Goal: Contribute content: Contribute content

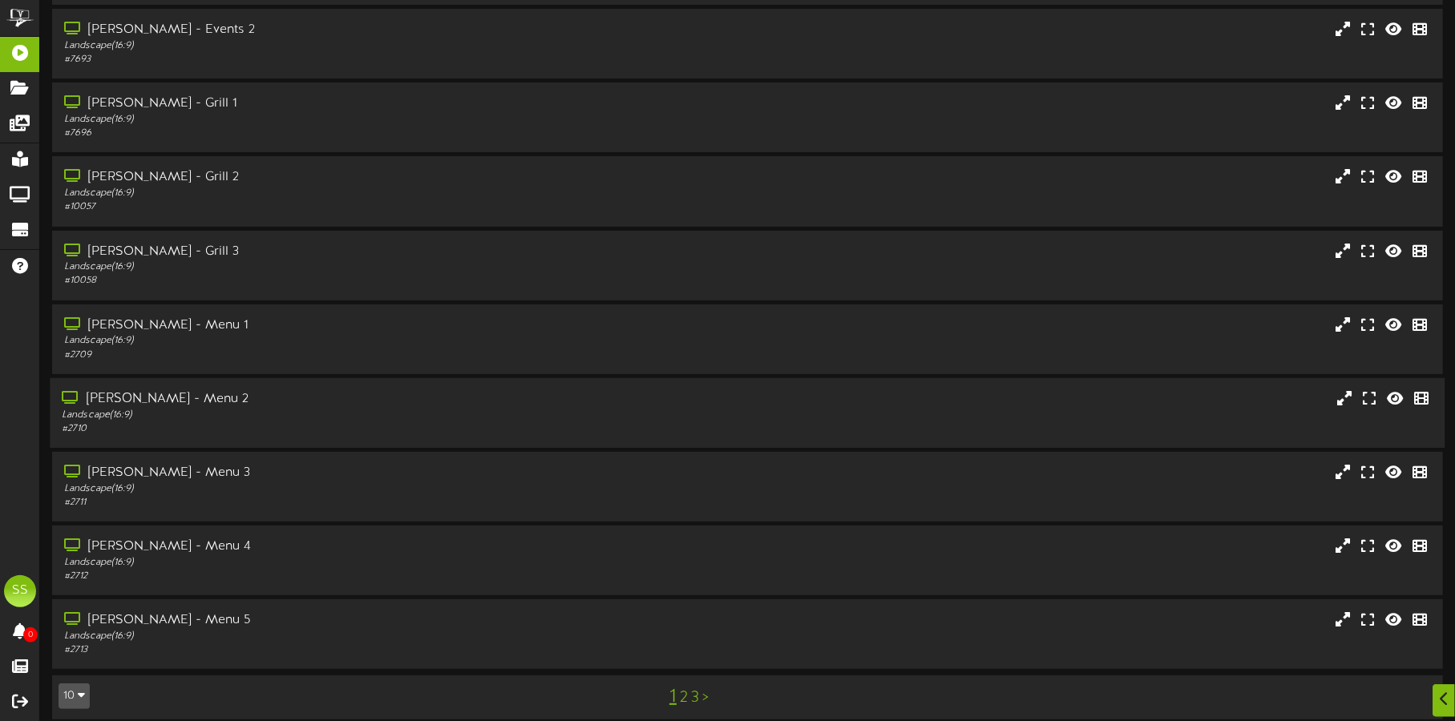
scroll to position [137, 0]
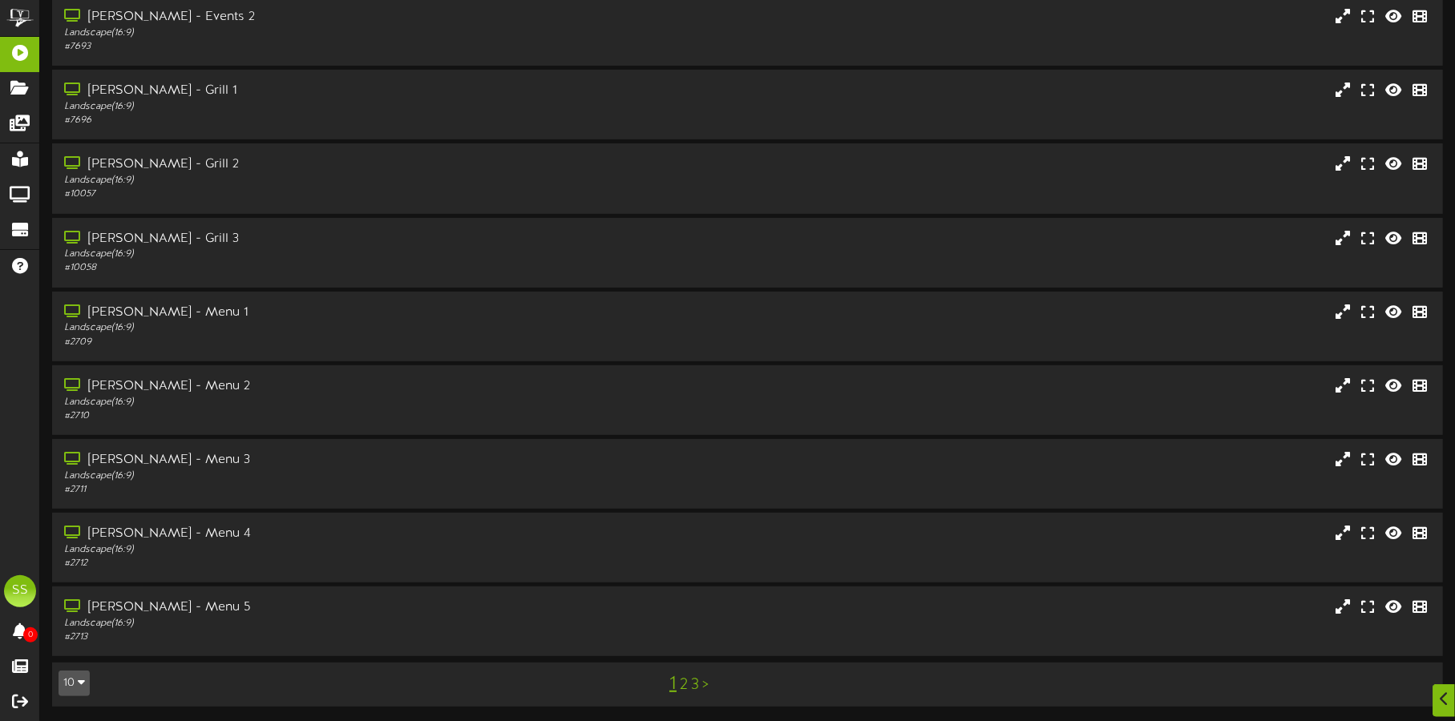
click at [72, 686] on button "10" at bounding box center [74, 684] width 31 height 26
click at [72, 661] on div "100" at bounding box center [74, 653] width 30 height 24
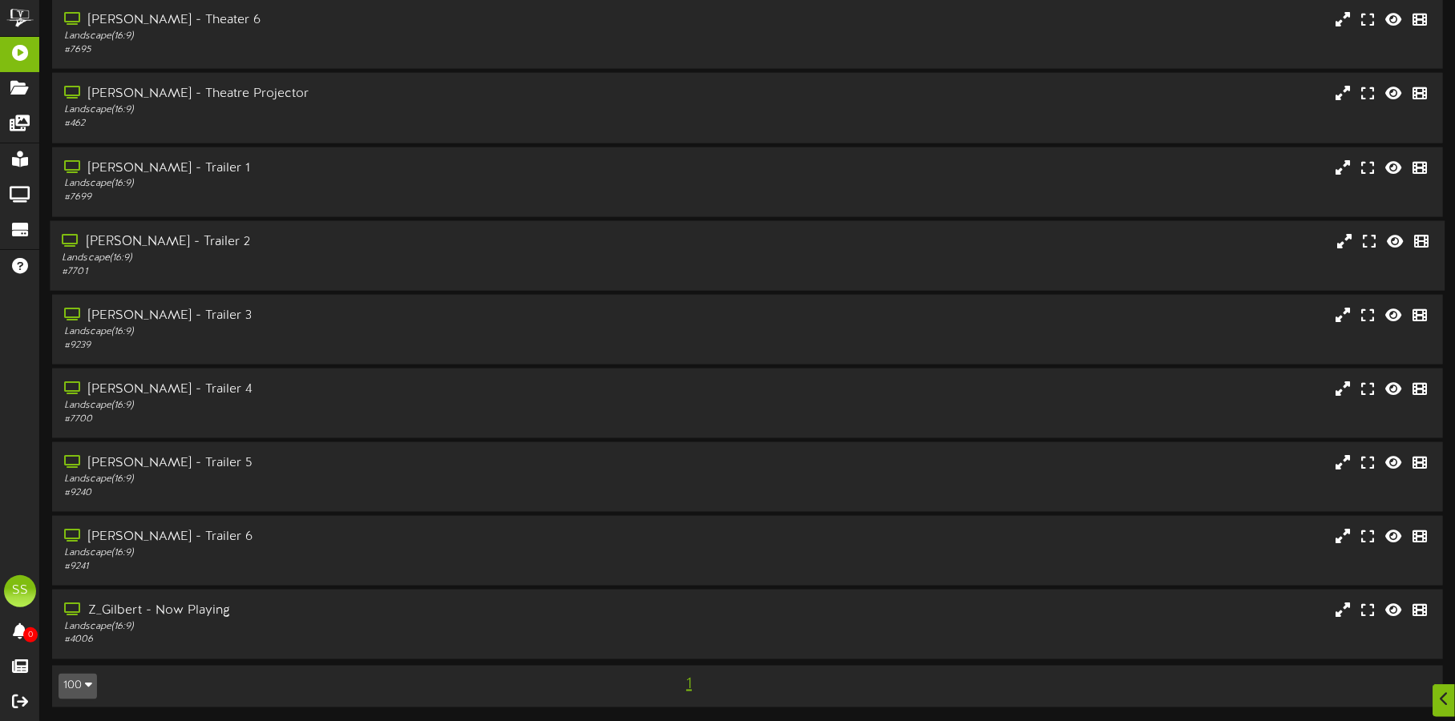
scroll to position [1391, 0]
click at [270, 185] on div "Landscape ( 16:9 )" at bounding box center [340, 183] width 557 height 14
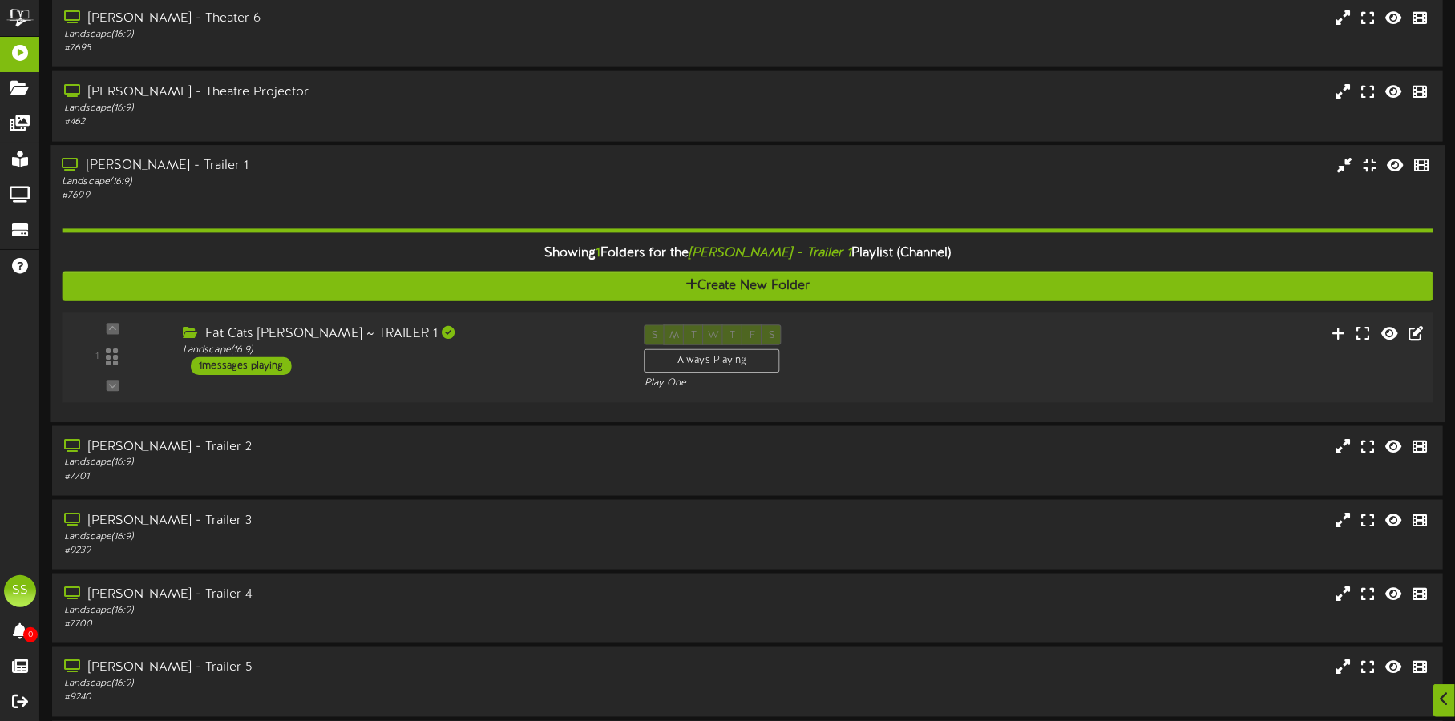
click at [464, 366] on div "Fat Cats Gilbert ~ TRAILER 1 Landscape ( 16:9 ) 1 messages playing" at bounding box center [402, 350] width 462 height 51
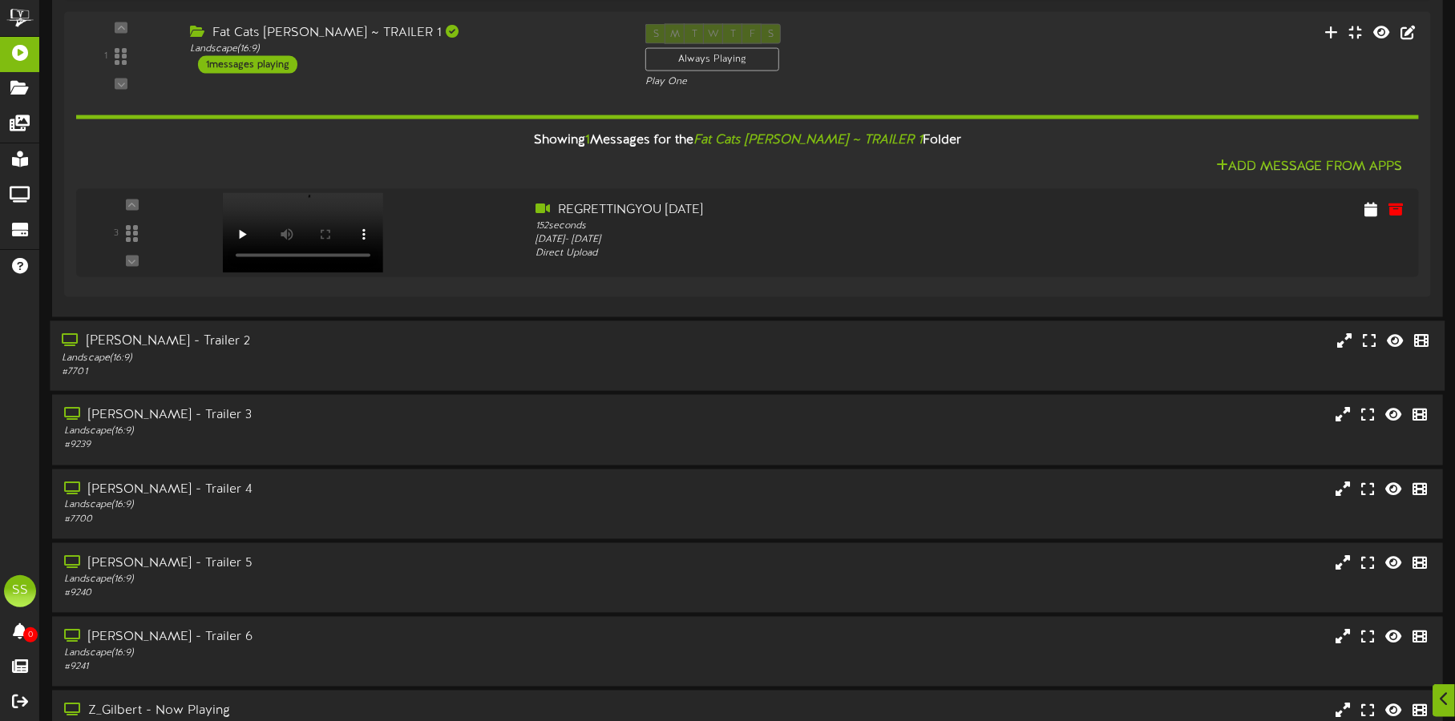
scroll to position [1692, 0]
click at [330, 430] on div "Landscape ( 16:9 )" at bounding box center [340, 432] width 557 height 14
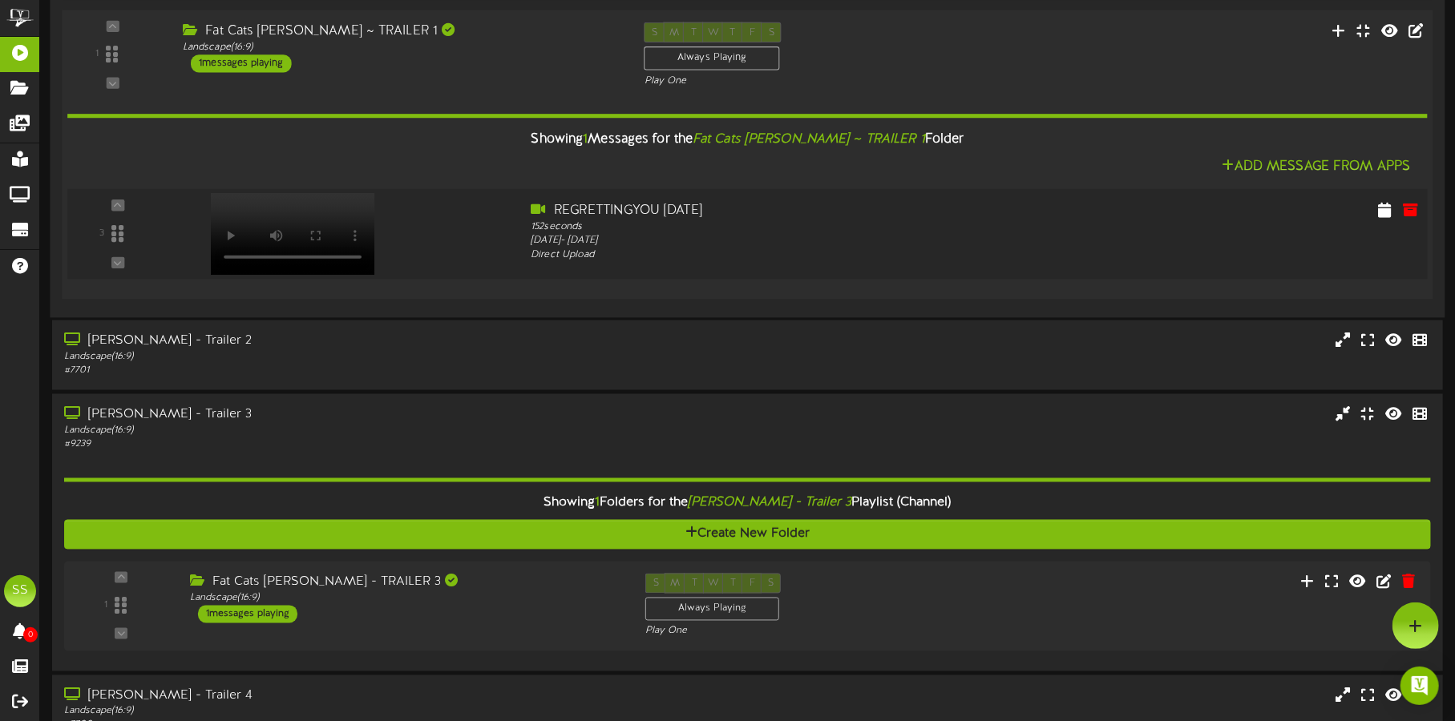
click at [257, 213] on video at bounding box center [292, 234] width 164 height 82
click at [1383, 206] on icon at bounding box center [1385, 209] width 16 height 18
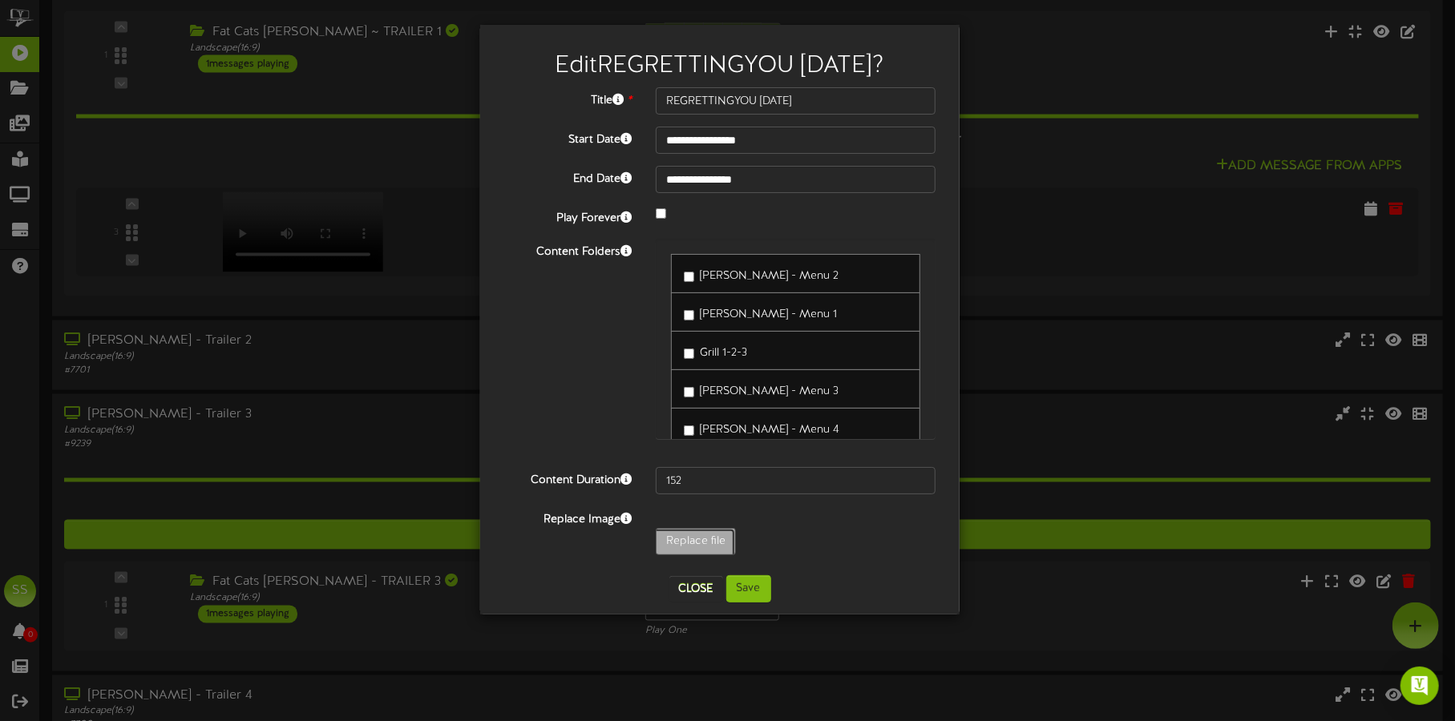
type input "**********"
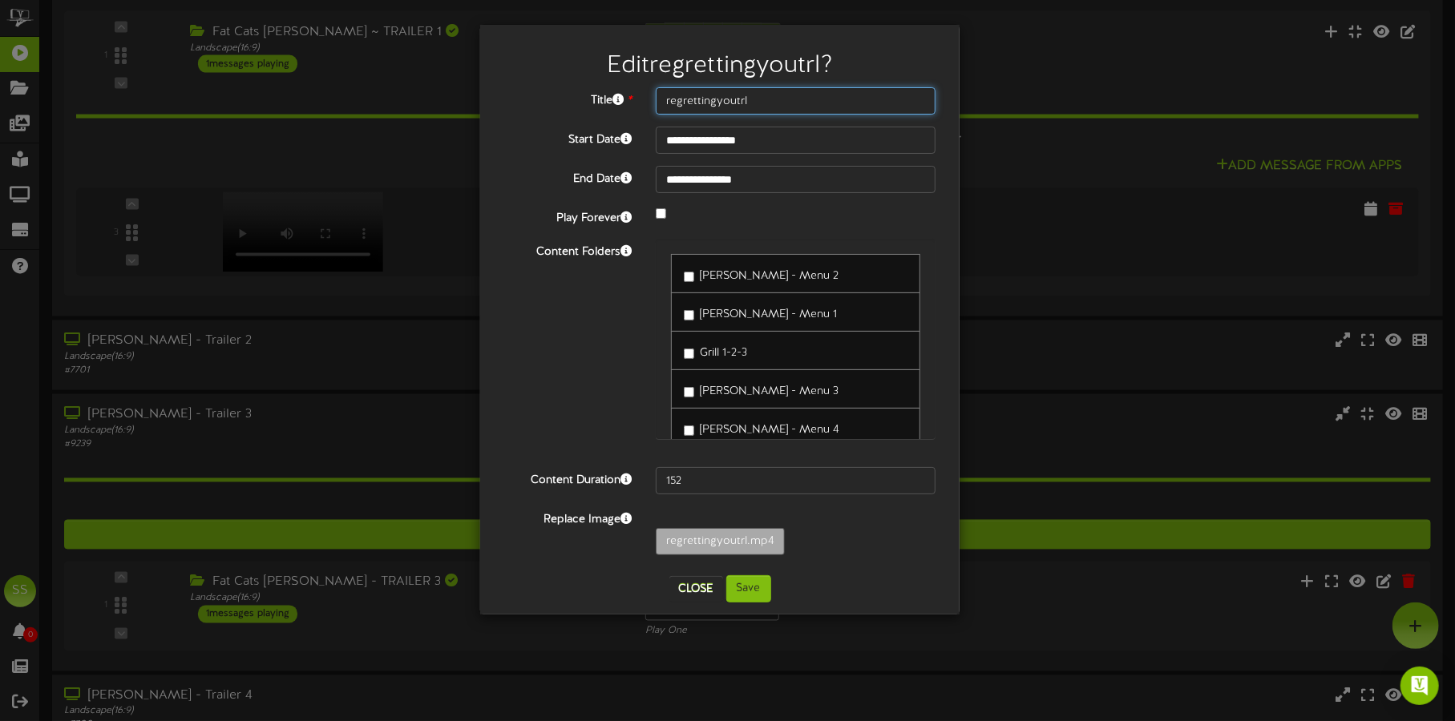
drag, startPoint x: 662, startPoint y: 110, endPoint x: 613, endPoint y: 110, distance: 48.9
click at [613, 110] on div "Title * regrettingyoutrl" at bounding box center [719, 100] width 455 height 27
type input "regretting you trl"
click at [766, 588] on button "Save" at bounding box center [748, 589] width 45 height 27
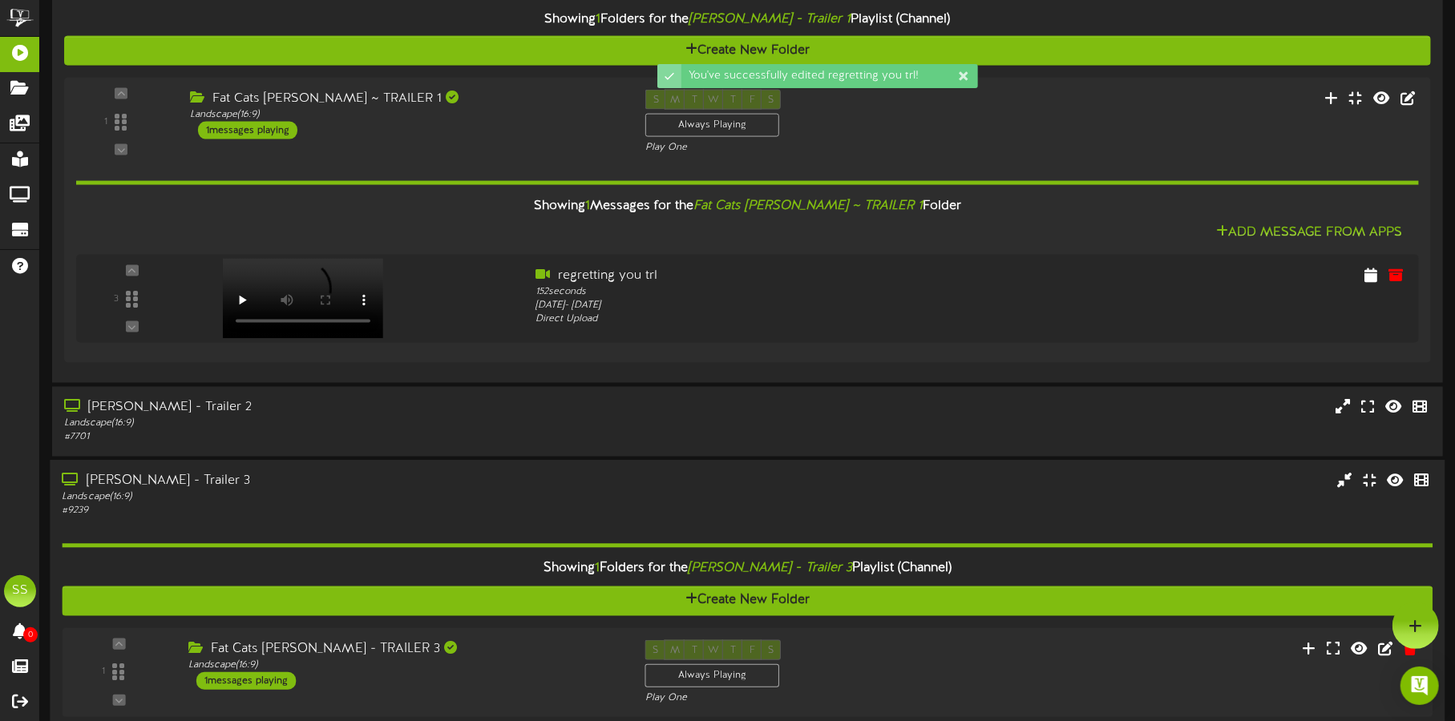
scroll to position [1591, 0]
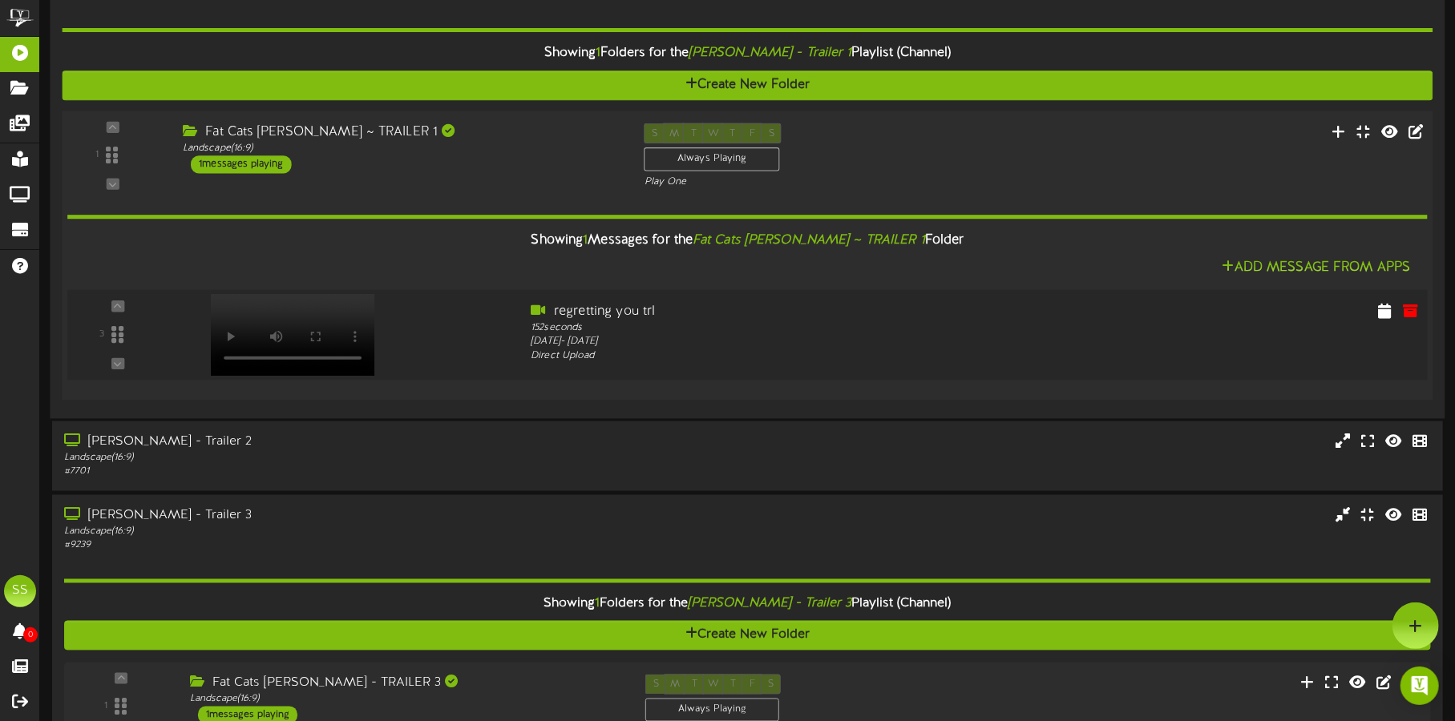
click at [279, 324] on div at bounding box center [290, 318] width 188 height 82
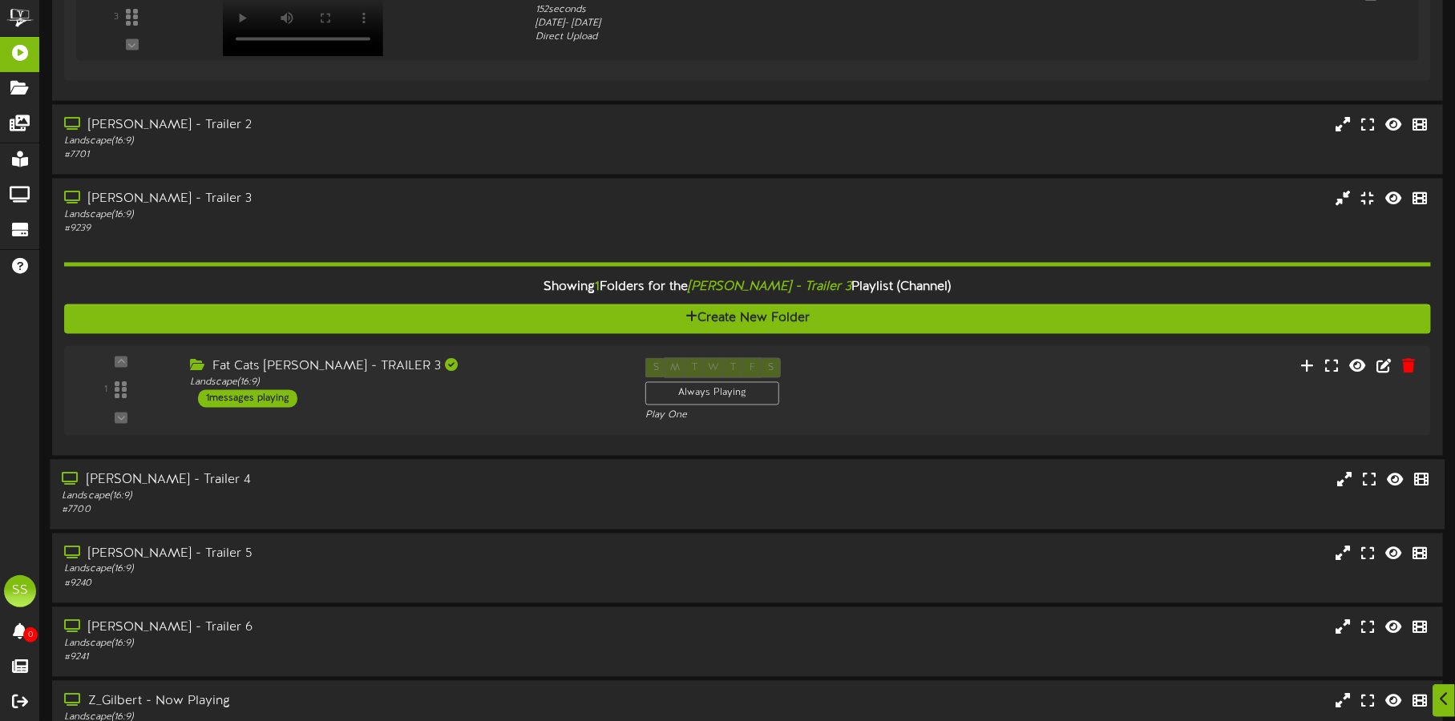
scroll to position [1992, 0]
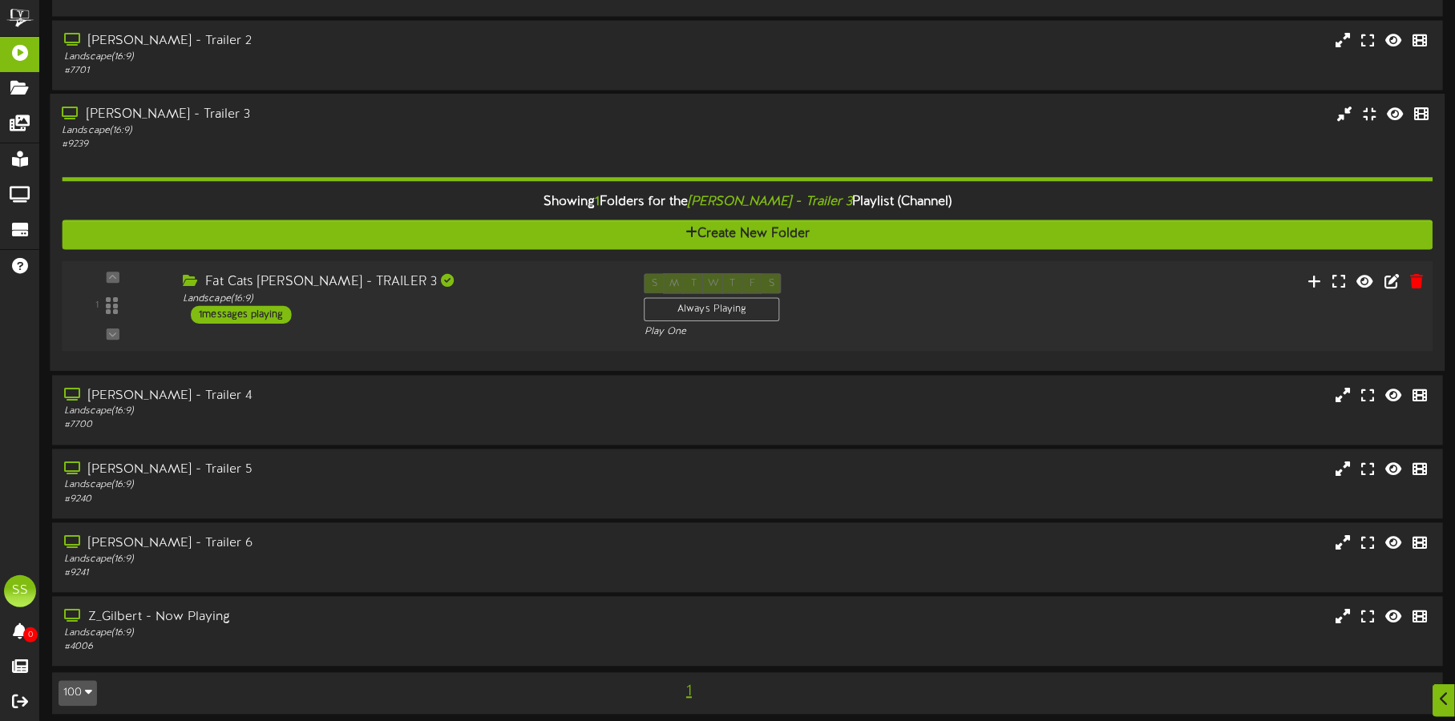
click at [439, 293] on div "Landscape ( 16:9 )" at bounding box center [401, 300] width 437 height 14
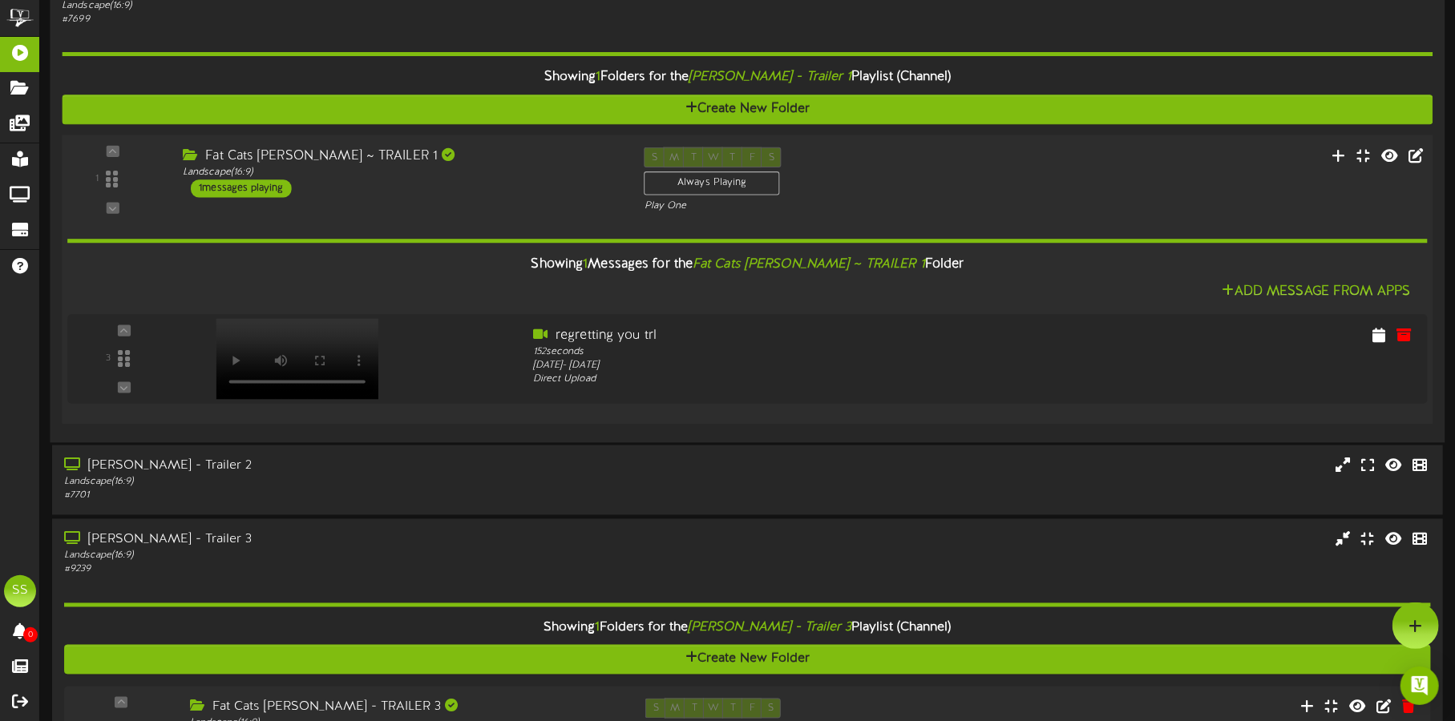
scroll to position [1491, 0]
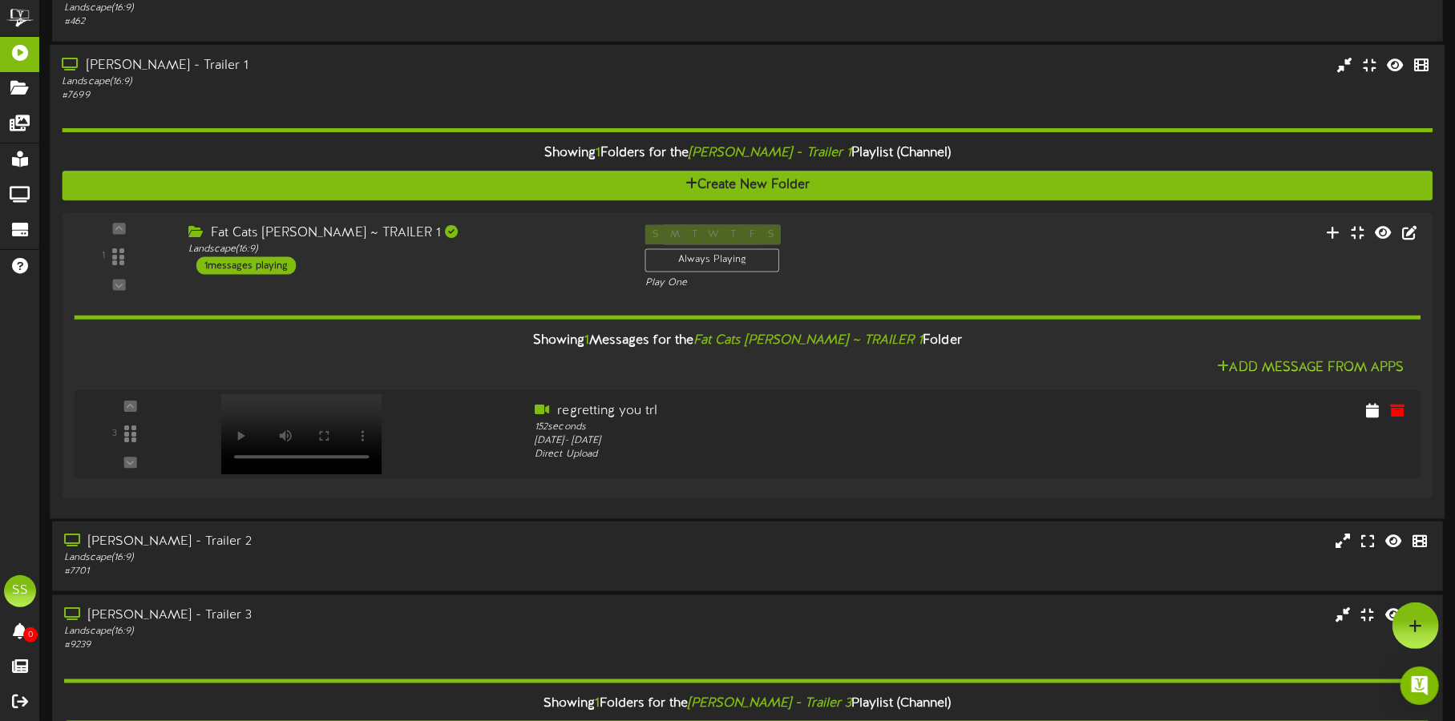
click at [494, 71] on div "Gilbert - Trailer 1" at bounding box center [340, 66] width 557 height 18
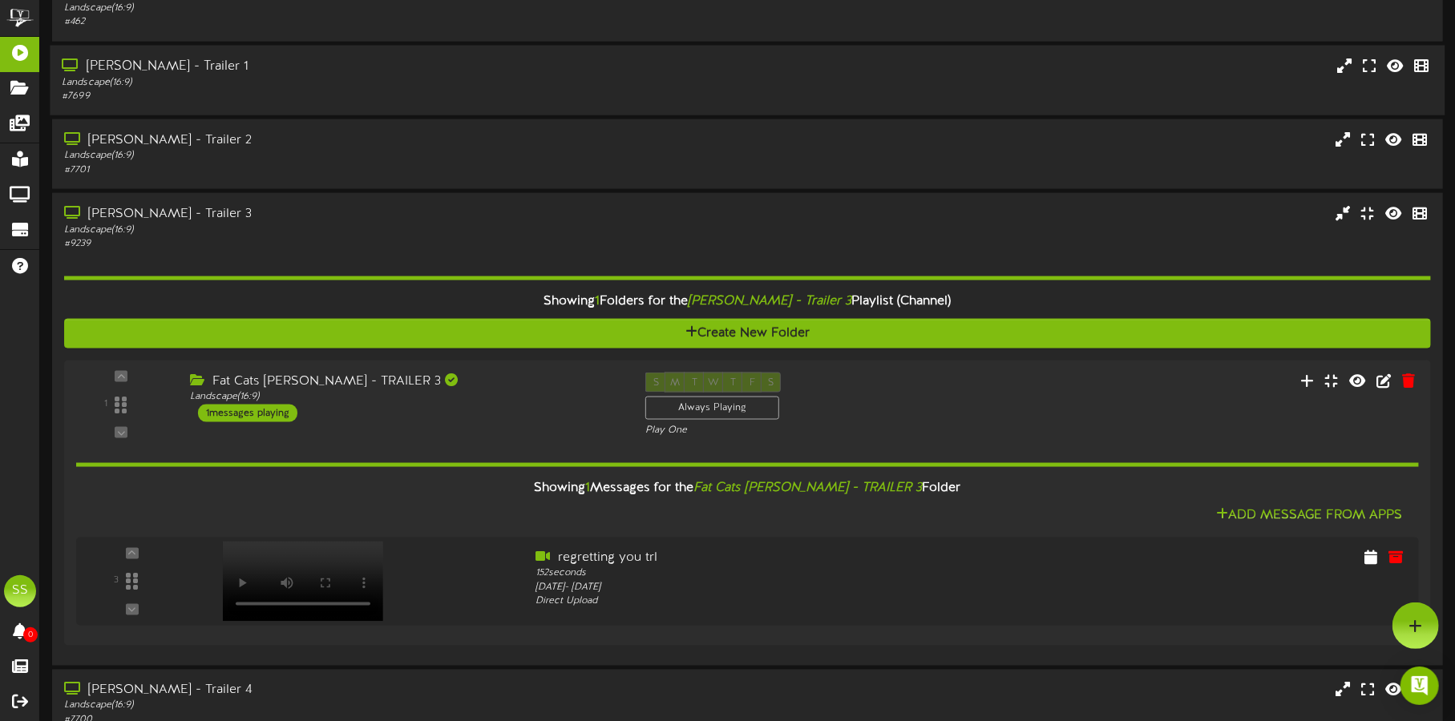
click at [478, 53] on div "Gilbert - Trailer 1 Landscape ( 16:9 ) # 7699" at bounding box center [747, 80] width 1395 height 70
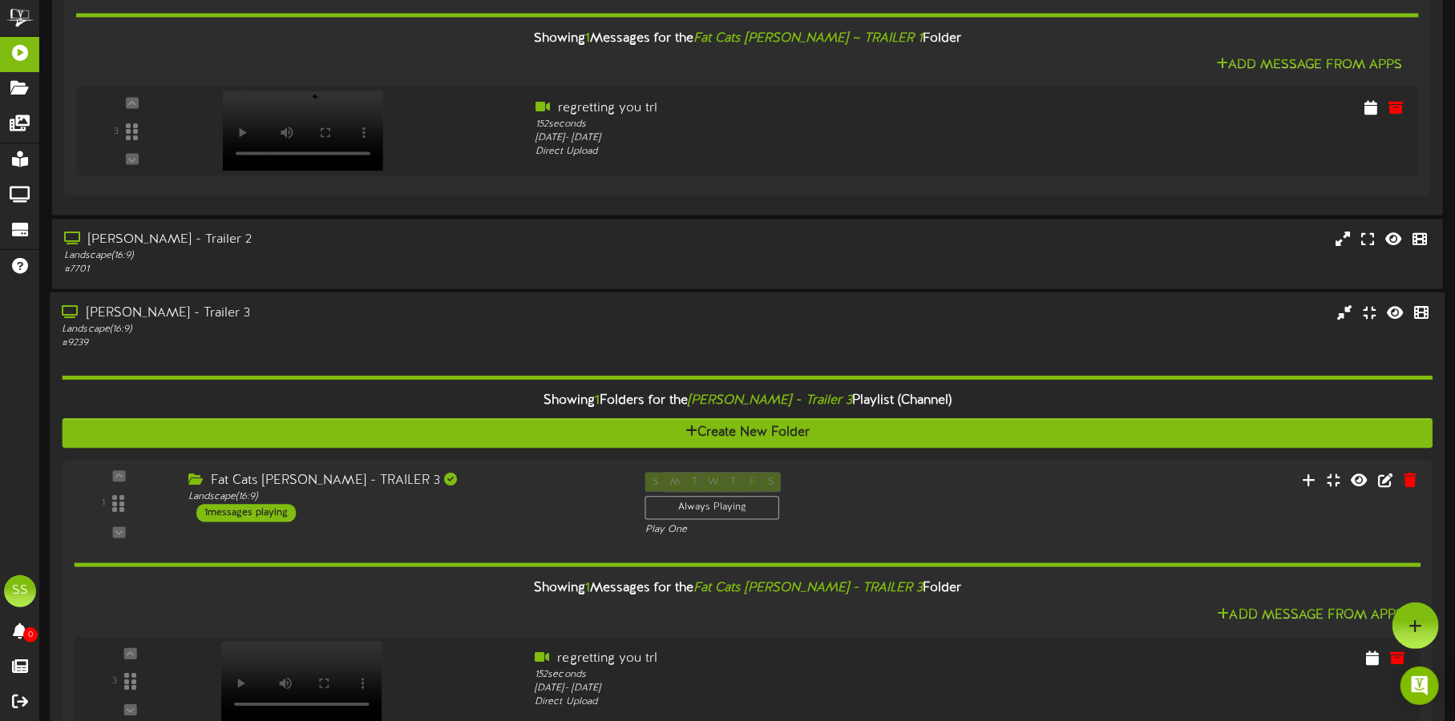
scroll to position [1792, 0]
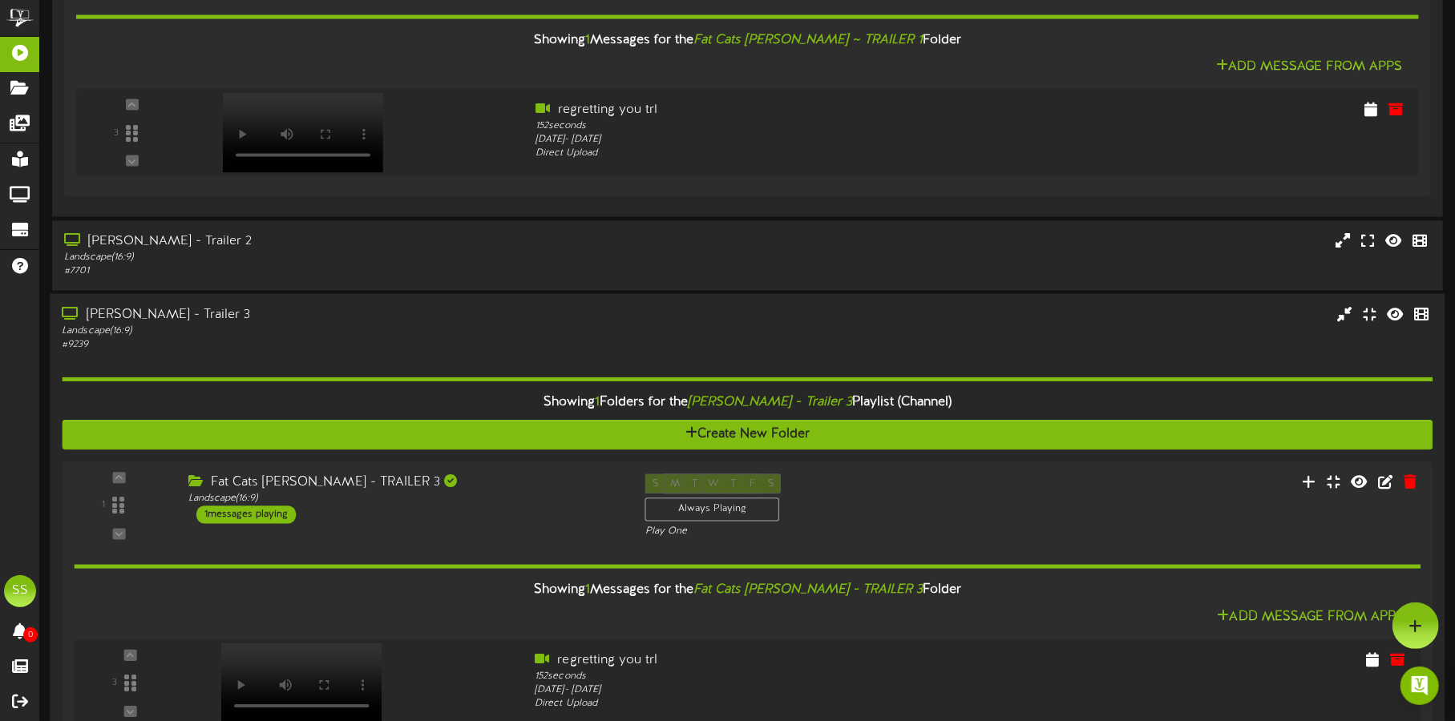
click at [337, 314] on div "[PERSON_NAME] - Trailer 3" at bounding box center [340, 316] width 557 height 18
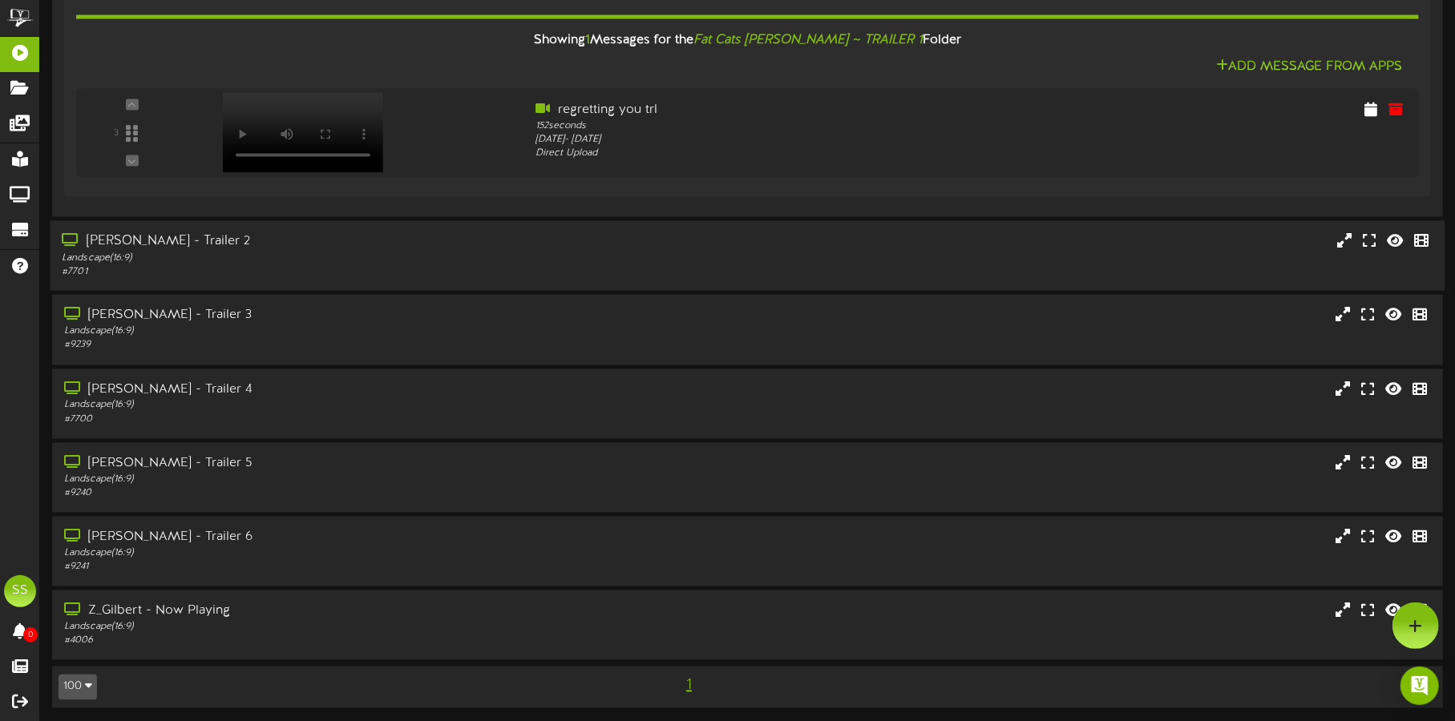
click at [369, 236] on div "[PERSON_NAME] - Trailer 2" at bounding box center [340, 242] width 557 height 18
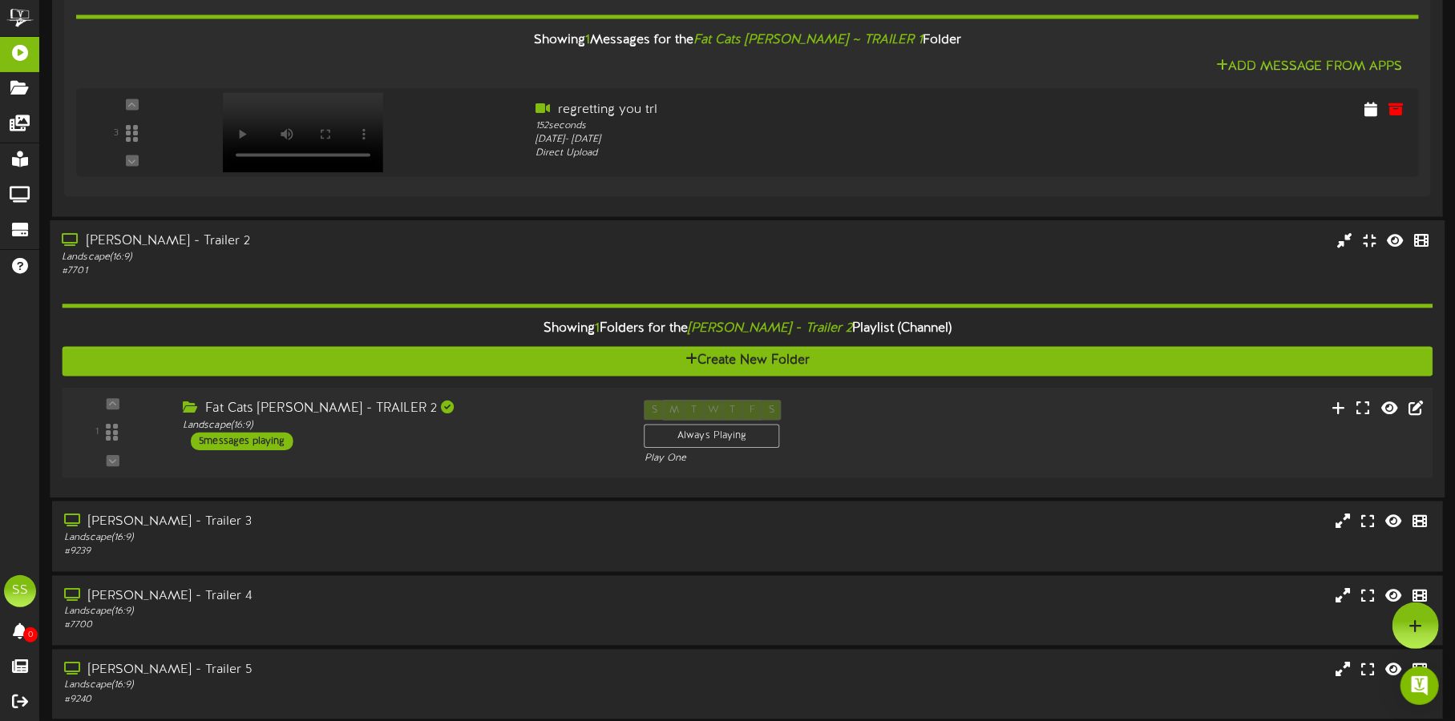
click at [475, 444] on div "Fat Cats Gilbert - TRAILER 2 Landscape ( 16:9 ) 5 messages playing" at bounding box center [402, 426] width 462 height 51
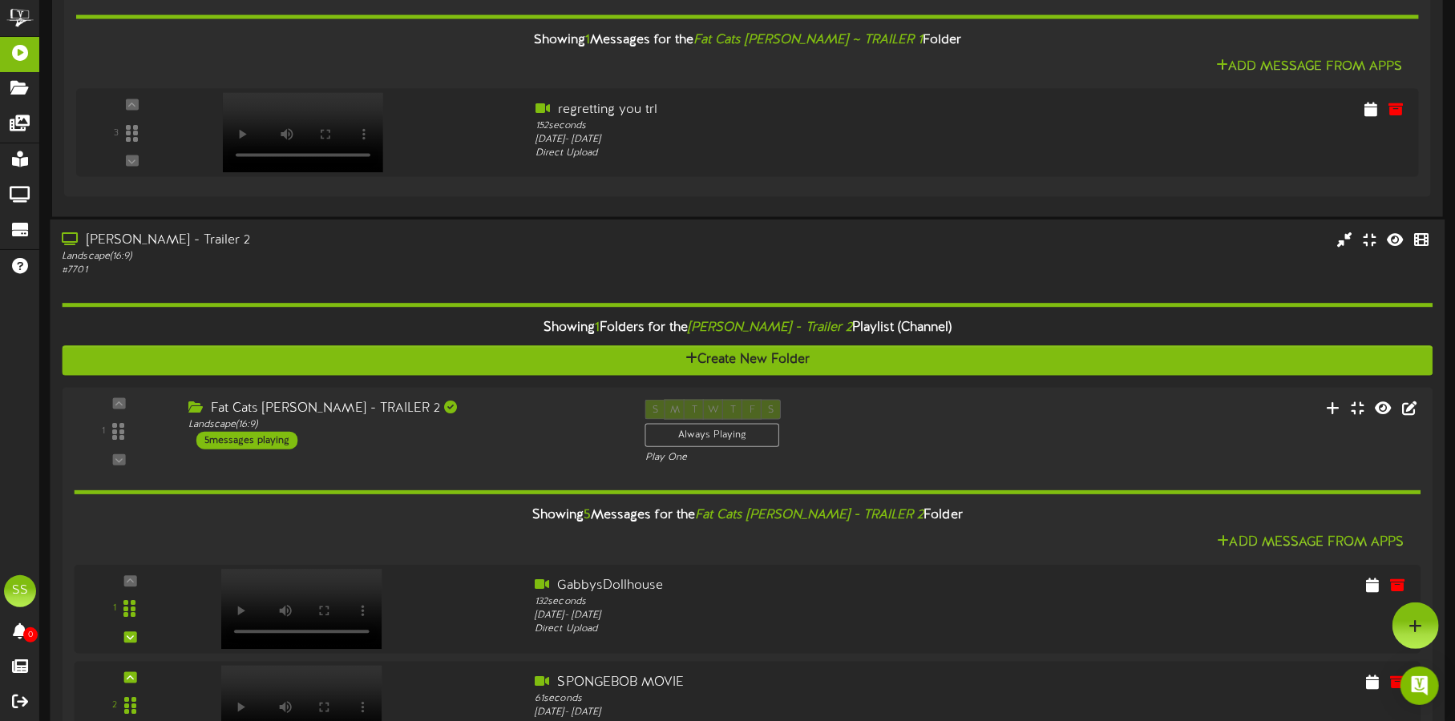
click at [490, 227] on div "Gilbert - Trailer 2 Landscape ( 16:9 ) # 7701 1" at bounding box center [747, 650] width 1395 height 860
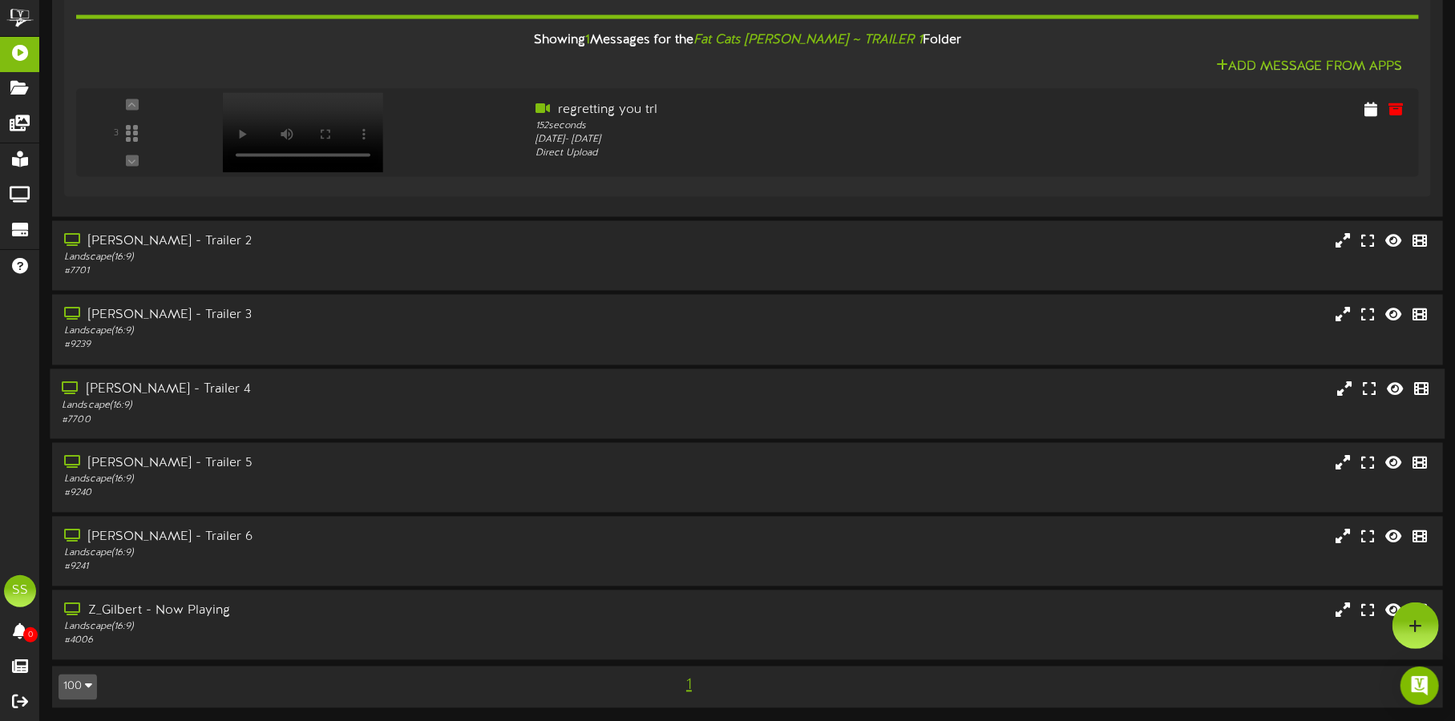
click at [402, 390] on div "[PERSON_NAME] - Trailer 4" at bounding box center [340, 390] width 557 height 18
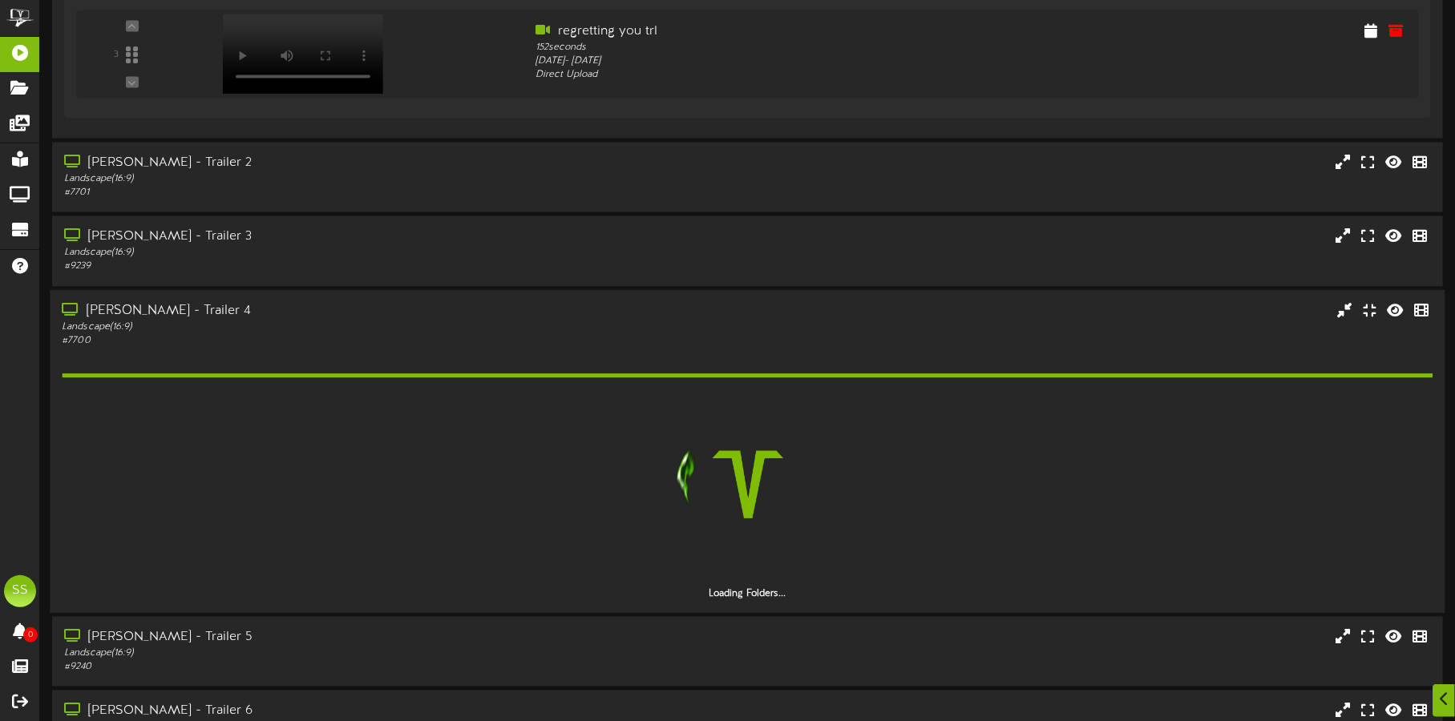
scroll to position [1892, 0]
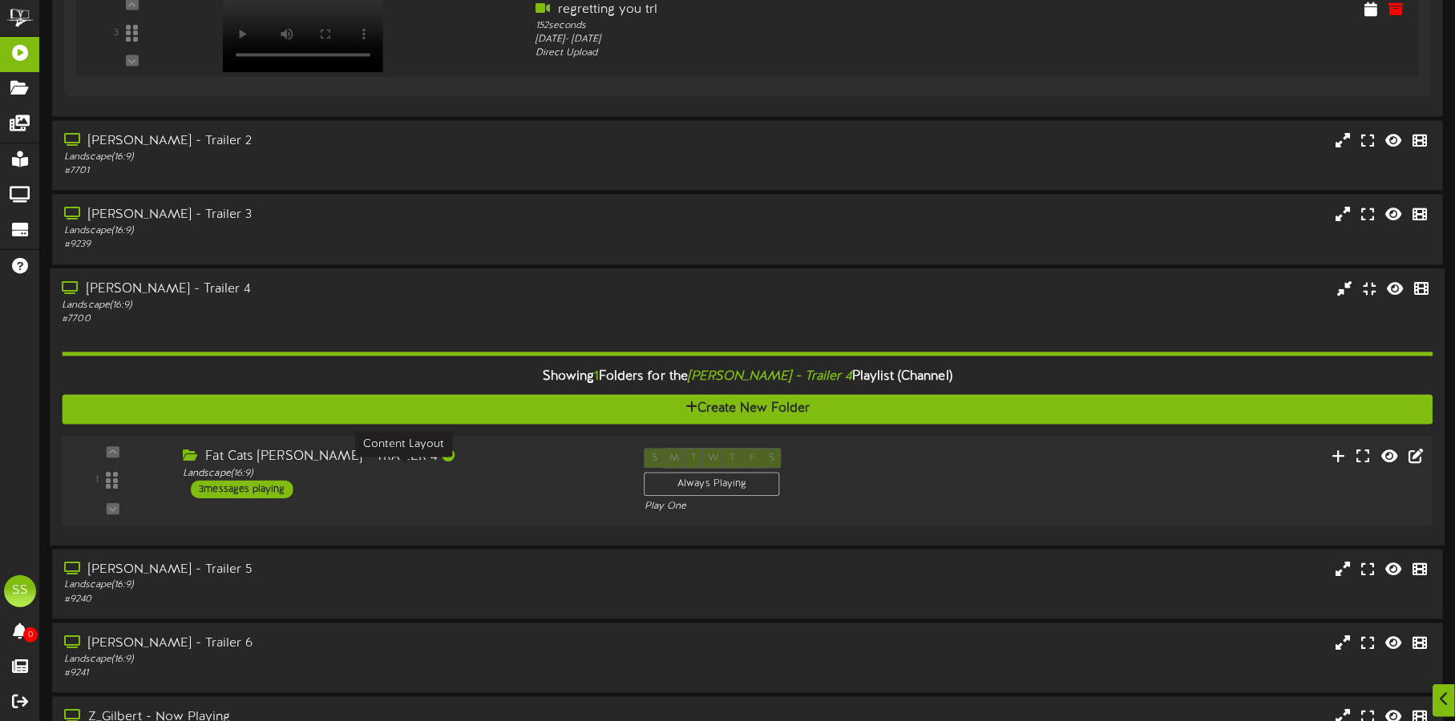
click at [569, 472] on div "Landscape ( 16:9 )" at bounding box center [401, 474] width 437 height 14
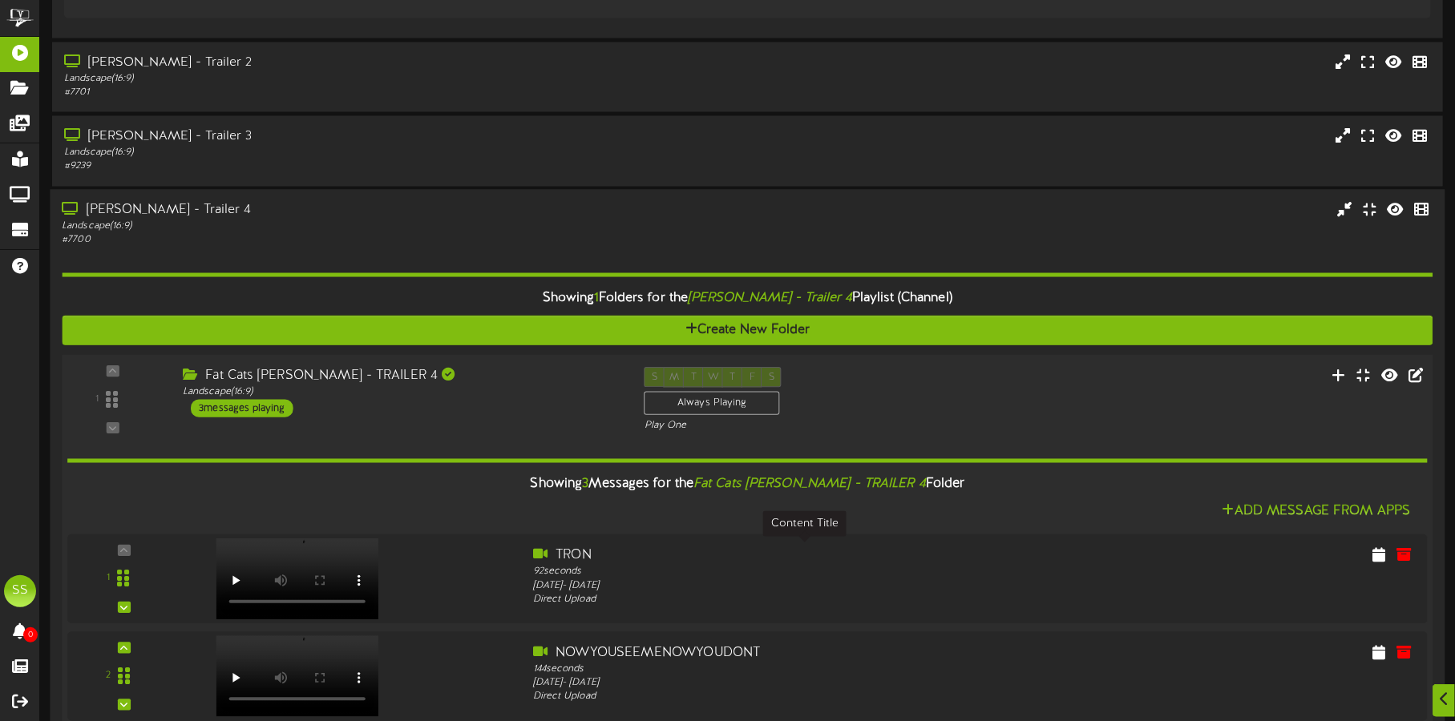
scroll to position [2092, 0]
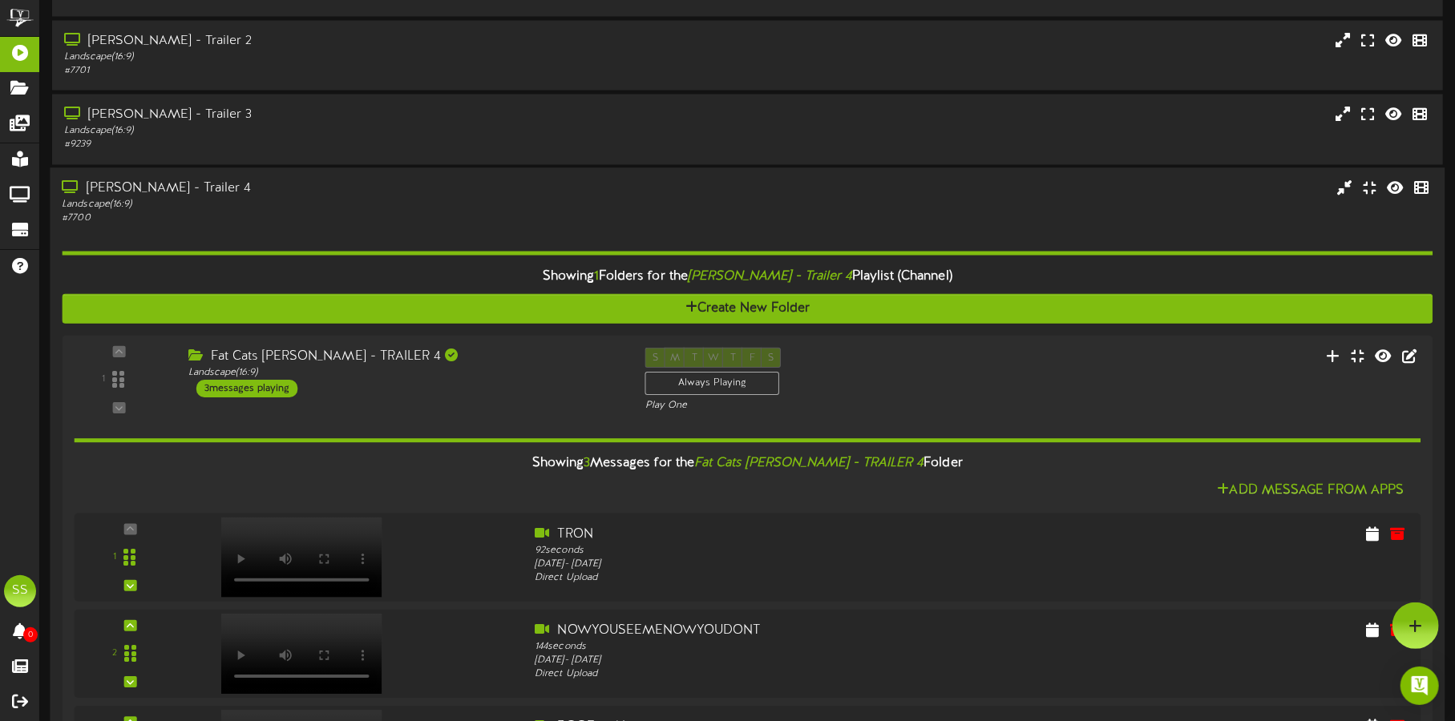
click at [256, 198] on div "Landscape ( 16:9 )" at bounding box center [340, 205] width 557 height 14
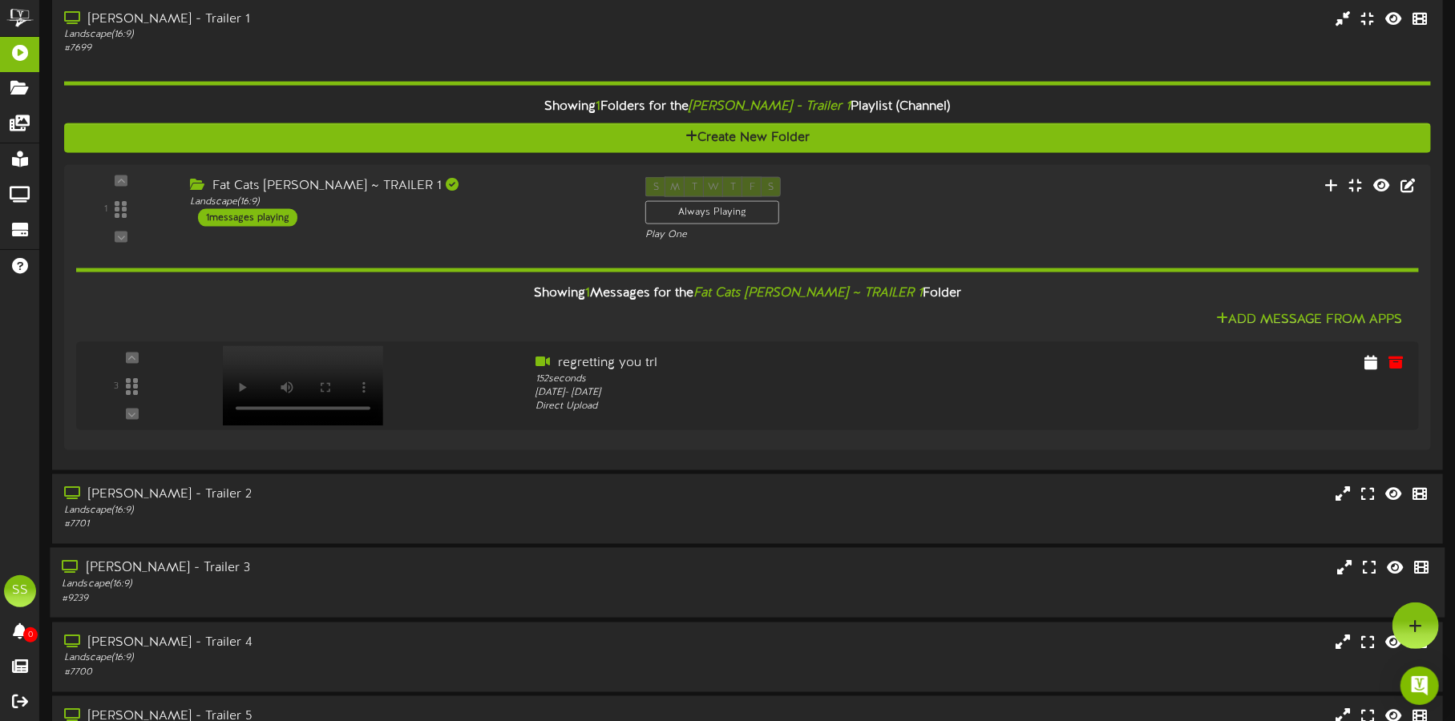
scroll to position [1493, 0]
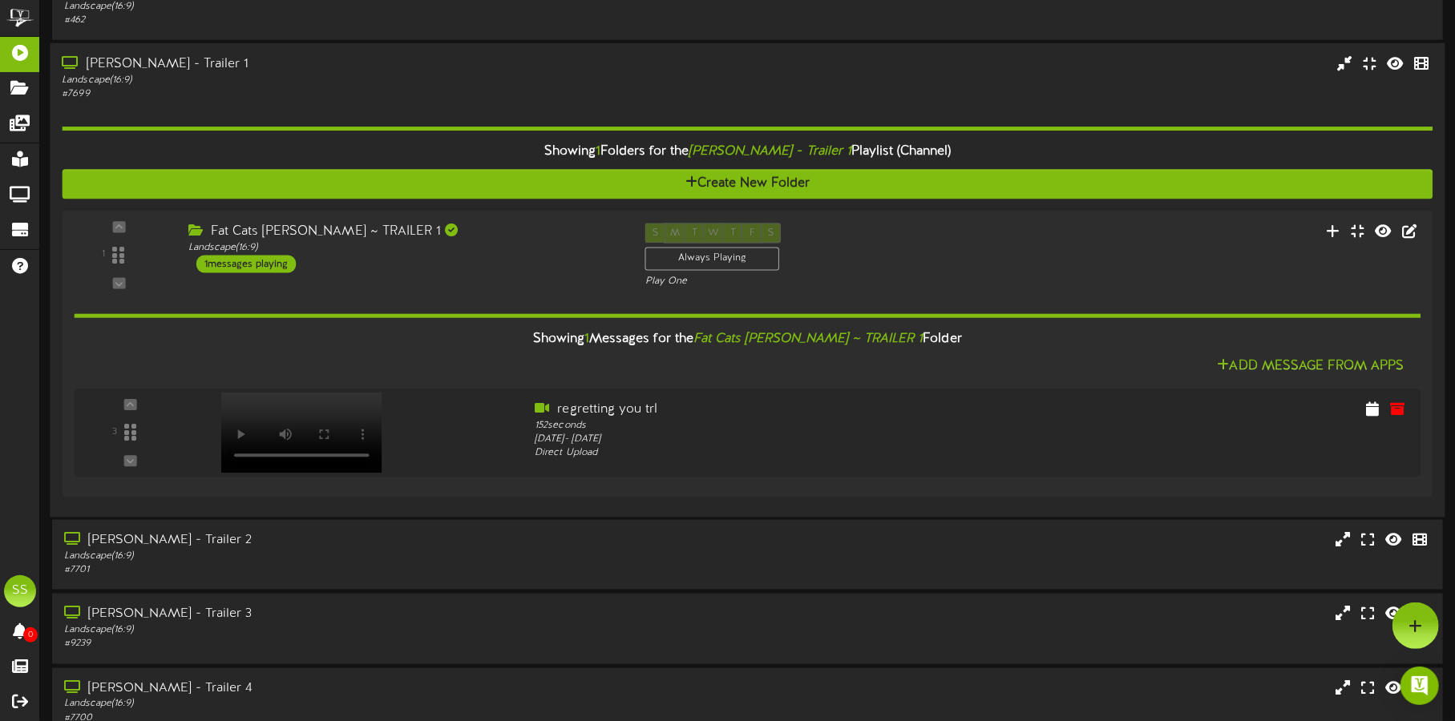
click at [487, 74] on div "Landscape ( 16:9 )" at bounding box center [340, 81] width 557 height 14
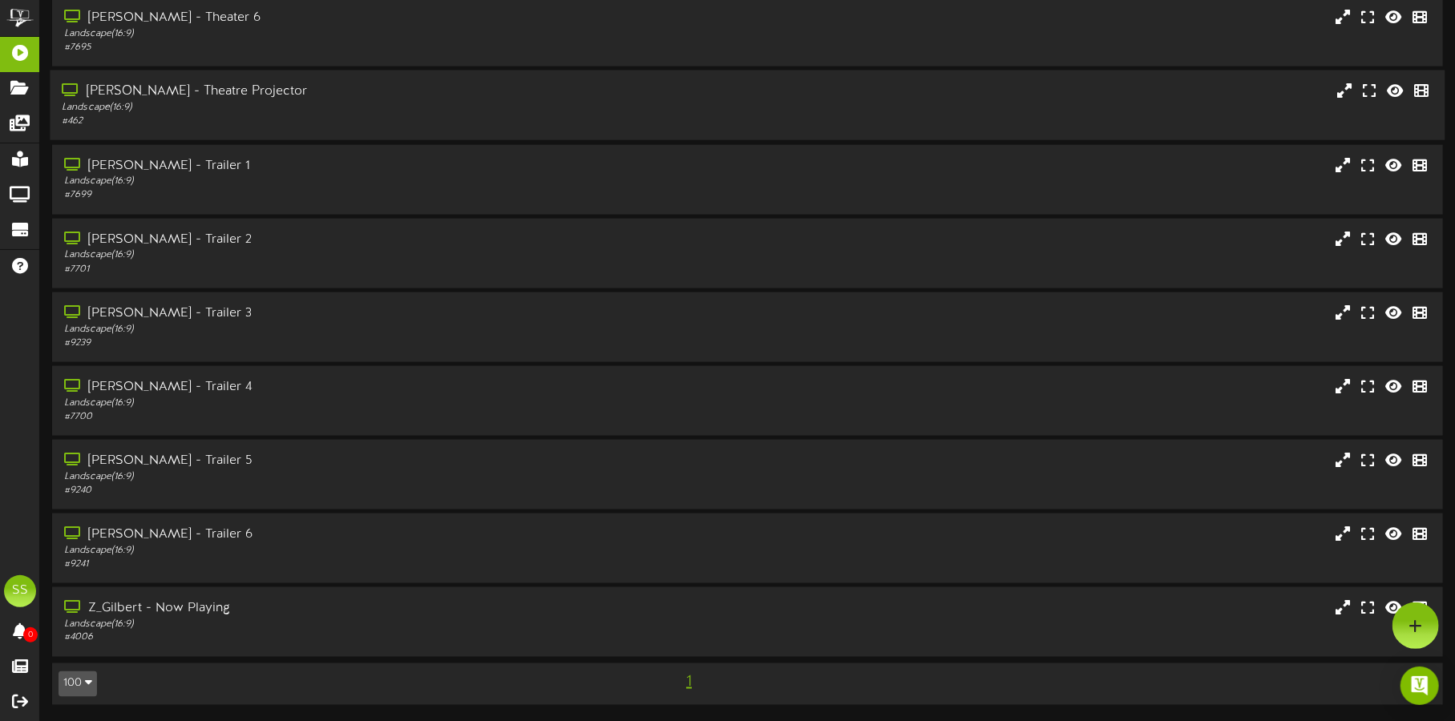
scroll to position [1391, 0]
click at [1422, 623] on div at bounding box center [1415, 626] width 46 height 46
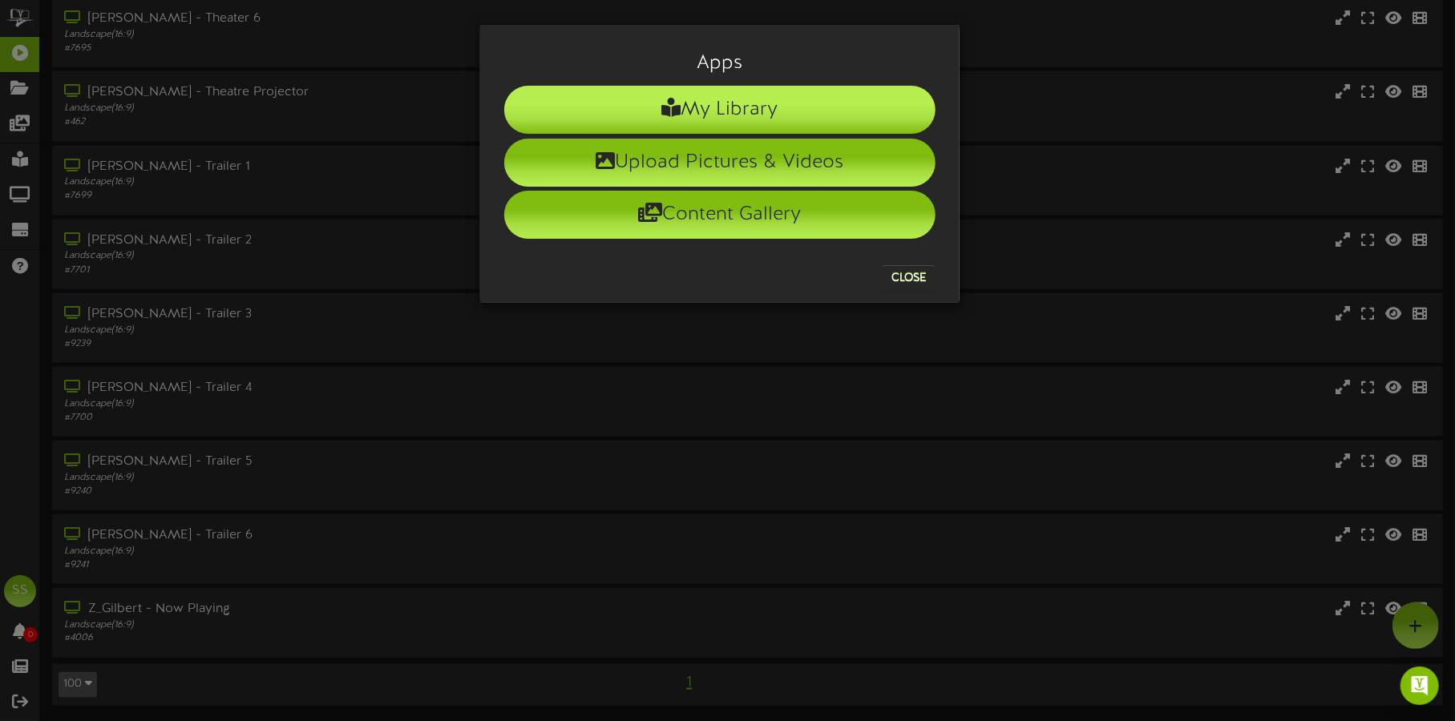
click at [710, 90] on li "My Library" at bounding box center [719, 110] width 431 height 48
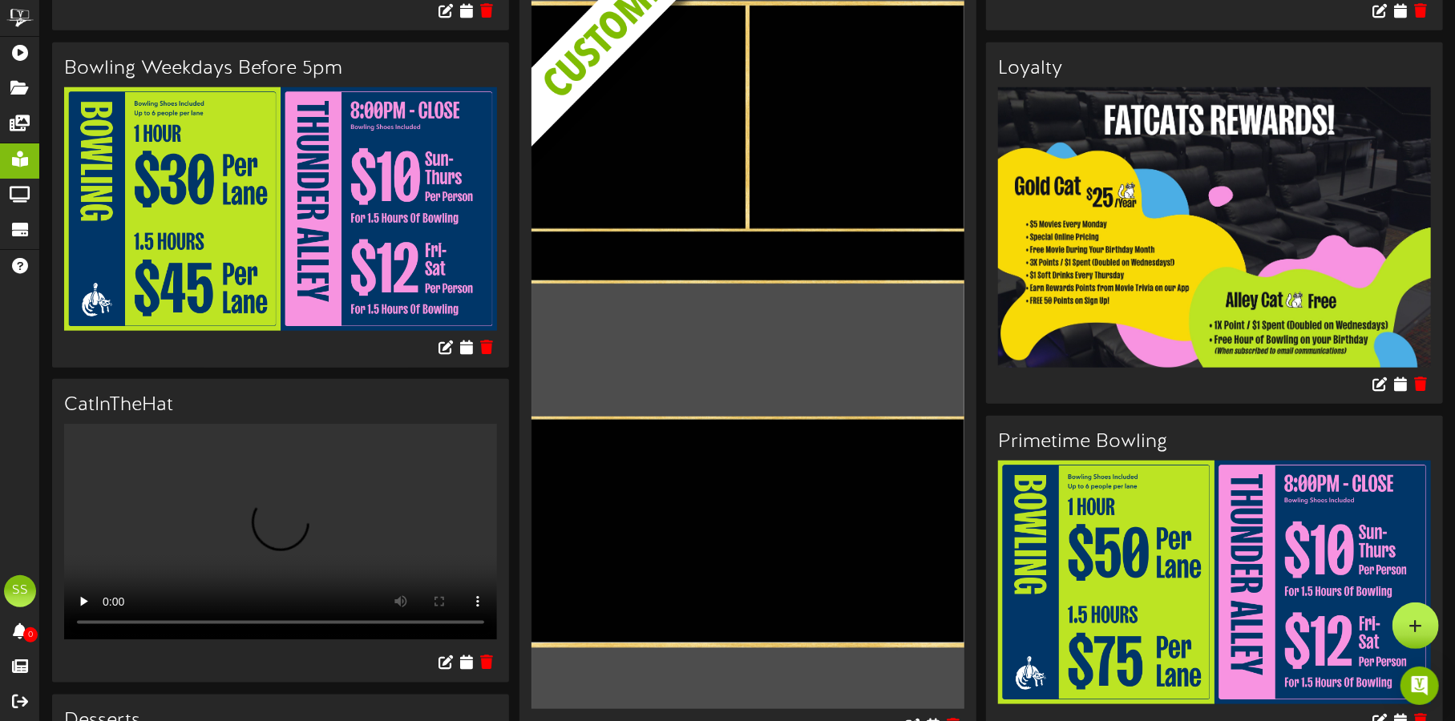
scroll to position [1016, 0]
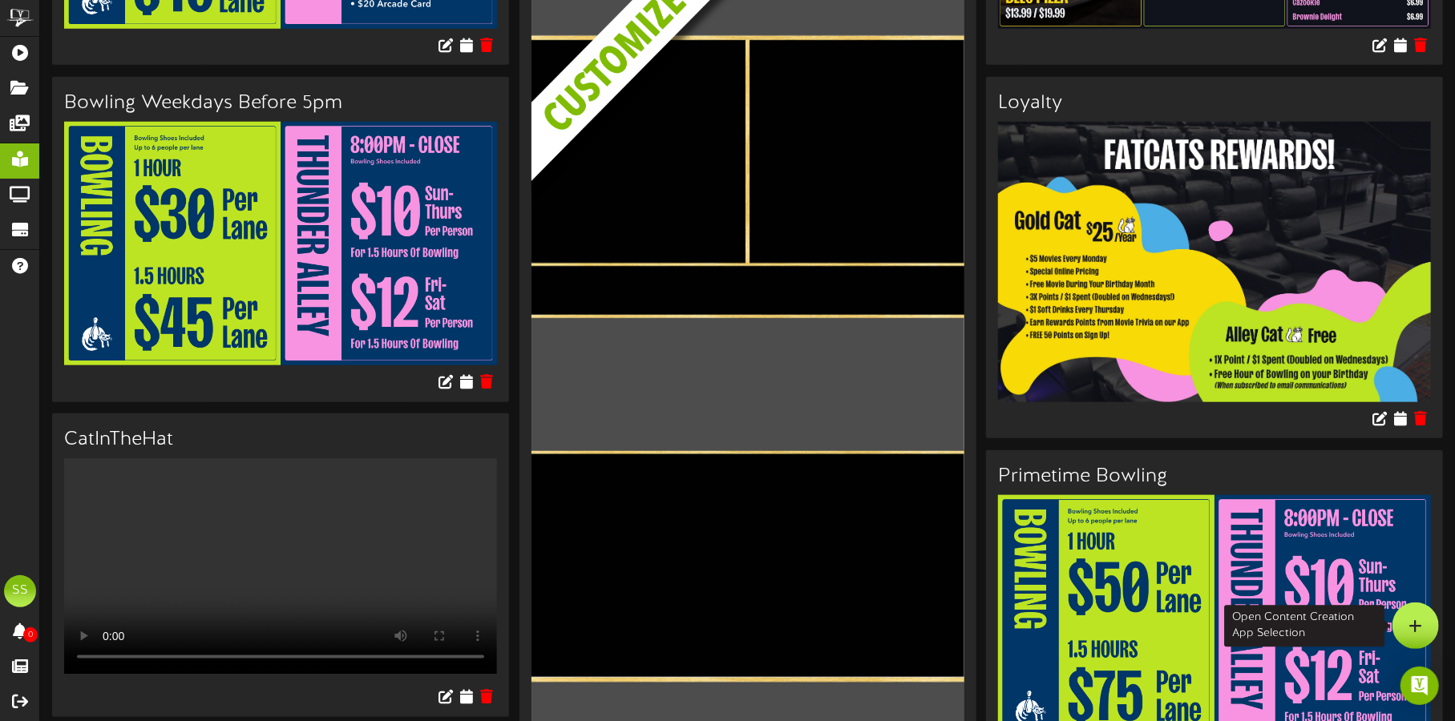
click at [1419, 620] on icon at bounding box center [1416, 626] width 14 height 14
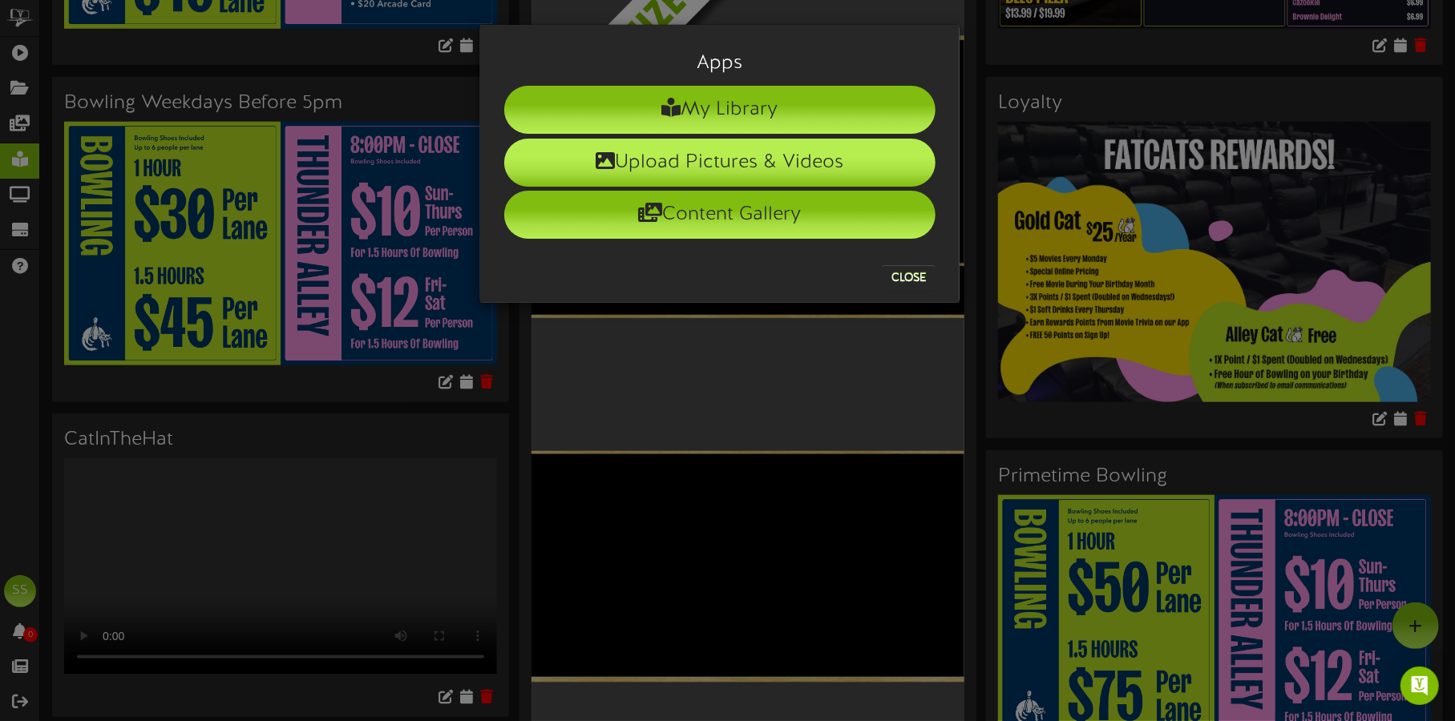
click at [560, 158] on li "Upload Pictures & Videos" at bounding box center [719, 163] width 431 height 48
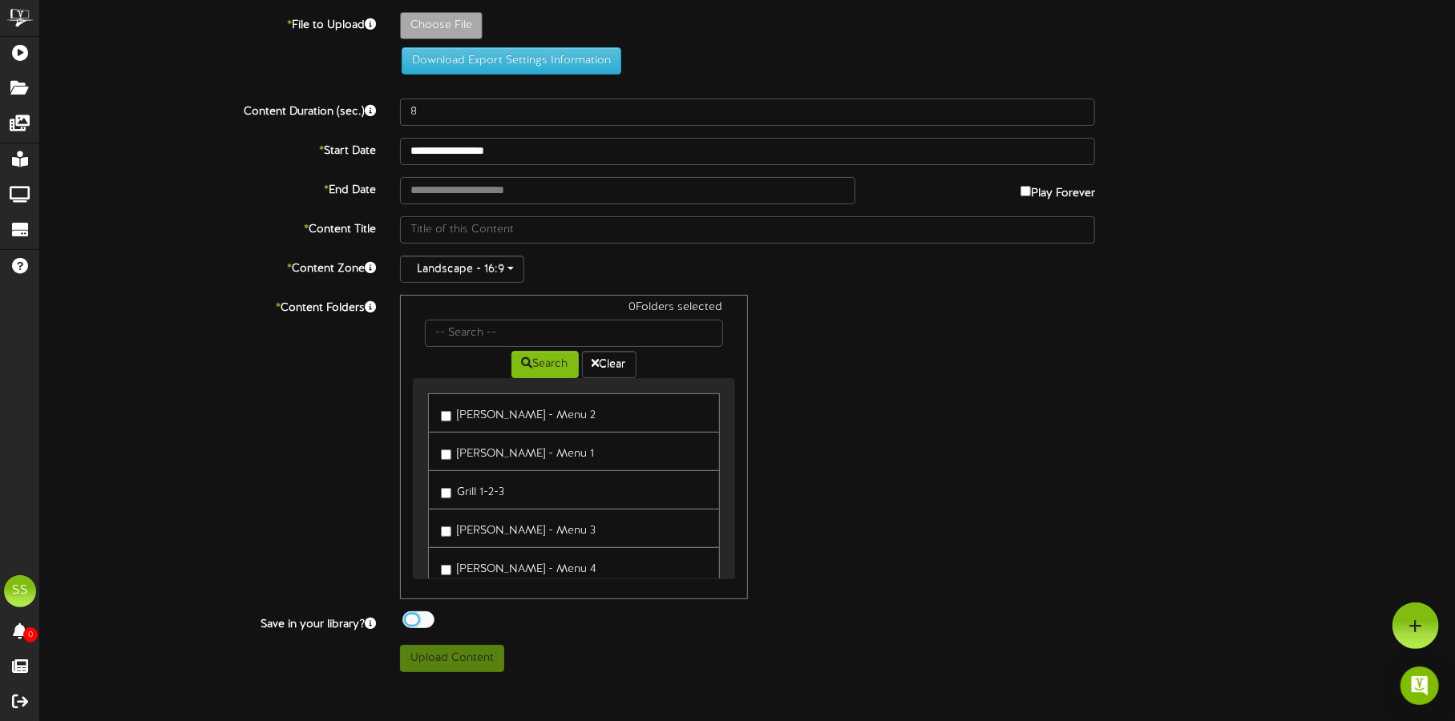
drag, startPoint x: 418, startPoint y: 619, endPoint x: 425, endPoint y: 607, distance: 13.6
click at [418, 617] on div at bounding box center [418, 620] width 32 height 17
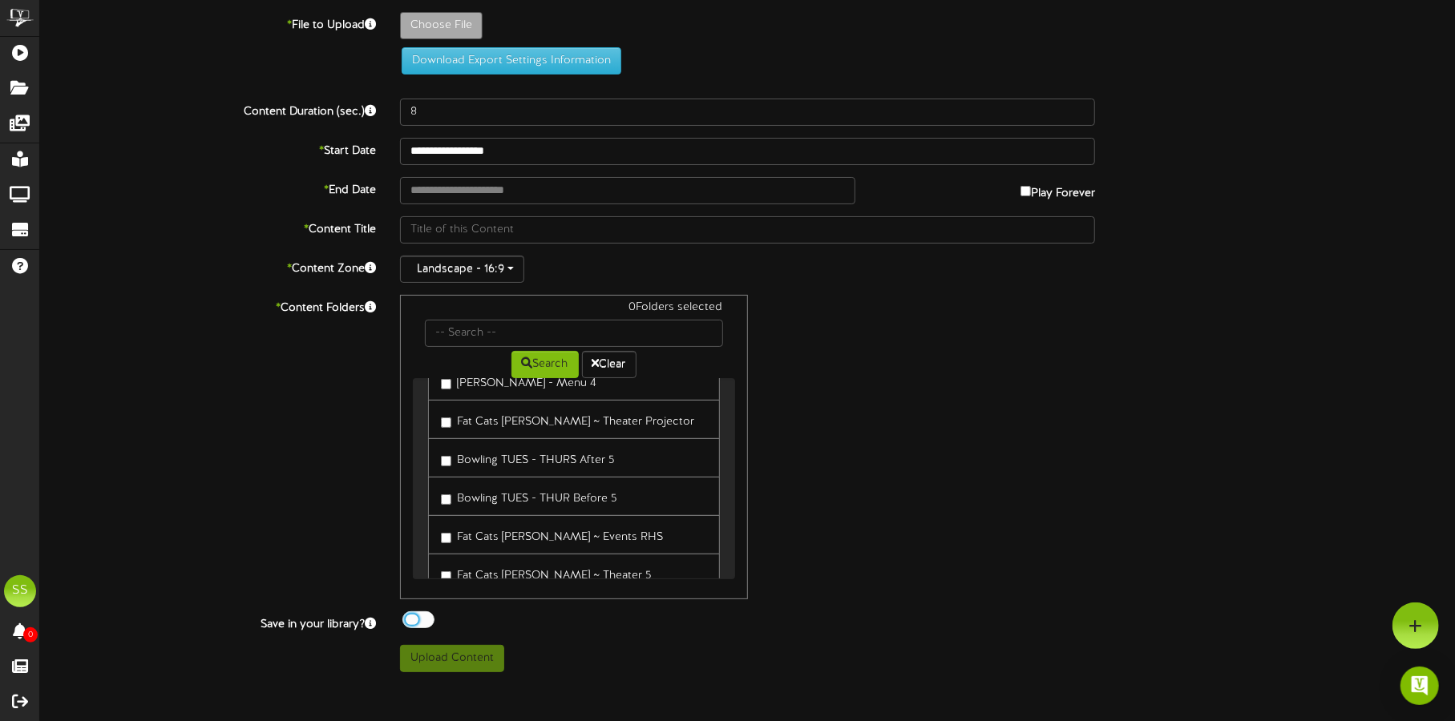
scroll to position [200, 0]
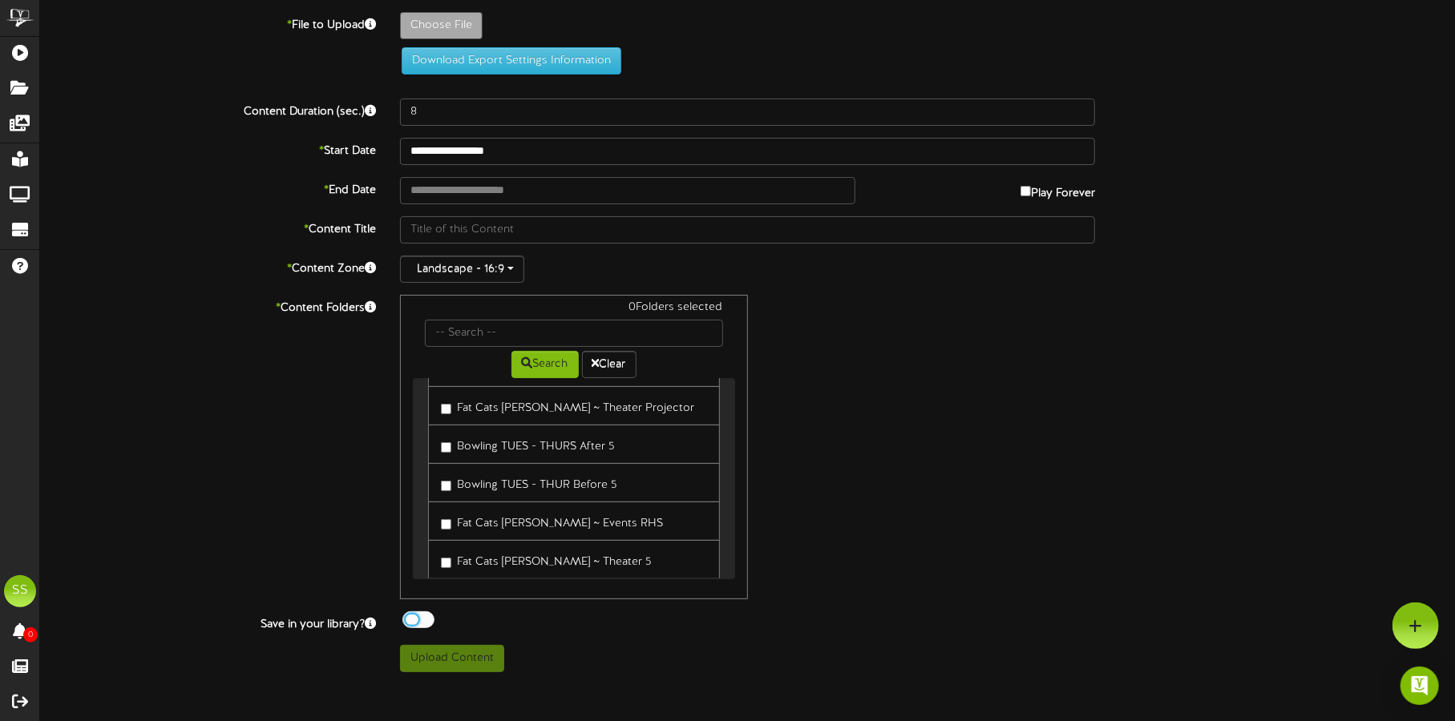
click at [516, 410] on label "Fat Cats [PERSON_NAME] ~ Theater Projector" at bounding box center [567, 406] width 253 height 22
click at [517, 449] on label "Fat Cats [PERSON_NAME] ~ TRAILER 1" at bounding box center [547, 452] width 212 height 22
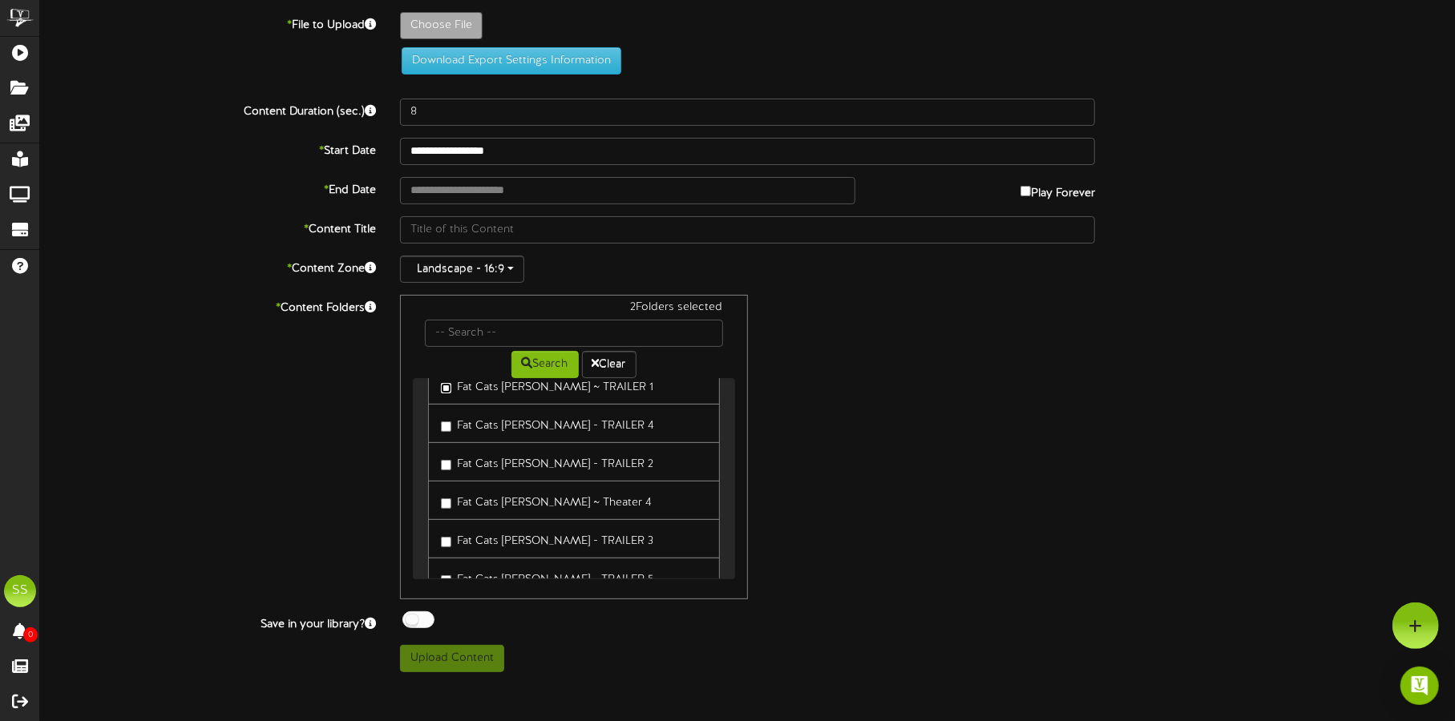
scroll to position [600, 0]
click at [519, 499] on label "Fat Cats [PERSON_NAME] - TRAILER 3" at bounding box center [547, 506] width 212 height 22
type input "**********"
type input "SOULONFIRE"
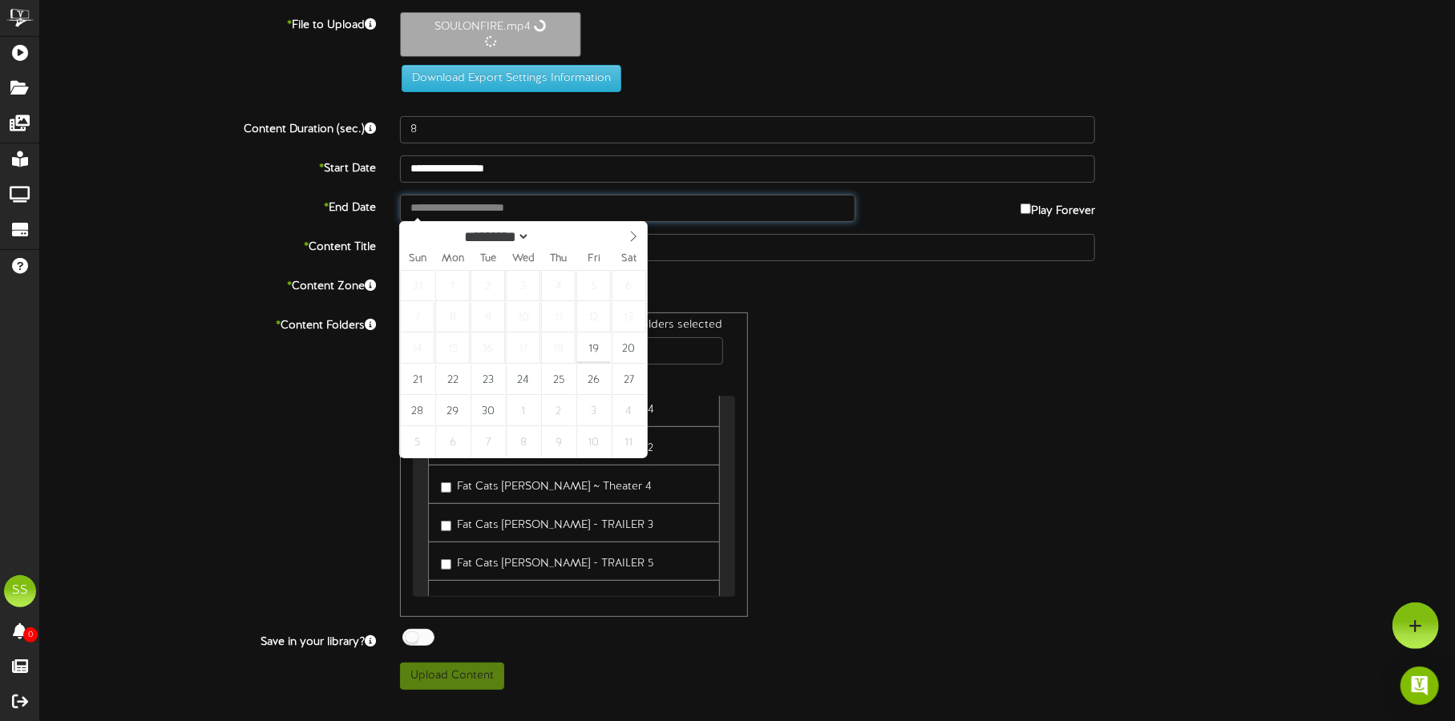
click at [500, 211] on input "text" at bounding box center [627, 208] width 455 height 27
type input "**********"
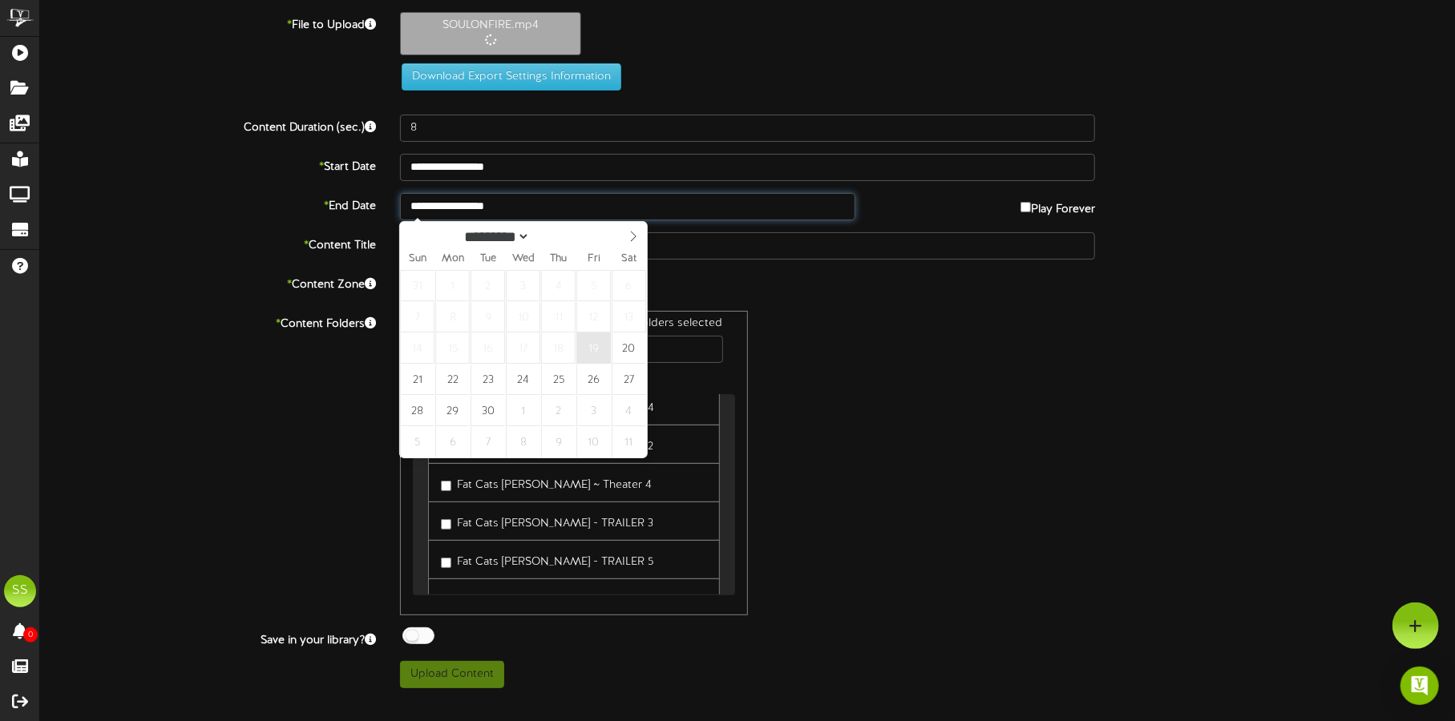
type input "153"
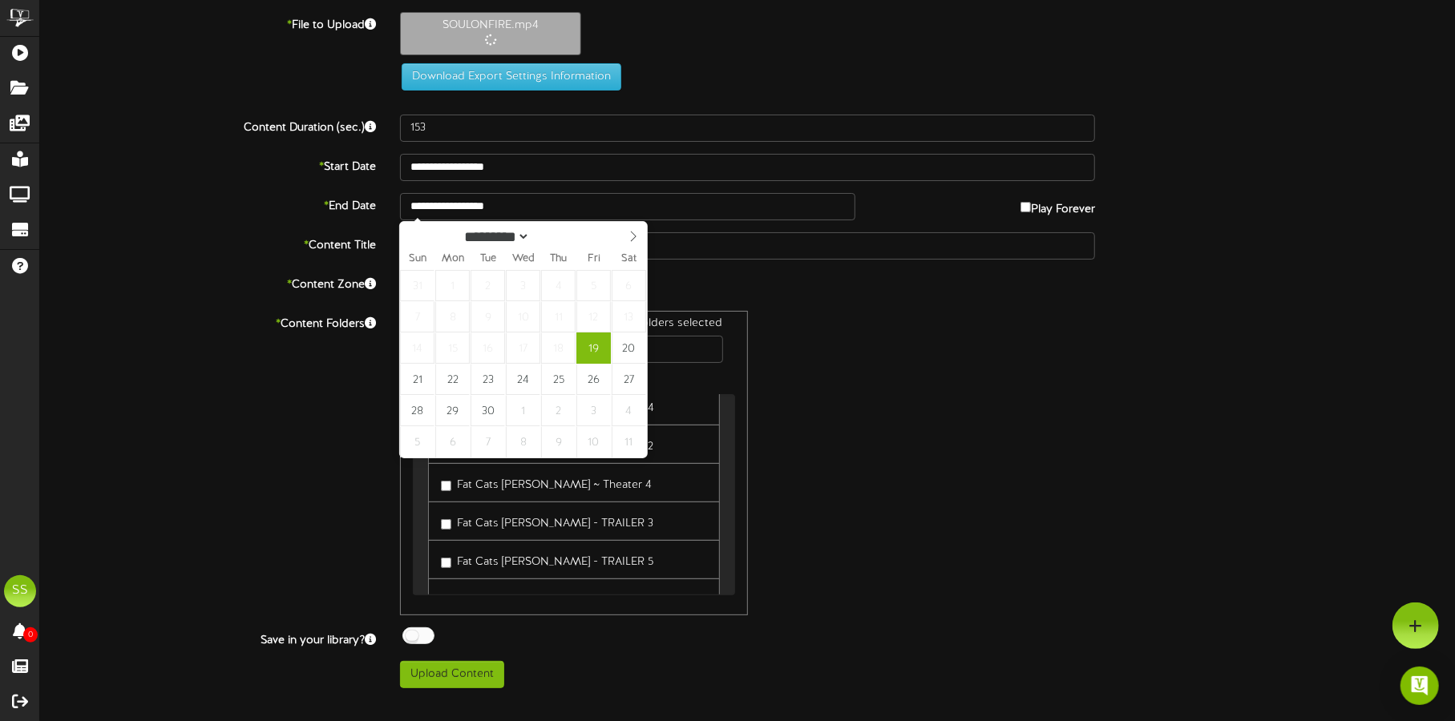
click at [794, 335] on div "3 Folders selected Search Clear Gilbert - Menu 2 Gilbert - Menu 1 Grill 1-2-3" at bounding box center [748, 463] width 720 height 305
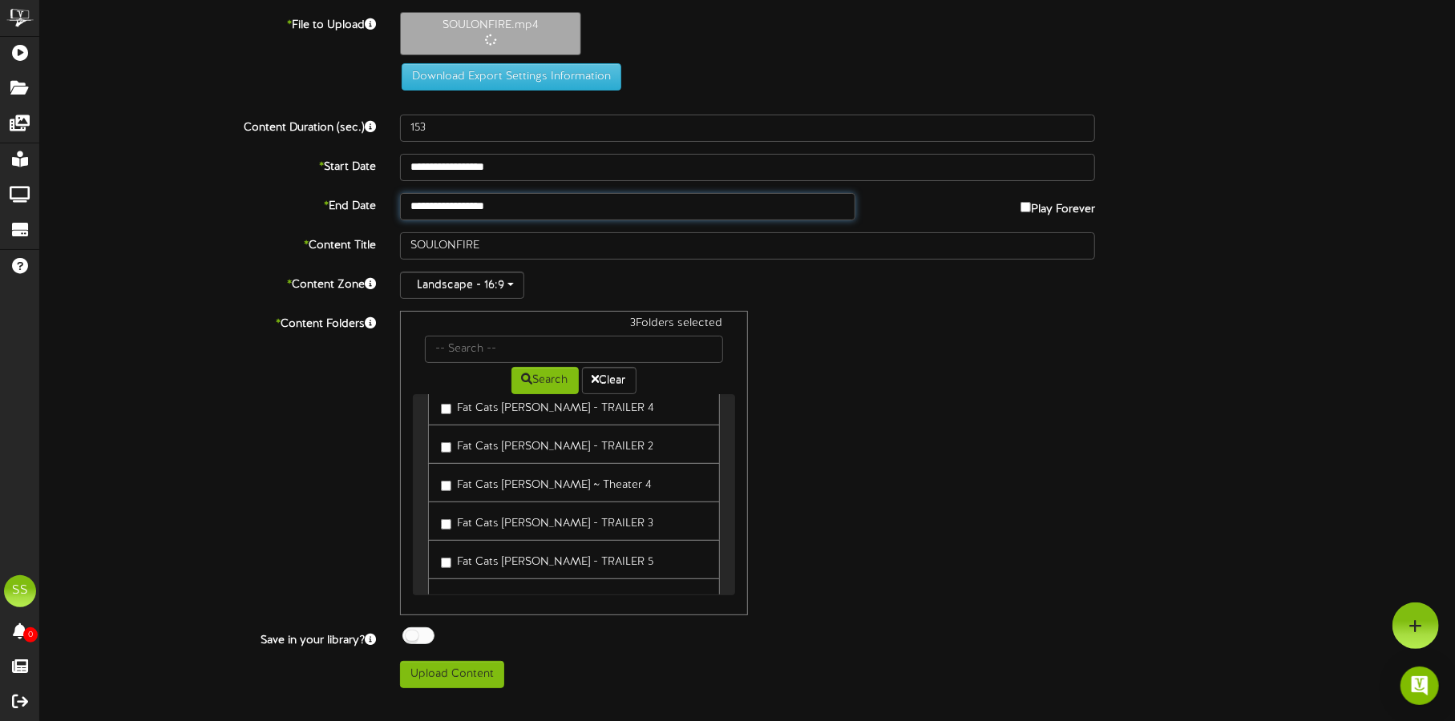
click at [555, 207] on input "**********" at bounding box center [627, 206] width 455 height 27
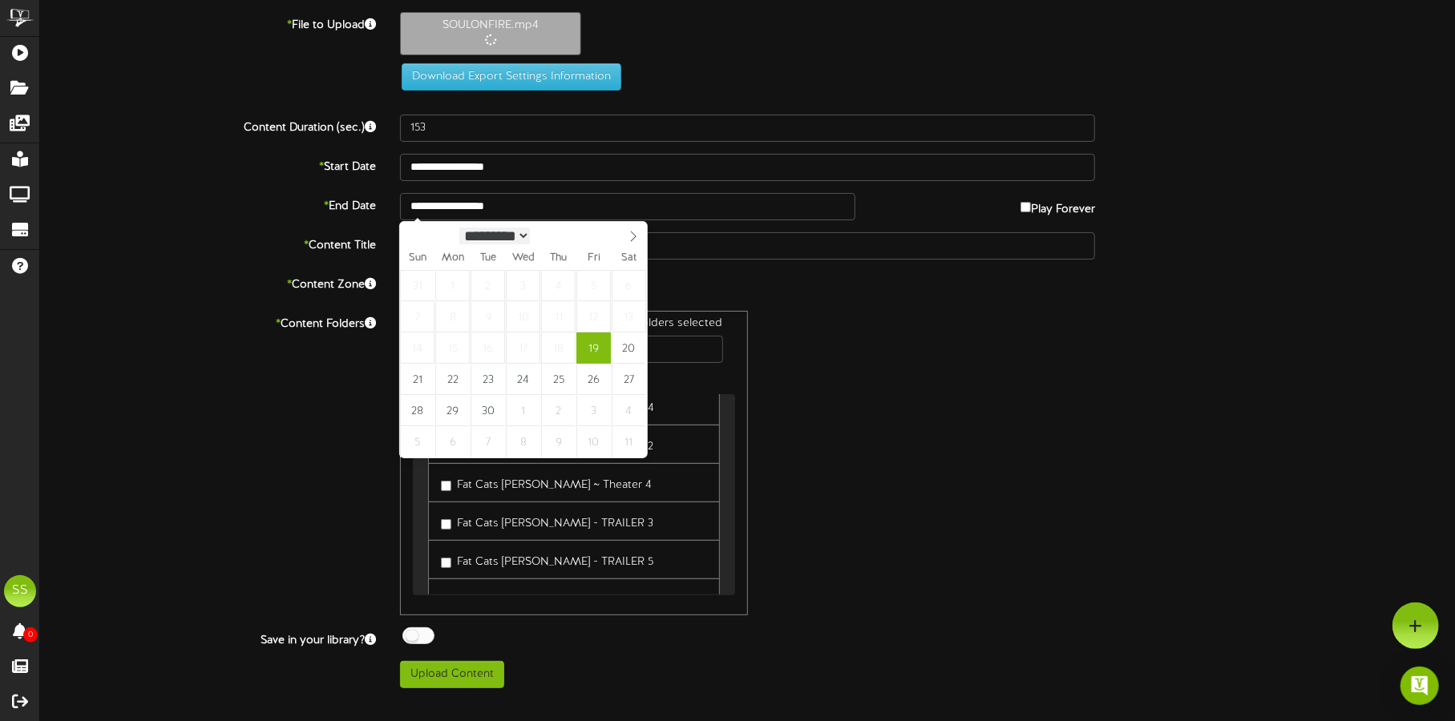
click at [530, 230] on select "********* ******* ******** ********" at bounding box center [494, 236] width 71 height 17
select select "*"
click at [459, 227] on select "********* ******* ******** ********" at bounding box center [494, 235] width 71 height 17
type input "**********"
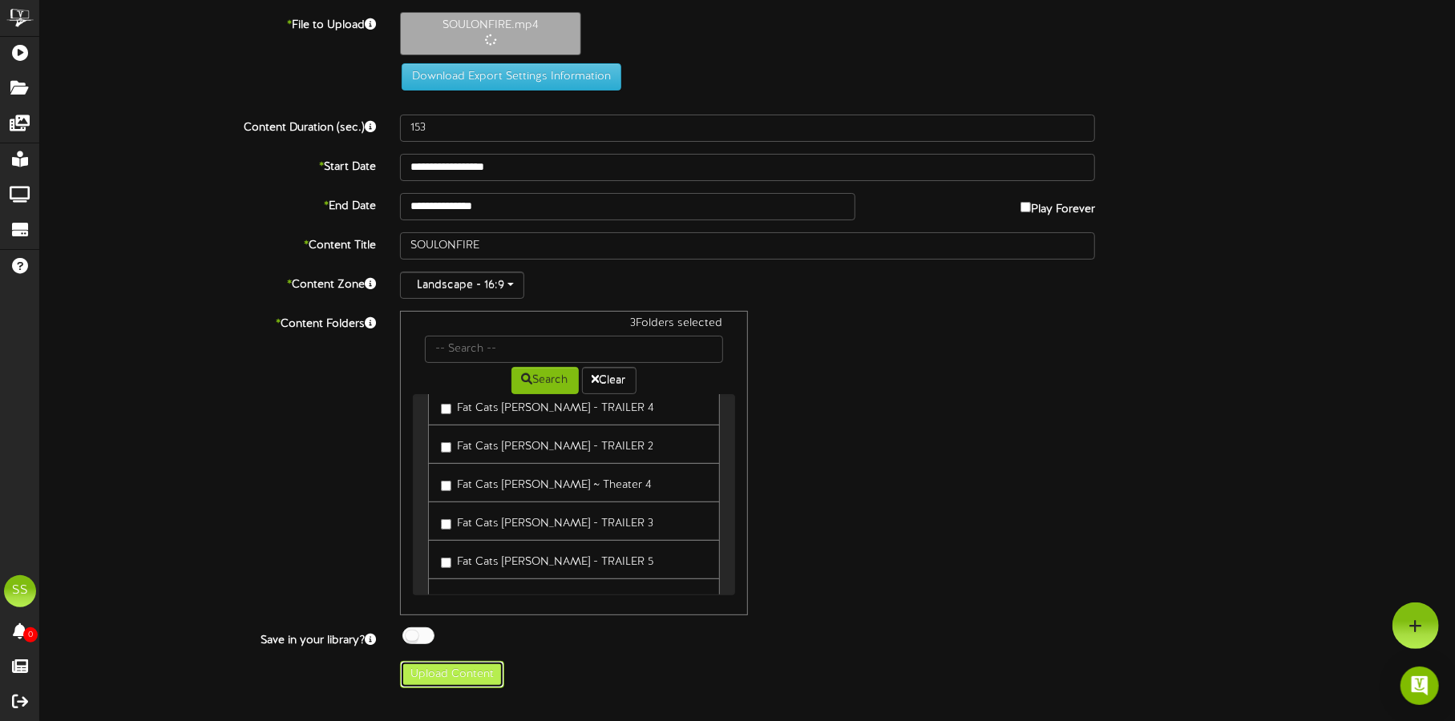
click at [455, 671] on button "Upload Content" at bounding box center [452, 674] width 104 height 27
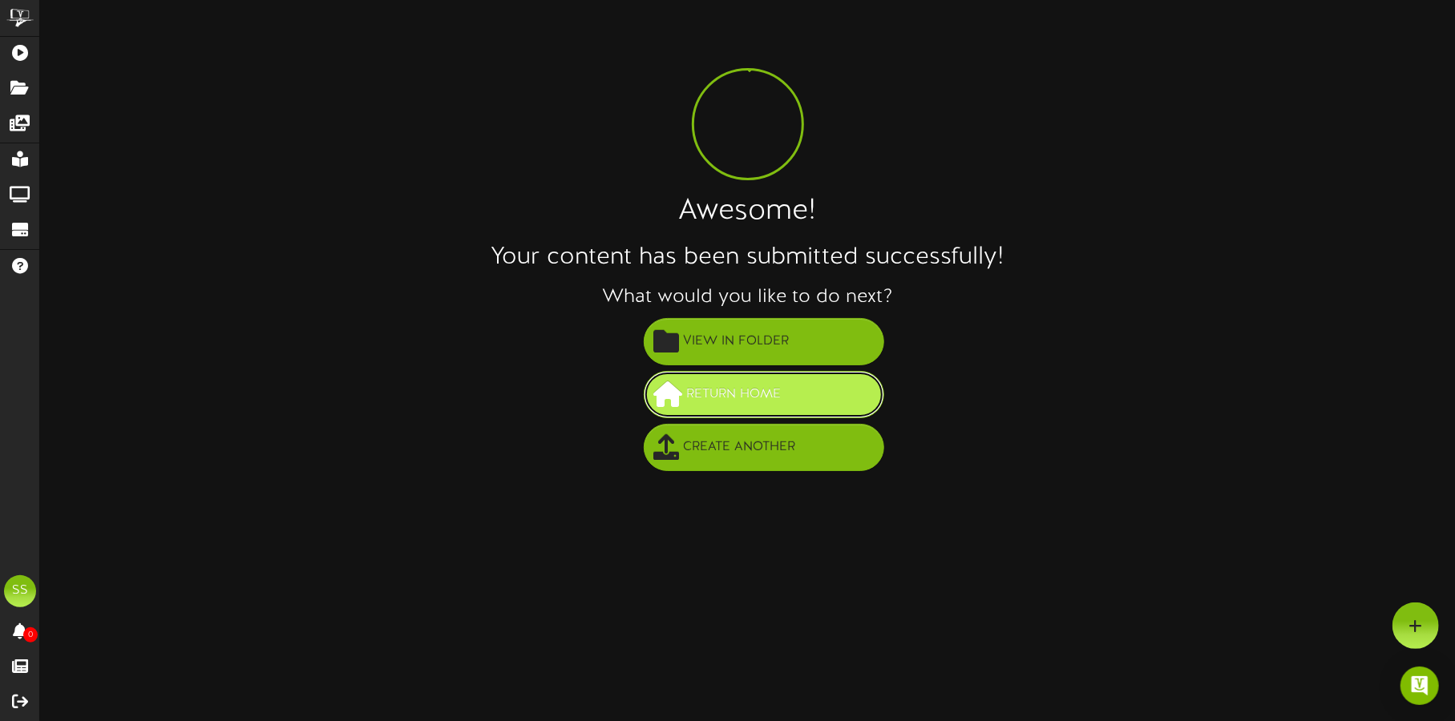
click at [757, 395] on span "Return Home" at bounding box center [734, 395] width 103 height 26
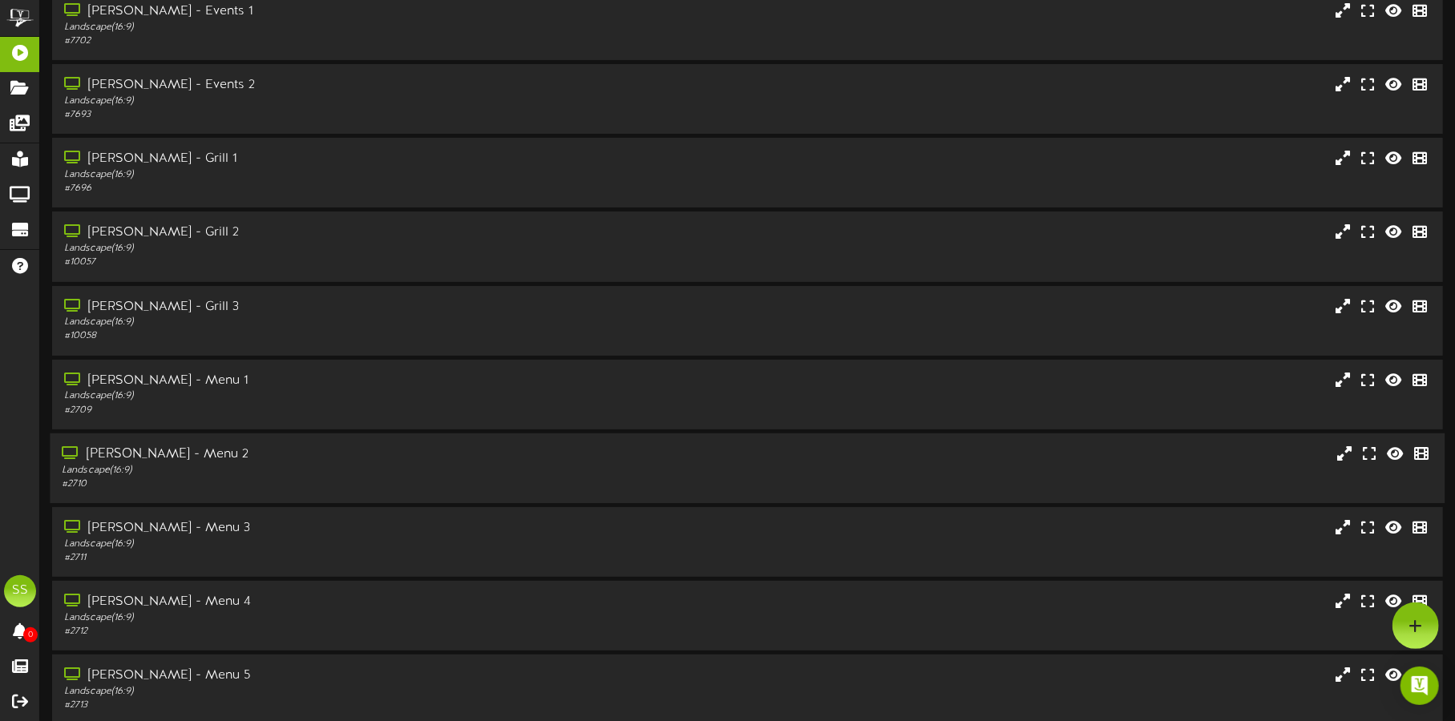
scroll to position [137, 0]
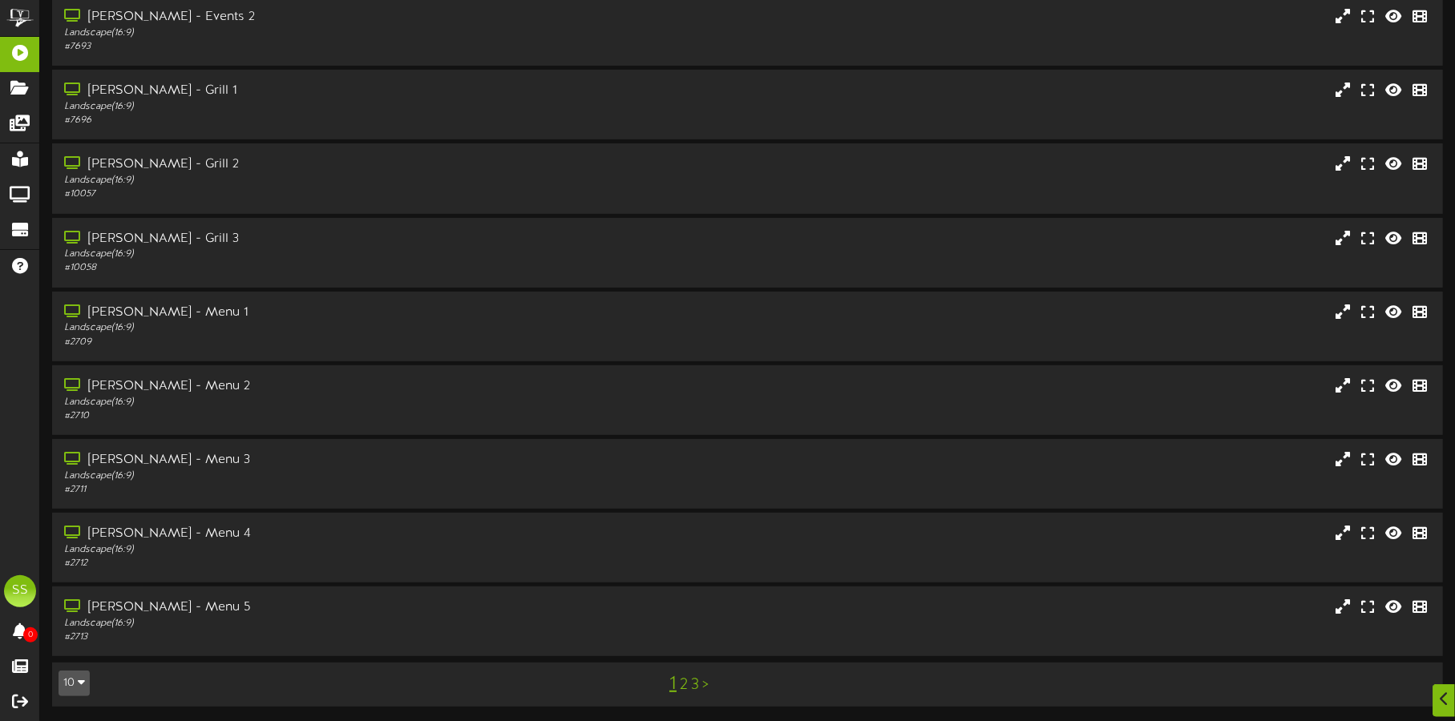
click at [77, 671] on button "10" at bounding box center [74, 684] width 31 height 26
click at [81, 641] on div "100" at bounding box center [74, 653] width 30 height 24
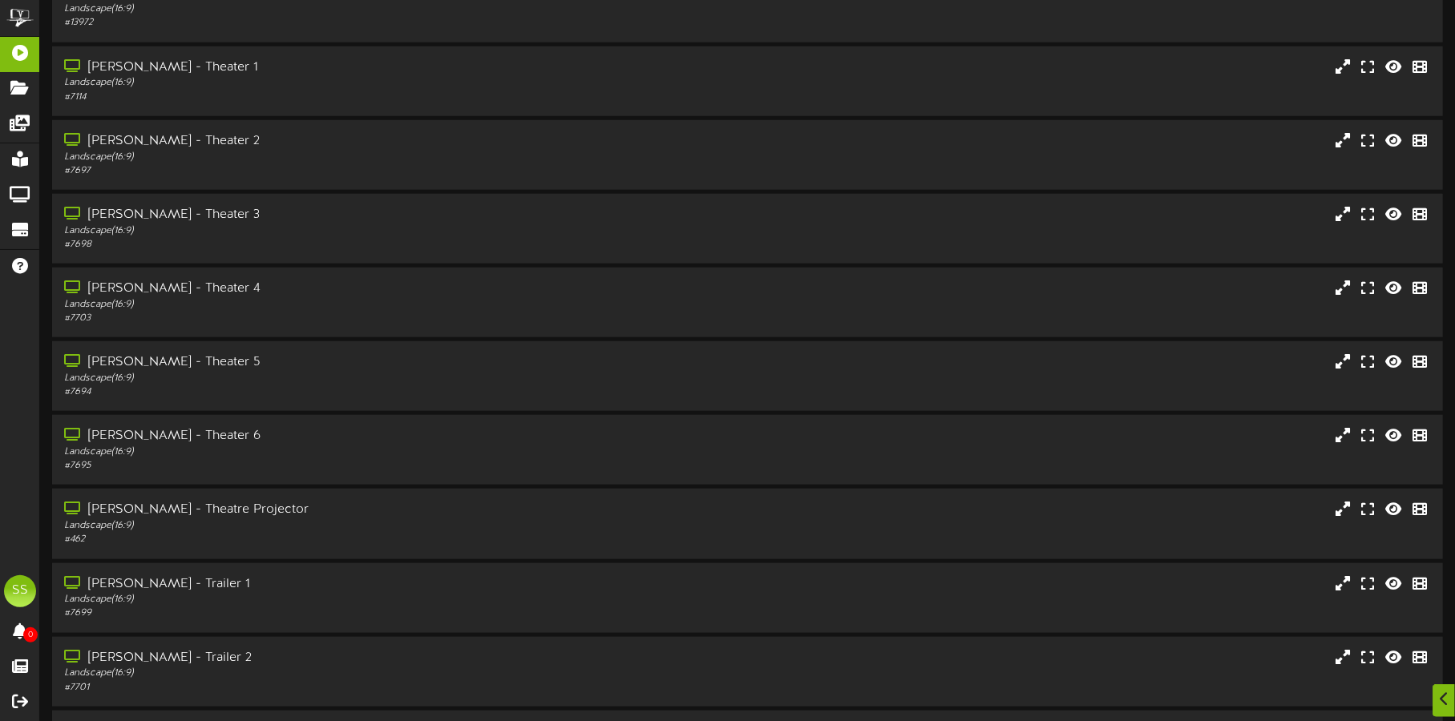
scroll to position [1202, 0]
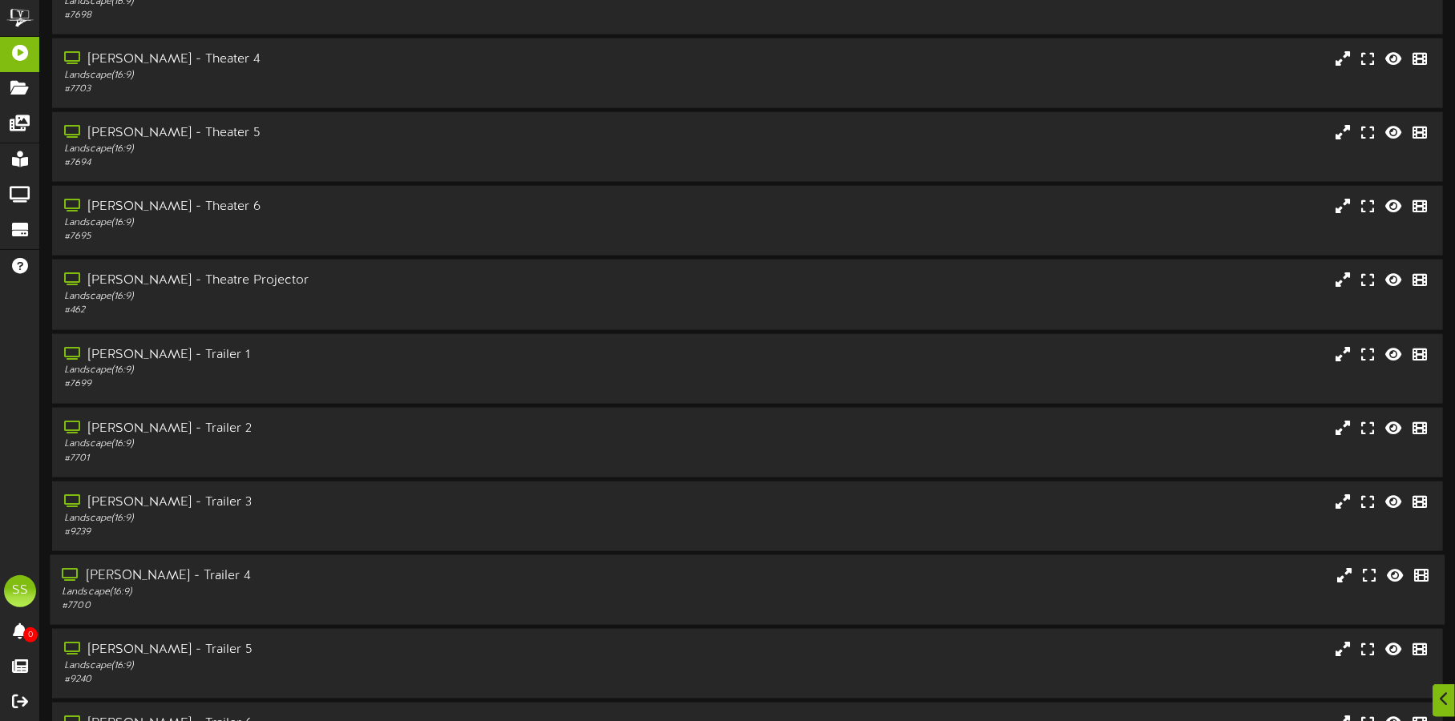
click at [266, 579] on div "Gilbert - Trailer 4" at bounding box center [340, 577] width 557 height 18
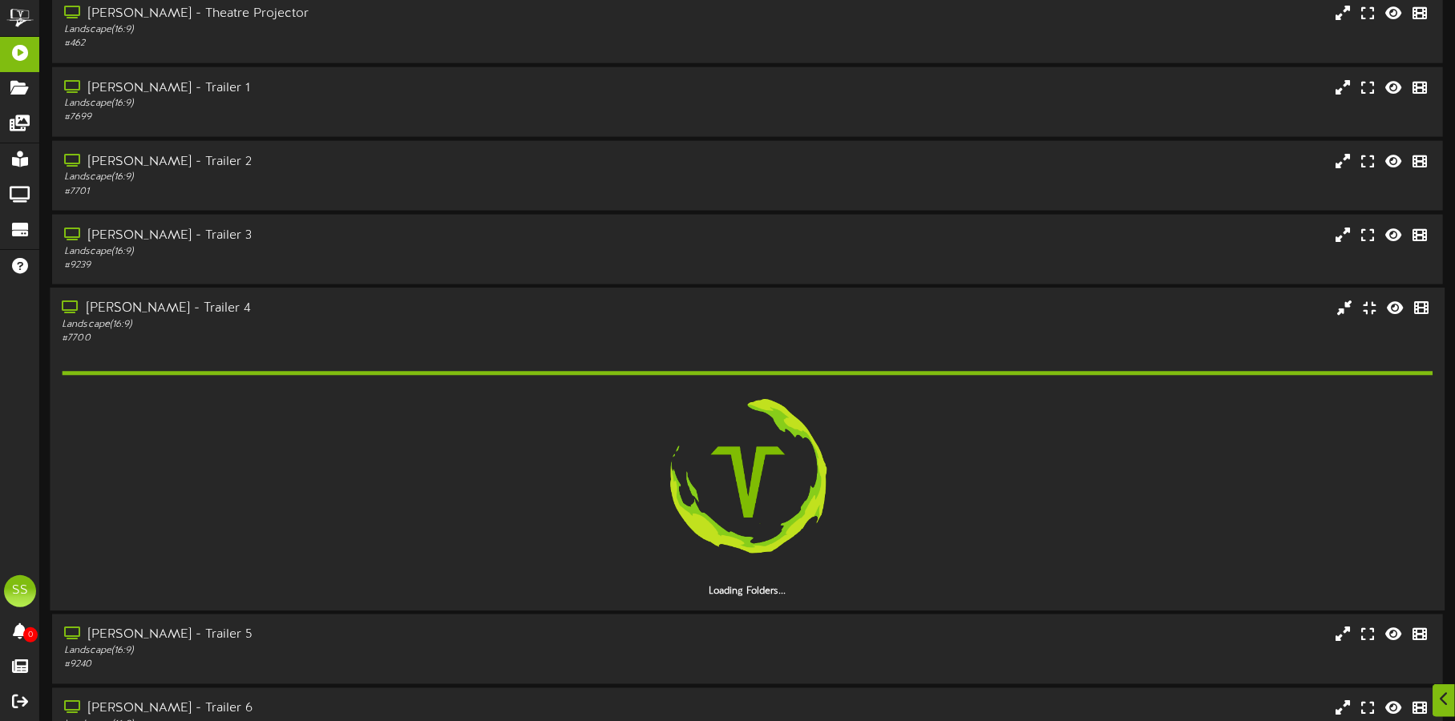
scroll to position [1502, 0]
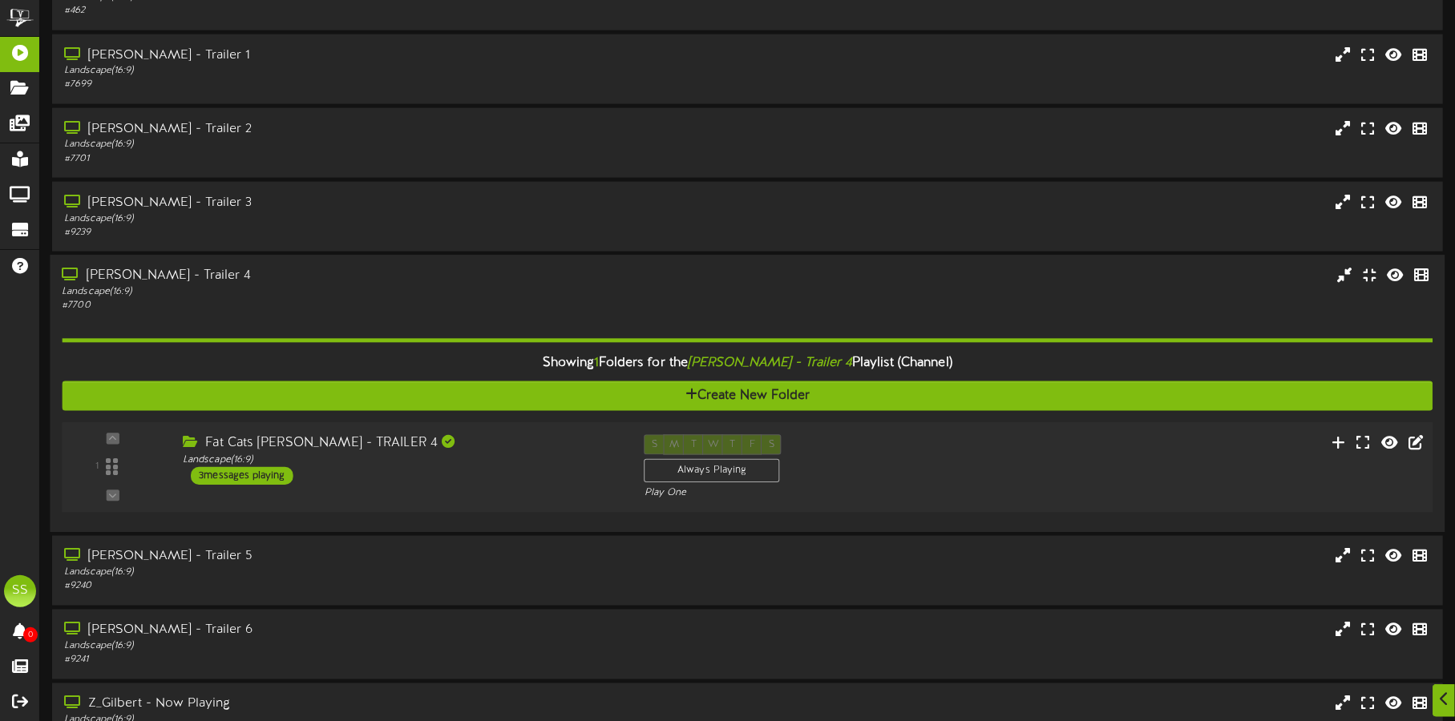
click at [445, 455] on div "Landscape ( 16:9 )" at bounding box center [401, 461] width 437 height 14
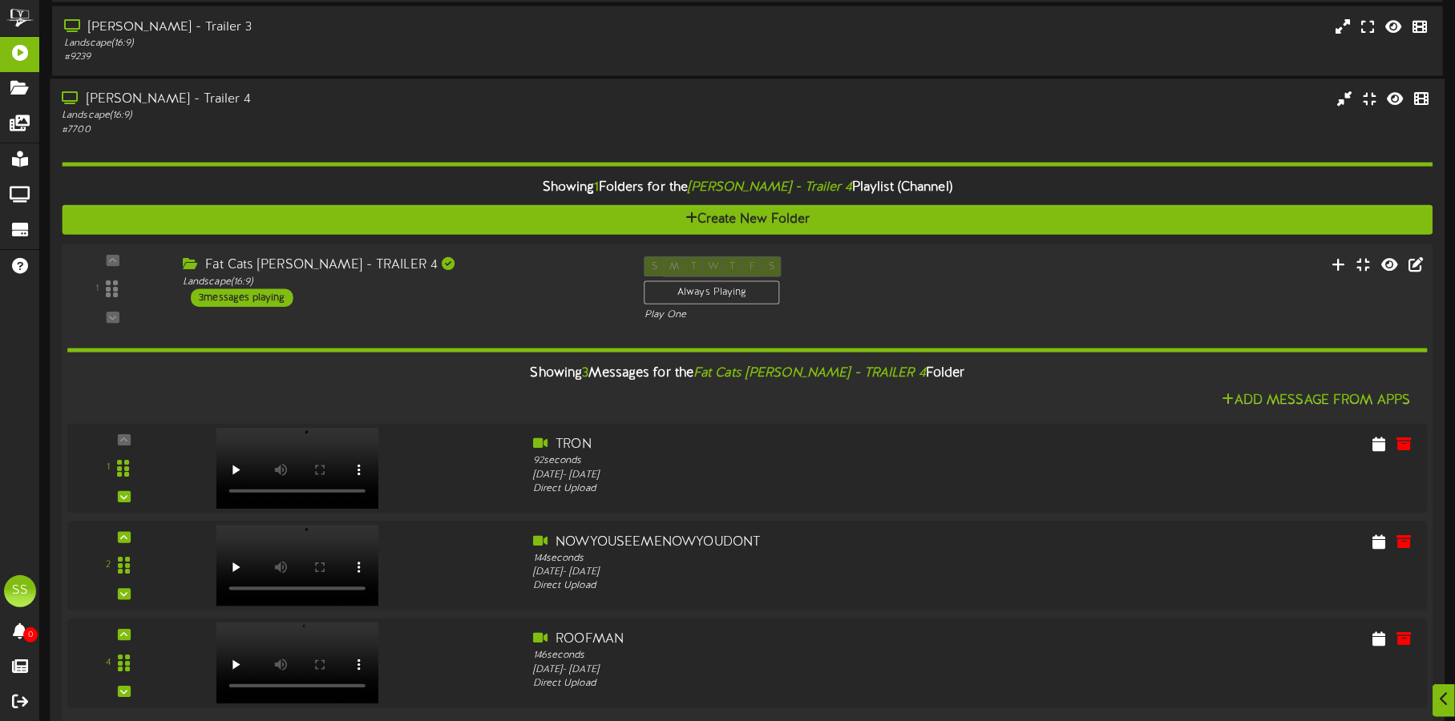
scroll to position [1703, 0]
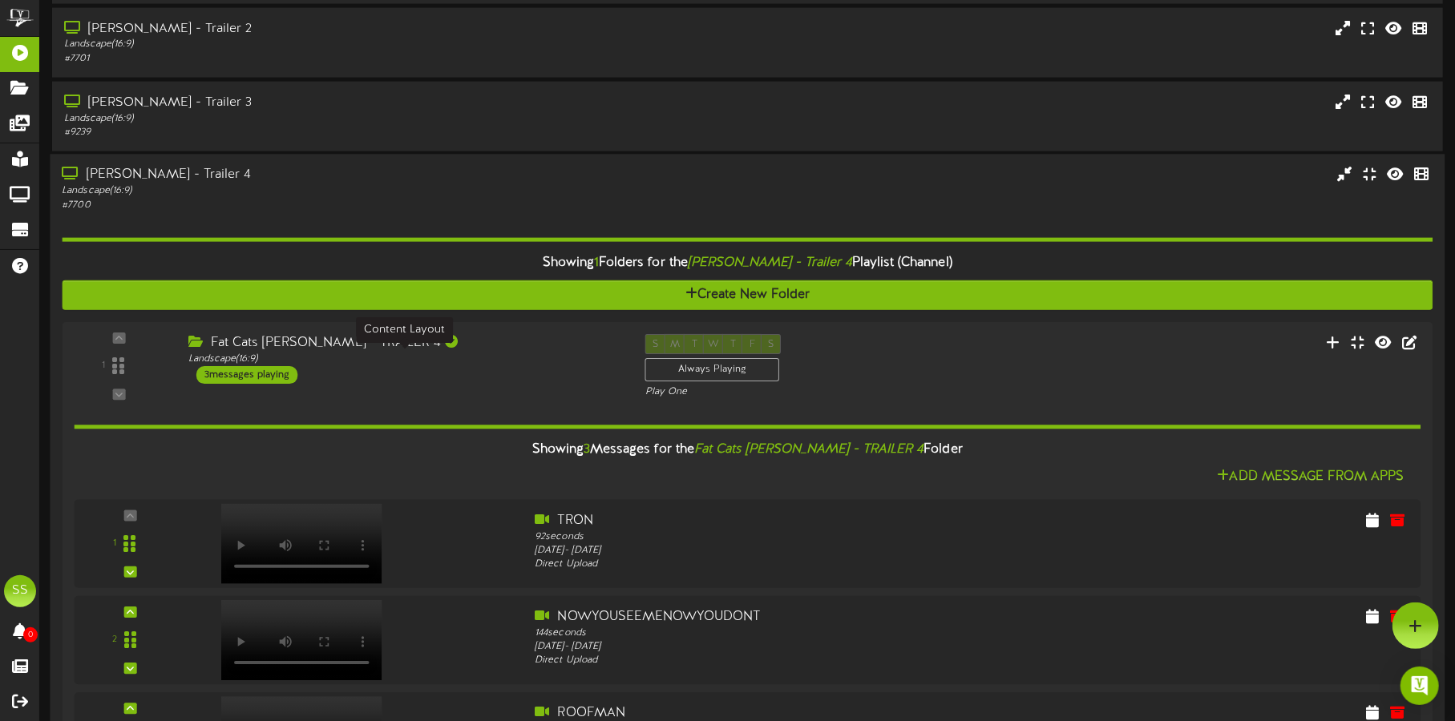
click at [395, 176] on div "Gilbert - Trailer 4" at bounding box center [340, 176] width 557 height 18
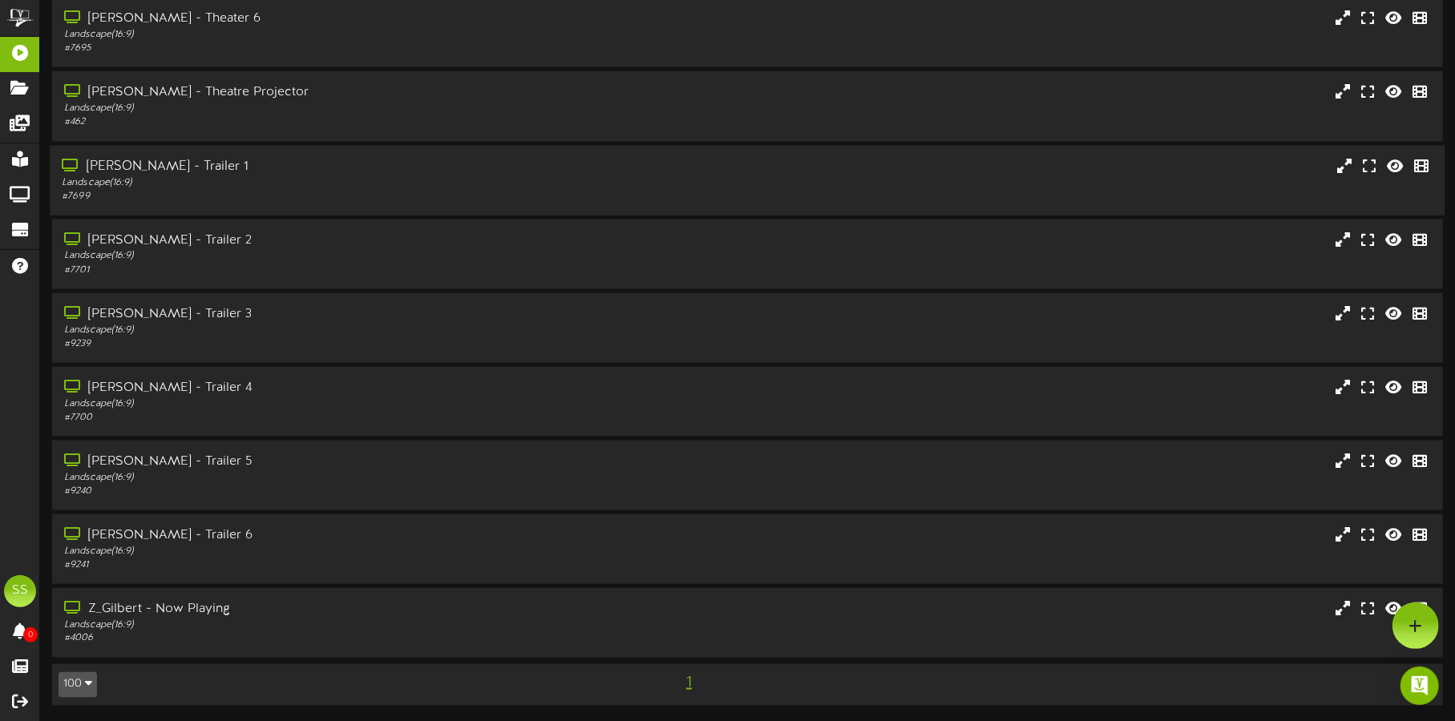
click at [397, 164] on div "Gilbert - Trailer 1" at bounding box center [340, 166] width 557 height 18
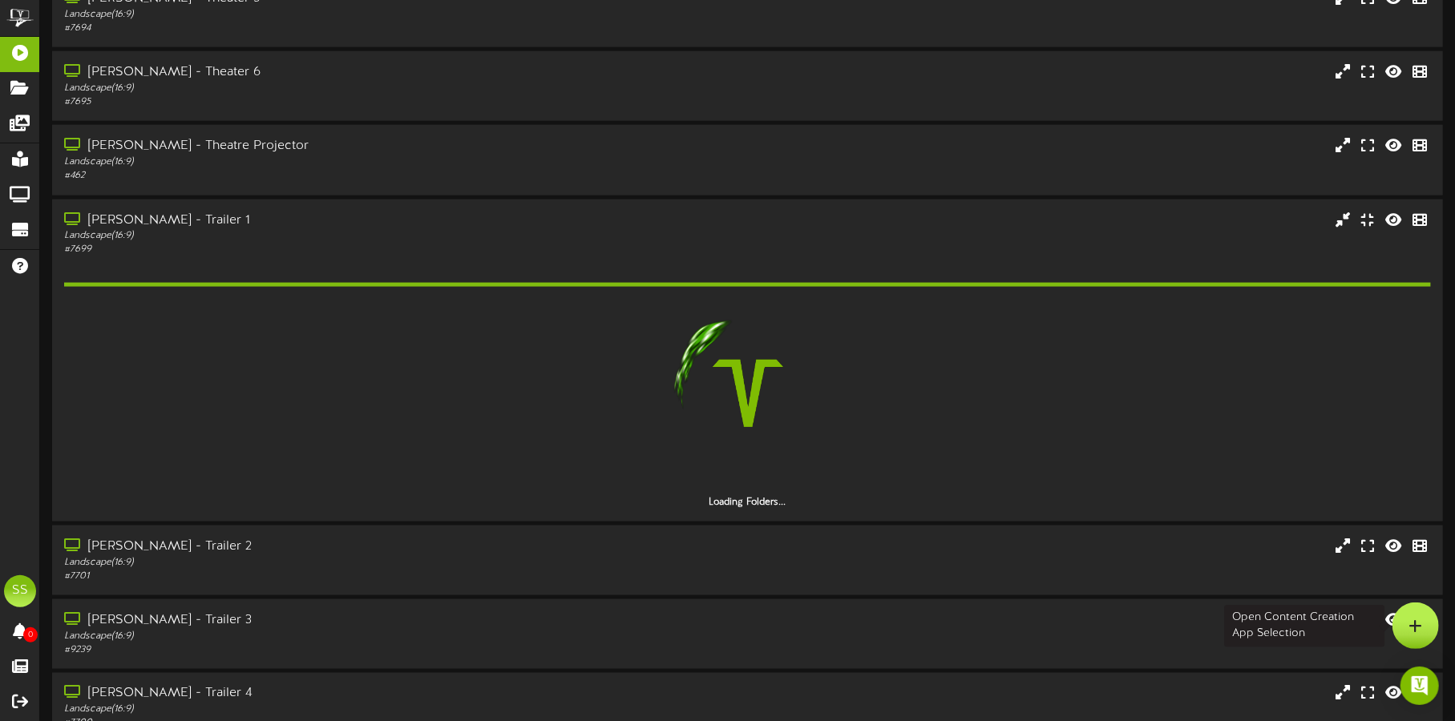
scroll to position [1336, 0]
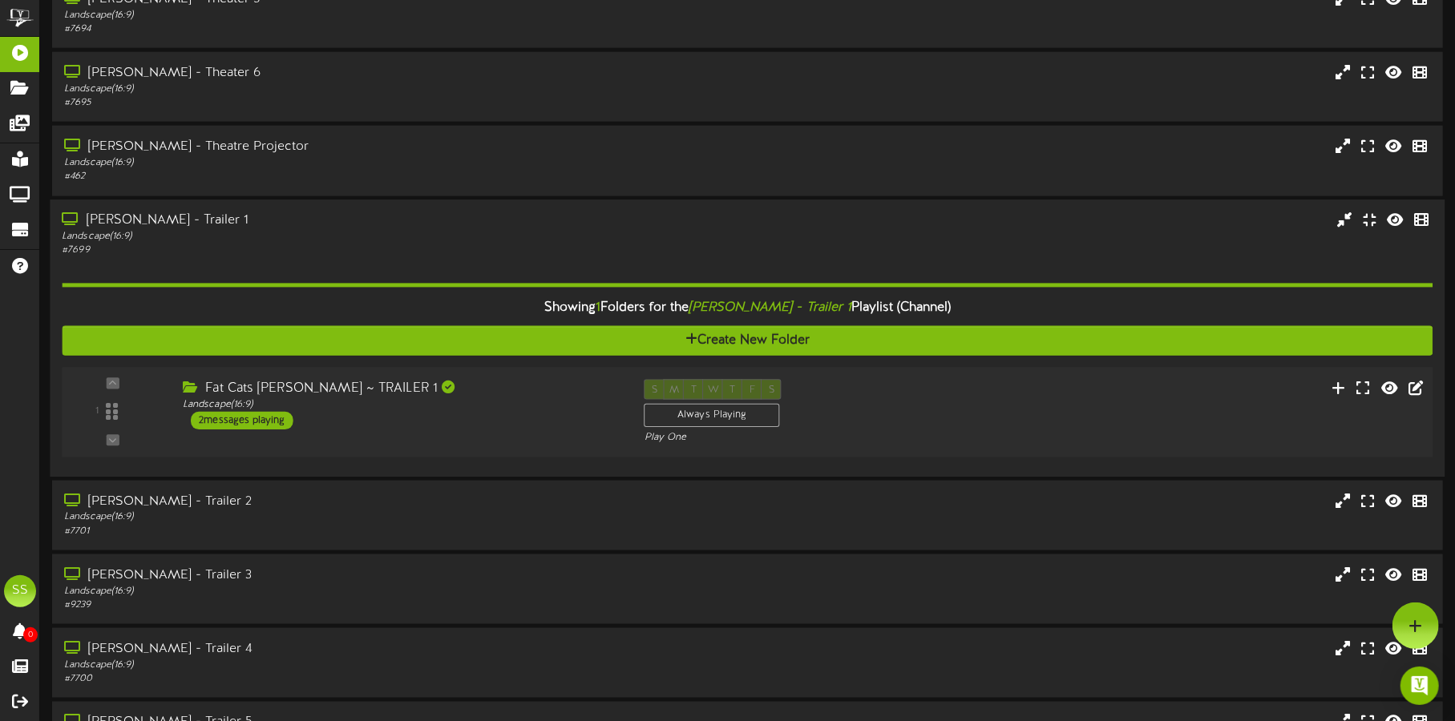
click at [897, 395] on div "S M T W T F S Always Playing Play One" at bounding box center [805, 412] width 346 height 66
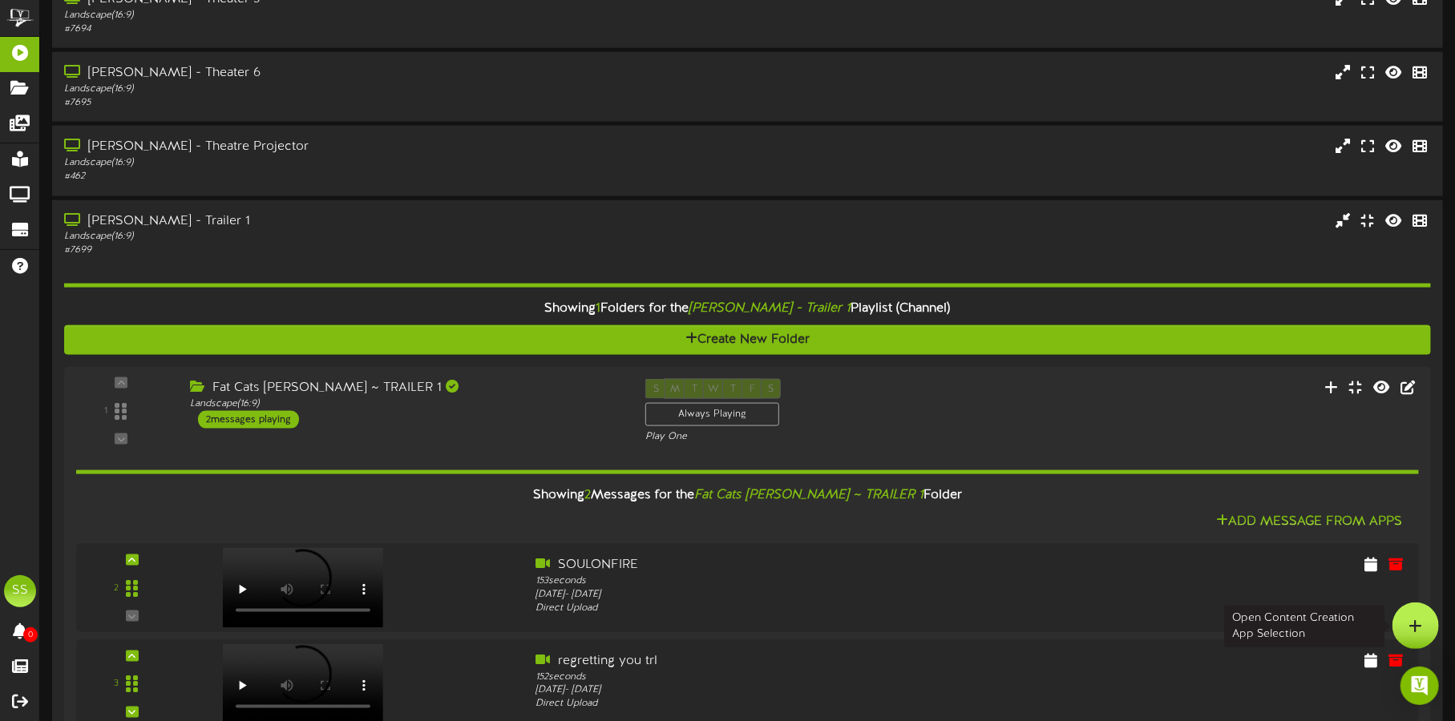
click at [1414, 616] on div at bounding box center [1415, 626] width 46 height 46
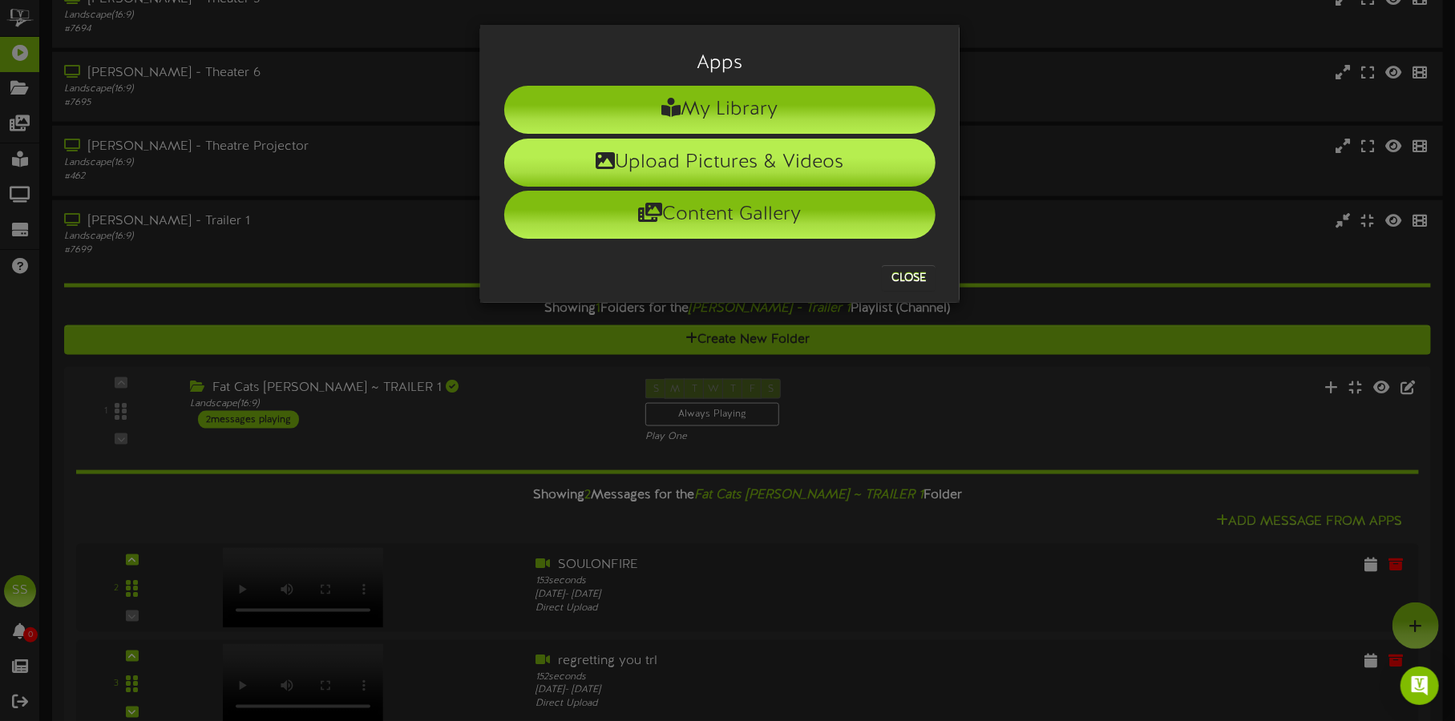
click at [766, 160] on li "Upload Pictures & Videos" at bounding box center [719, 163] width 431 height 48
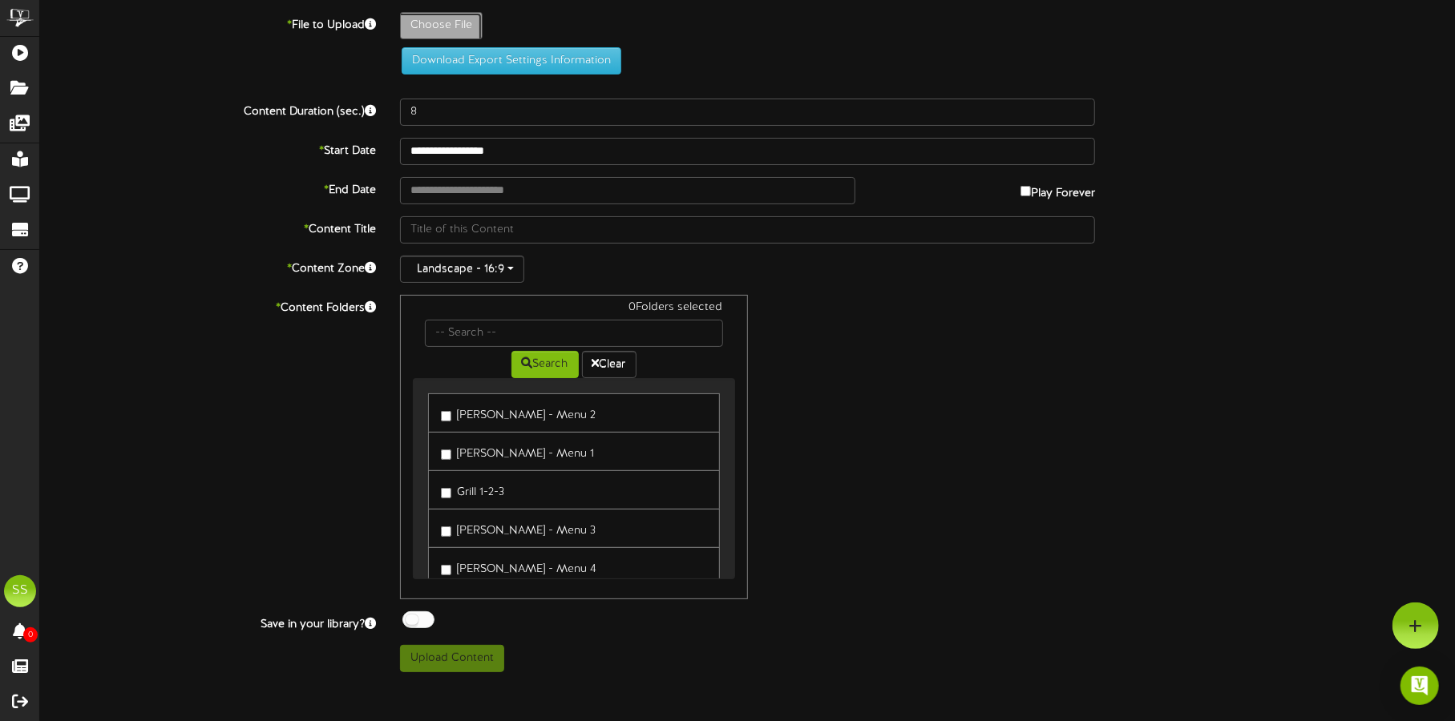
type input "**********"
type input "videoplayback2"
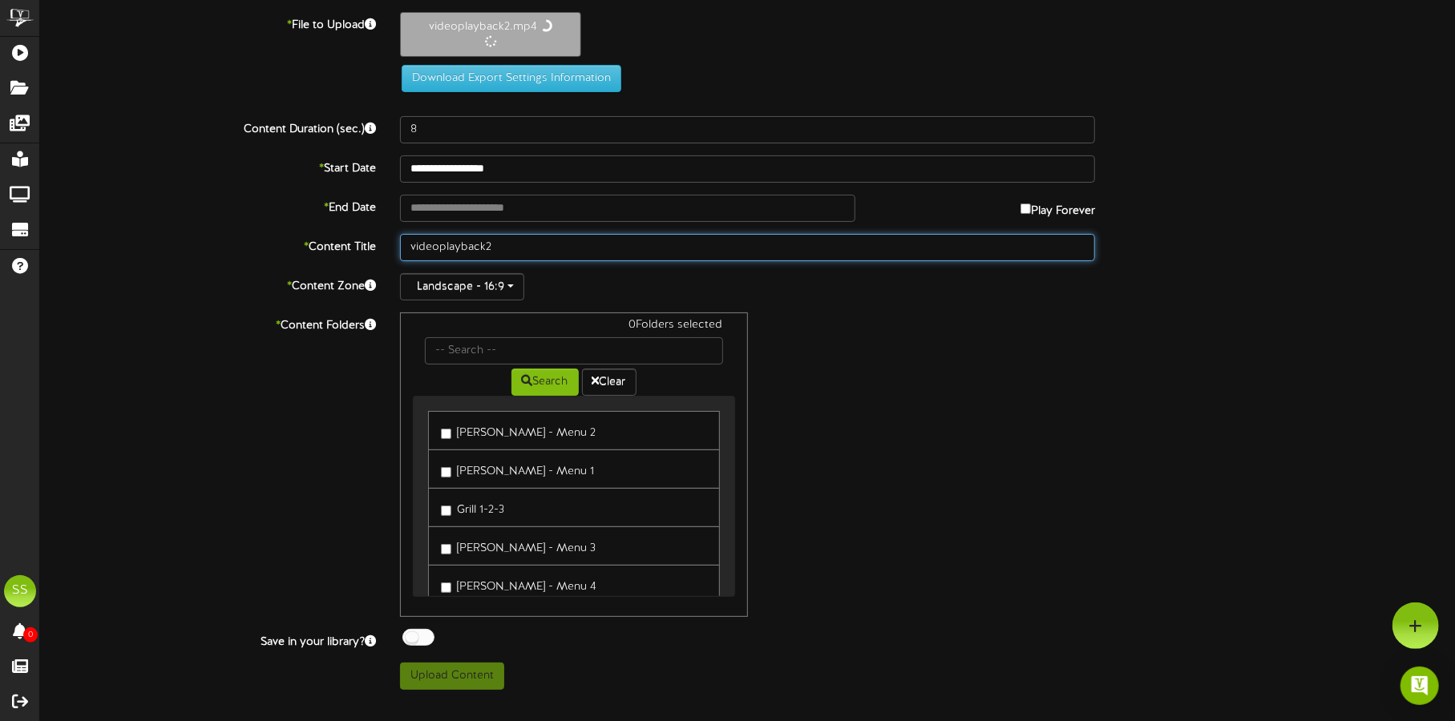
drag, startPoint x: 513, startPoint y: 234, endPoint x: 339, endPoint y: 234, distance: 174.0
click at [339, 234] on div "* Content Title videoplayback2" at bounding box center [747, 247] width 1439 height 27
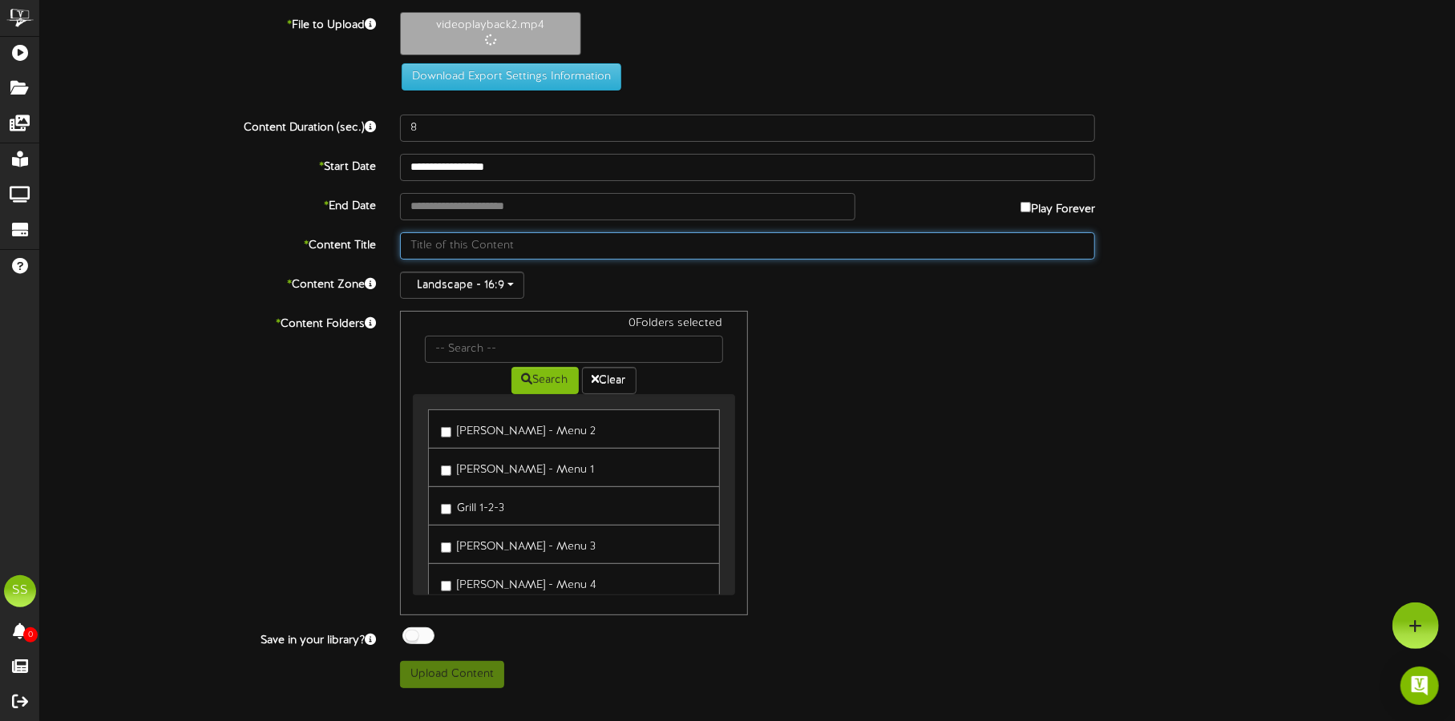
type input "145"
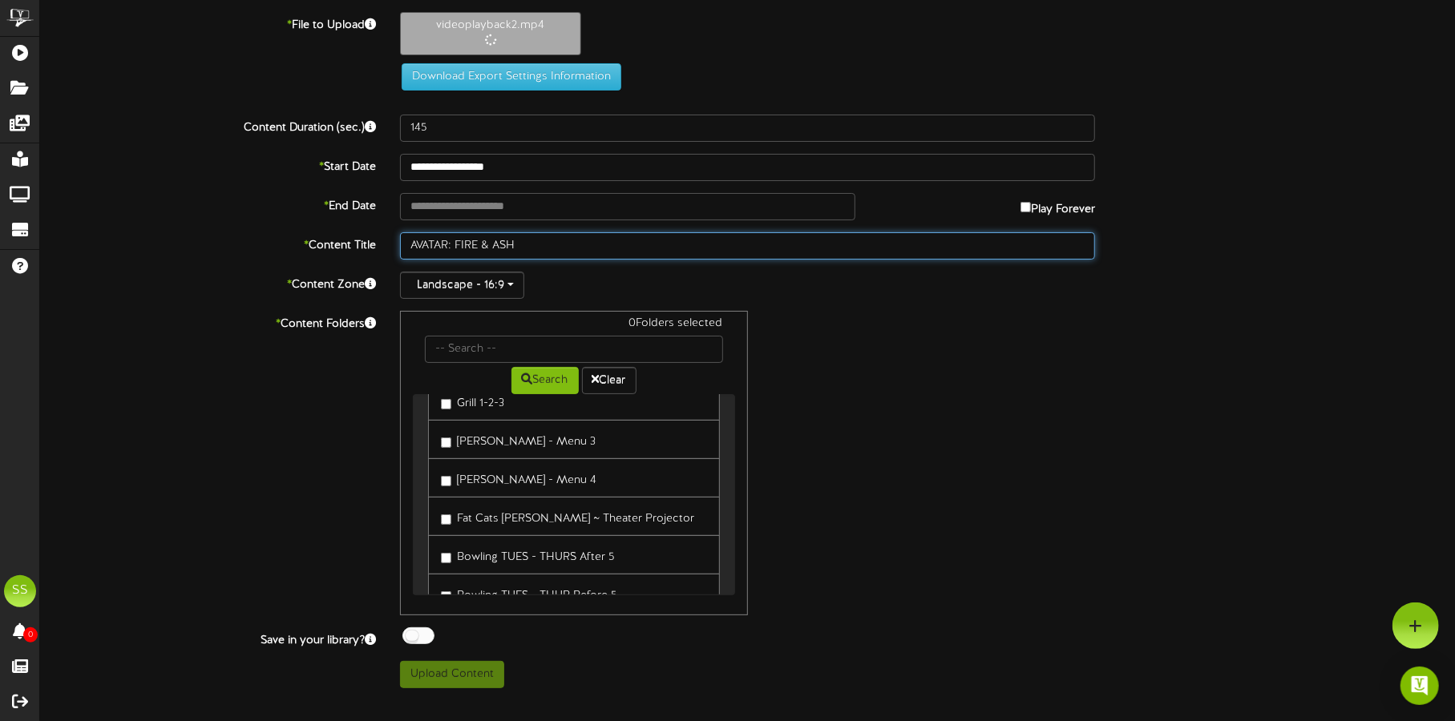
scroll to position [200, 0]
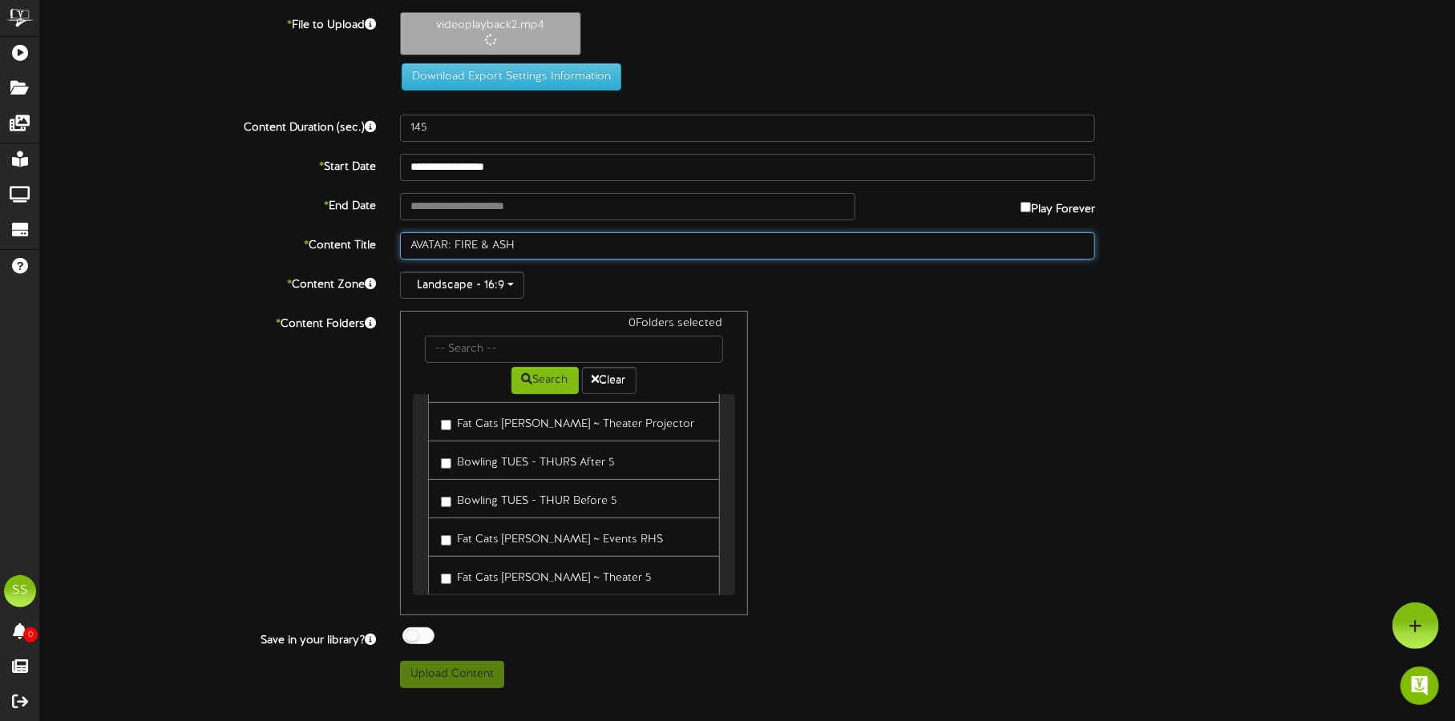
type input "AVATAR: FIRE & ASH"
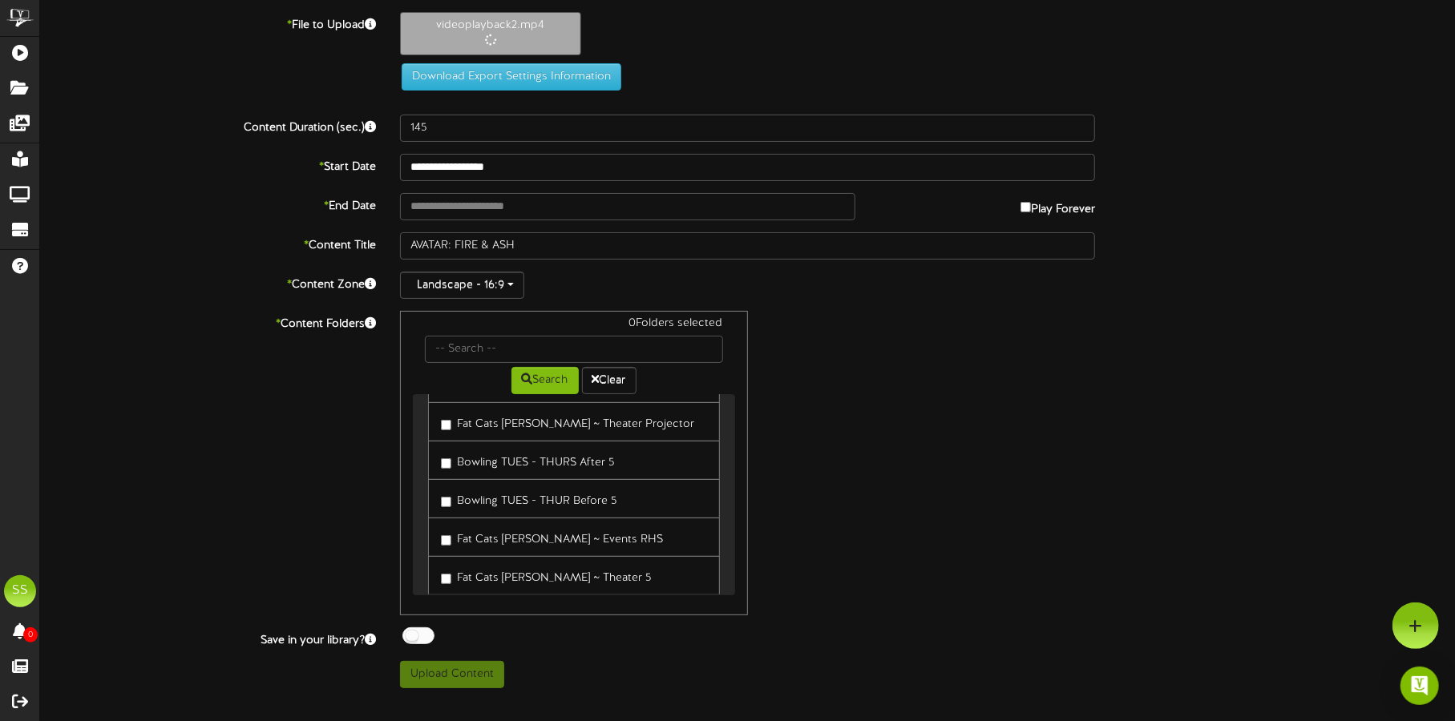
click at [602, 418] on label "Fat Cats Gilbert ~ Theater Projector" at bounding box center [567, 422] width 253 height 22
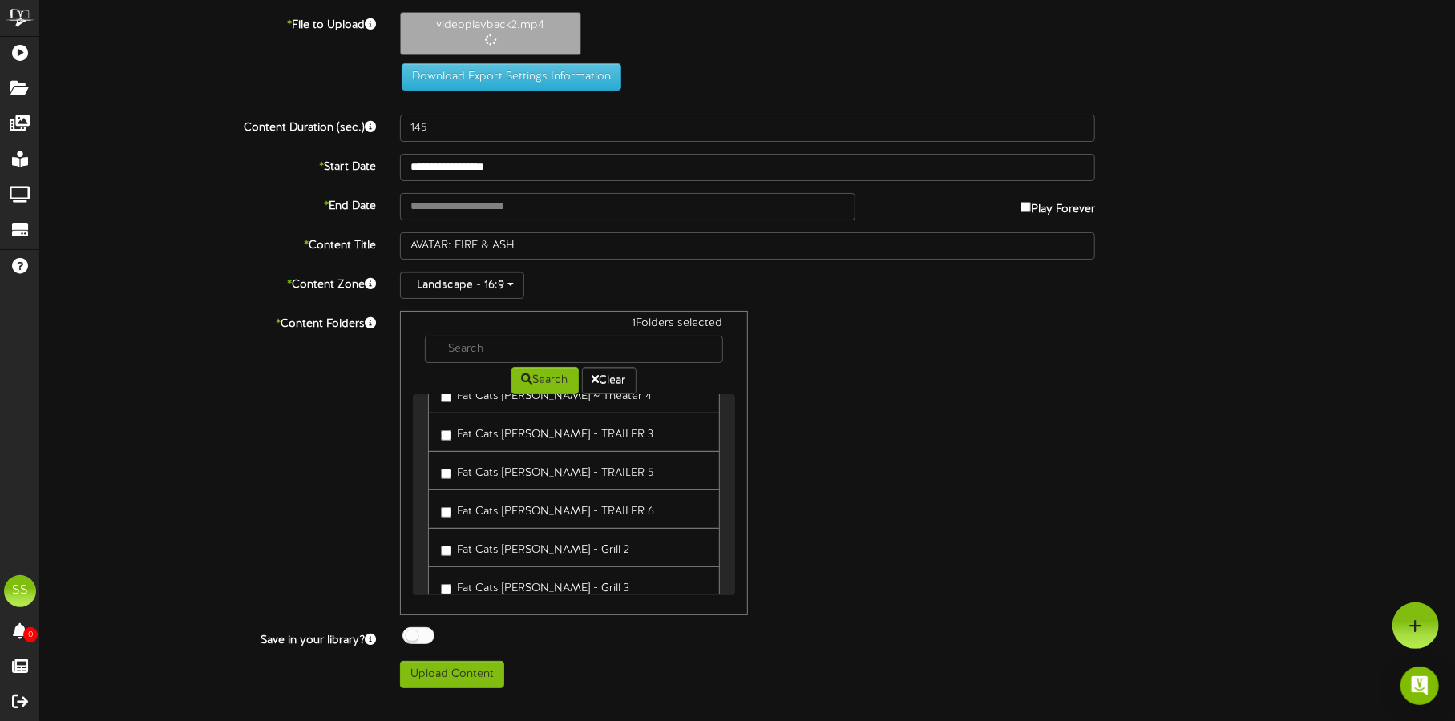
click at [611, 505] on link "Fat Cats Gilbert - TRAILER 6" at bounding box center [574, 509] width 292 height 39
click at [559, 503] on label "Fat Cats Gilbert - TRAILER 6" at bounding box center [547, 510] width 213 height 22
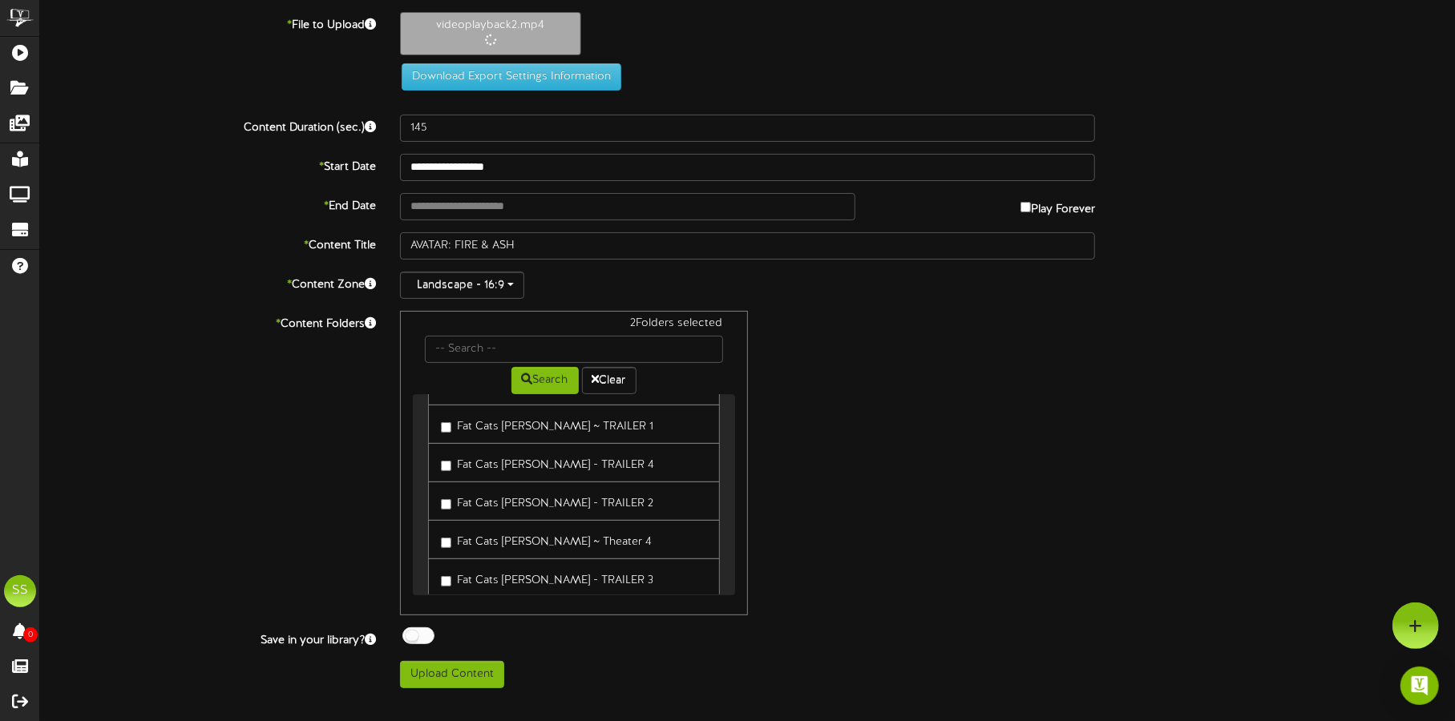
scroll to position [589, 0]
click at [581, 410] on label "Fat Cats Gilbert - TRAILER 4" at bounding box center [547, 417] width 213 height 22
click at [413, 632] on div at bounding box center [418, 636] width 32 height 17
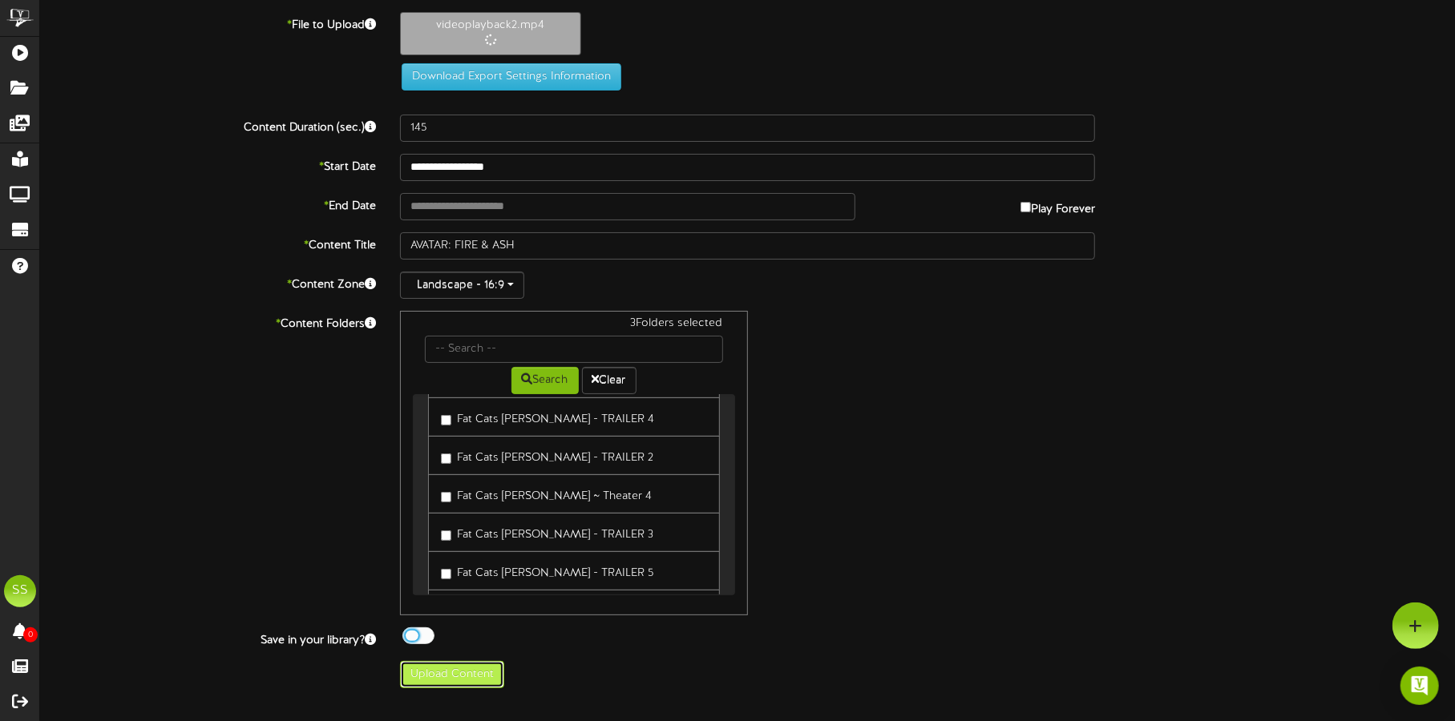
click at [485, 671] on button "Upload Content" at bounding box center [452, 674] width 104 height 27
type input "**********"
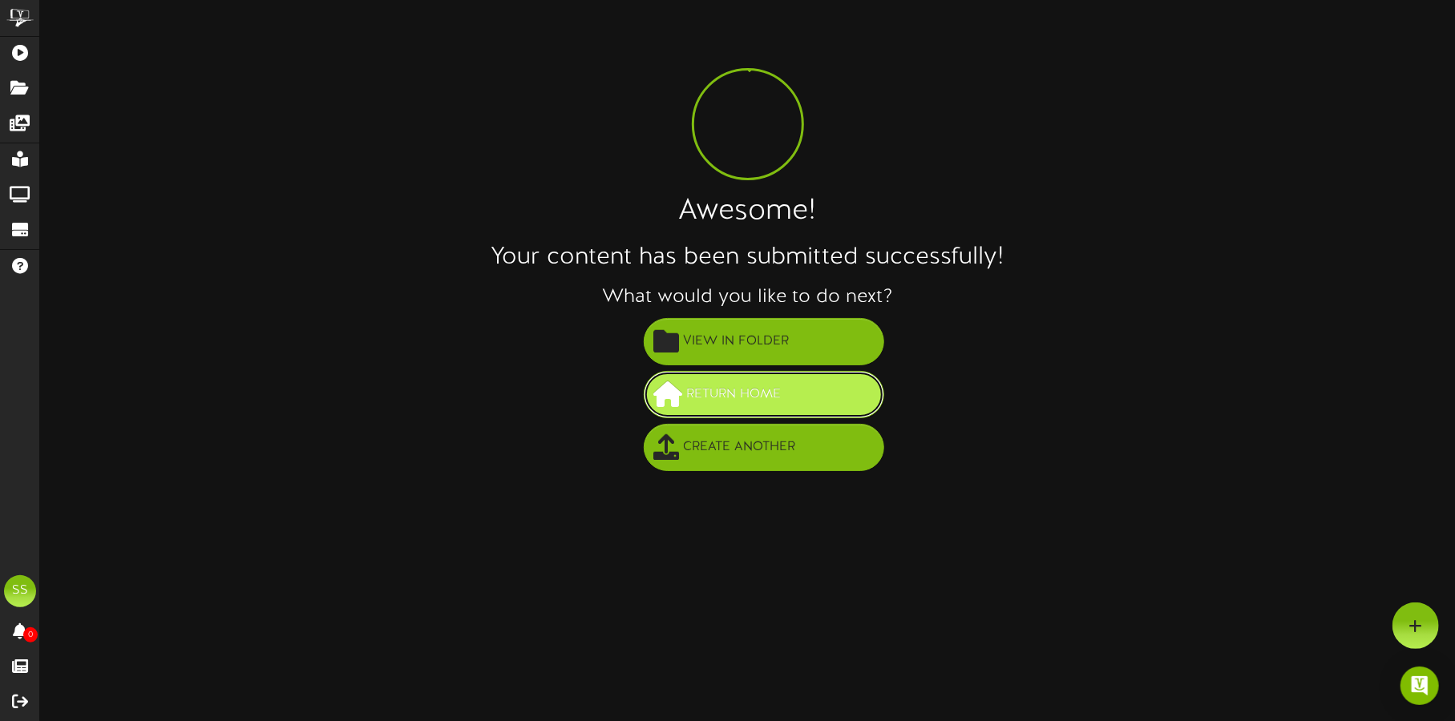
click at [767, 401] on span "Return Home" at bounding box center [734, 395] width 103 height 26
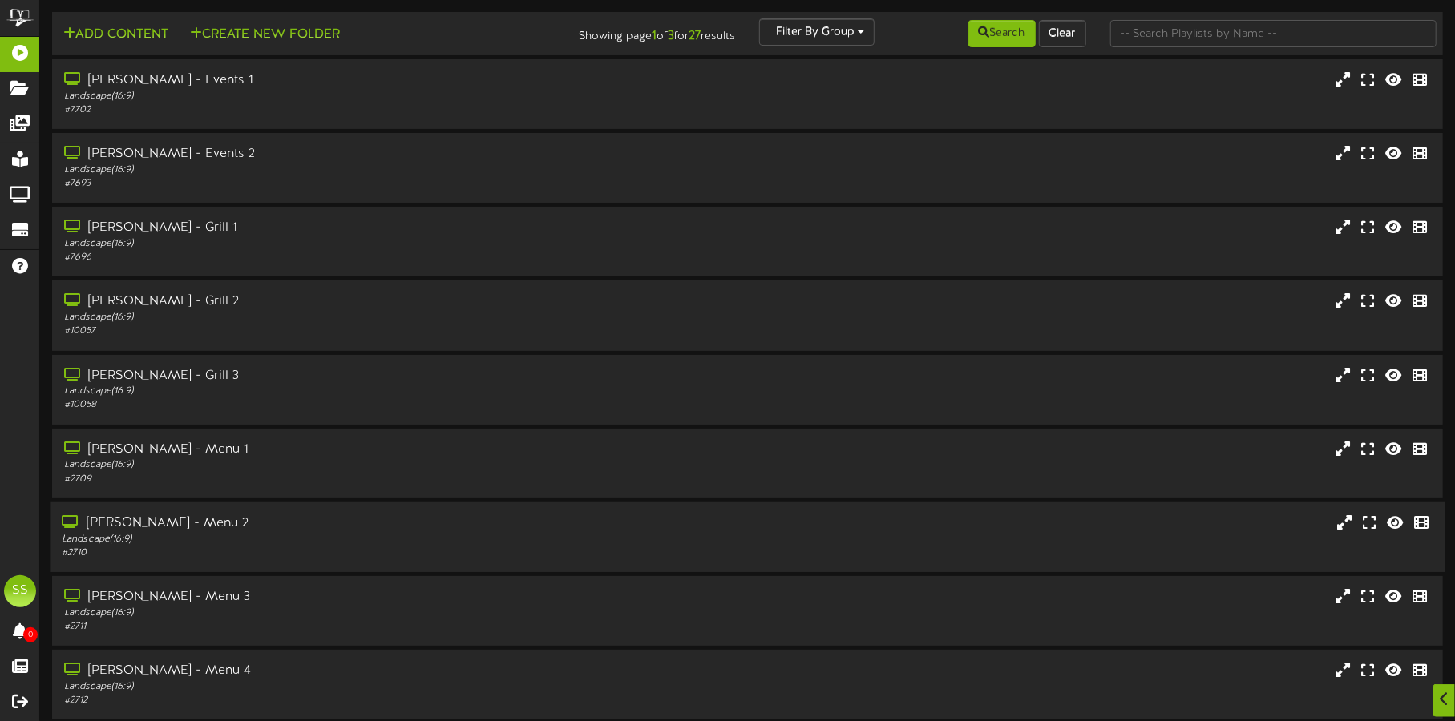
scroll to position [137, 0]
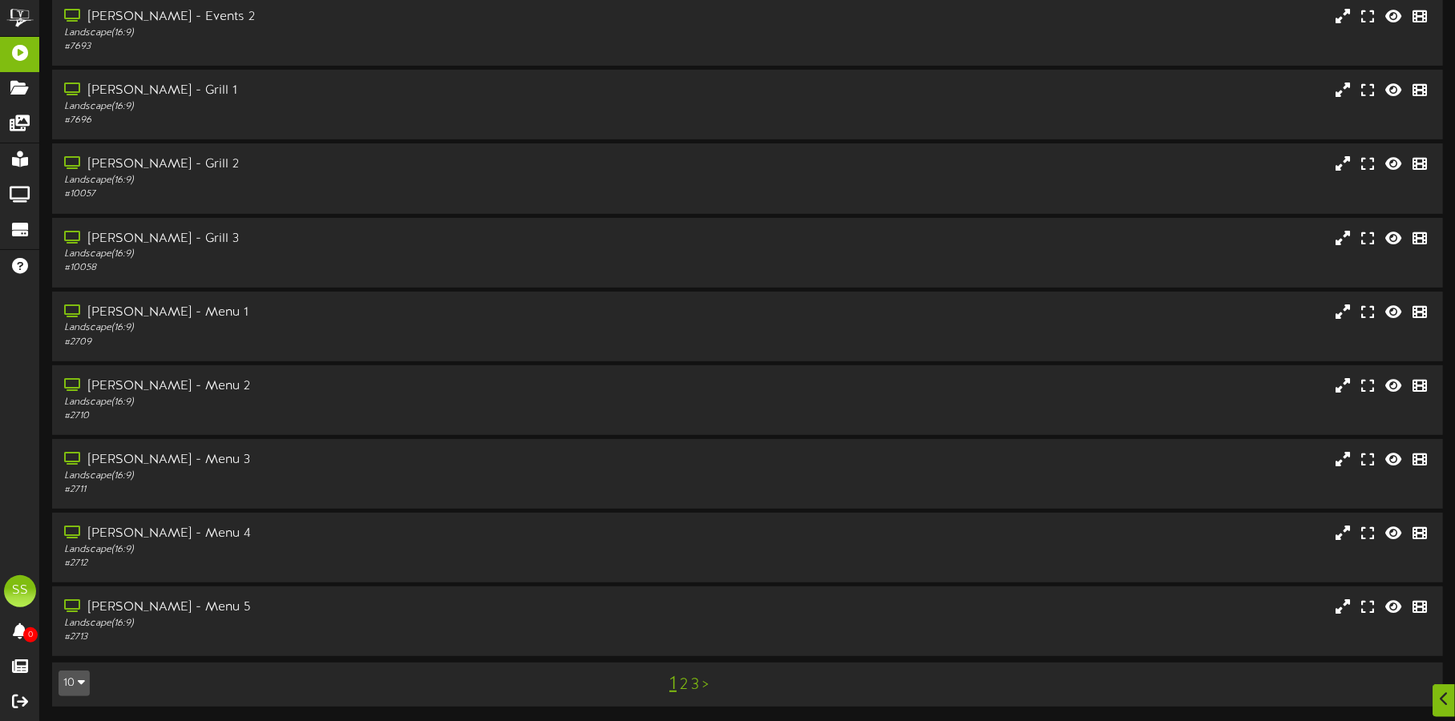
click at [75, 677] on button "10" at bounding box center [74, 684] width 31 height 26
click at [78, 646] on div "100" at bounding box center [74, 653] width 30 height 24
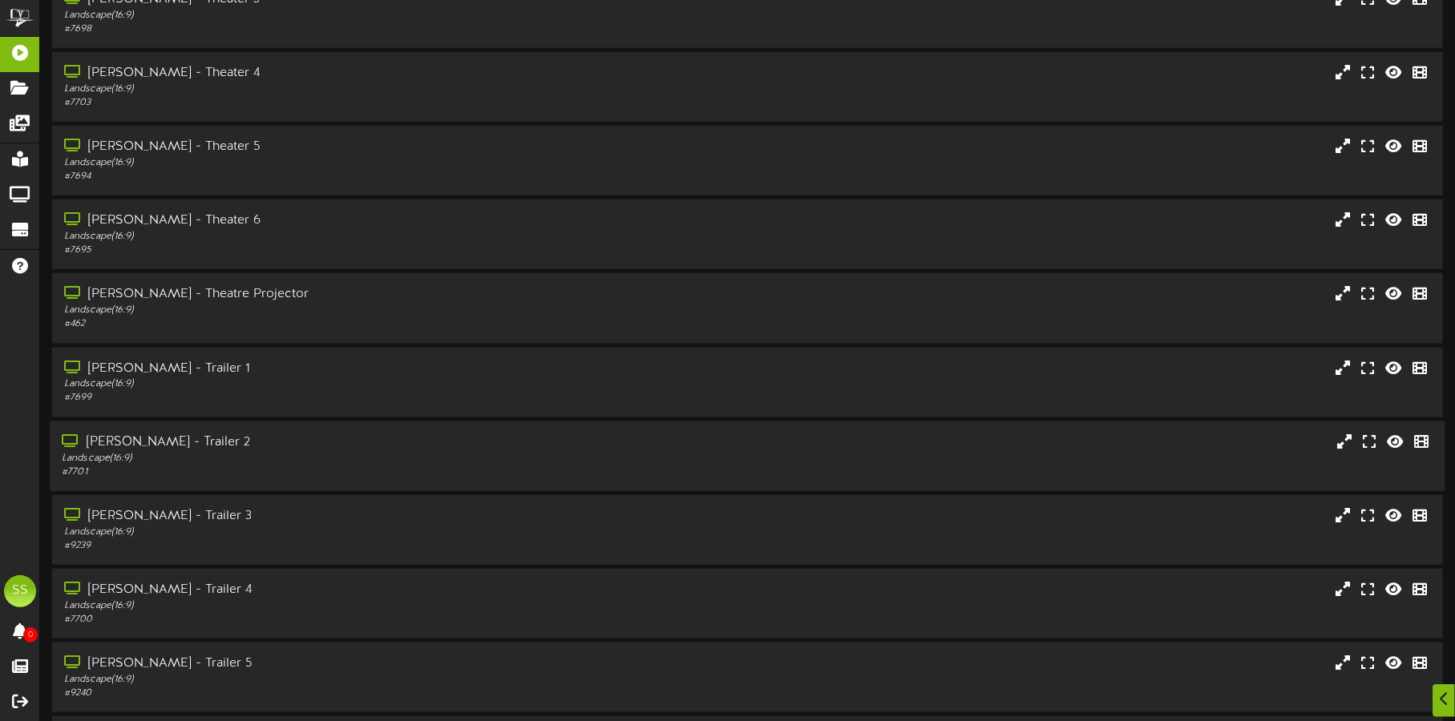
scroll to position [1202, 0]
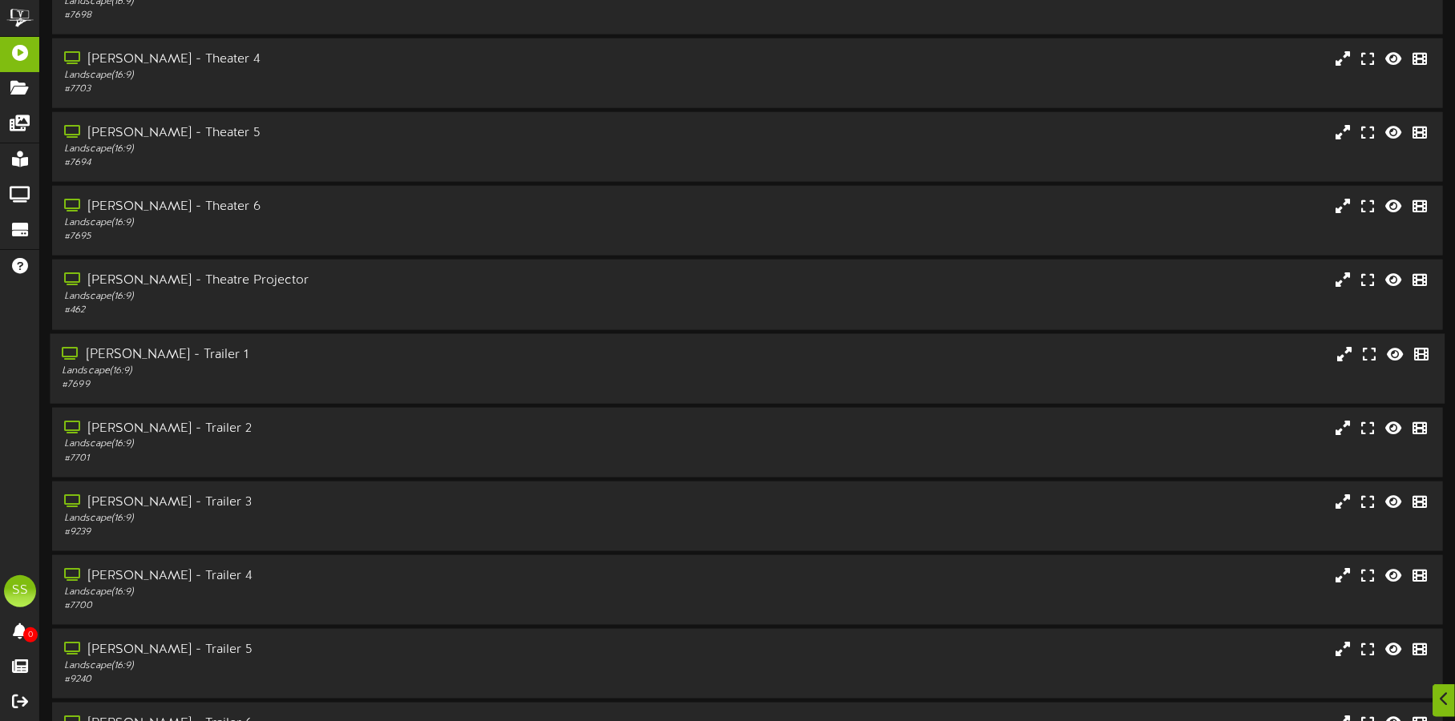
click at [288, 374] on div "Landscape ( 16:9 )" at bounding box center [340, 371] width 557 height 14
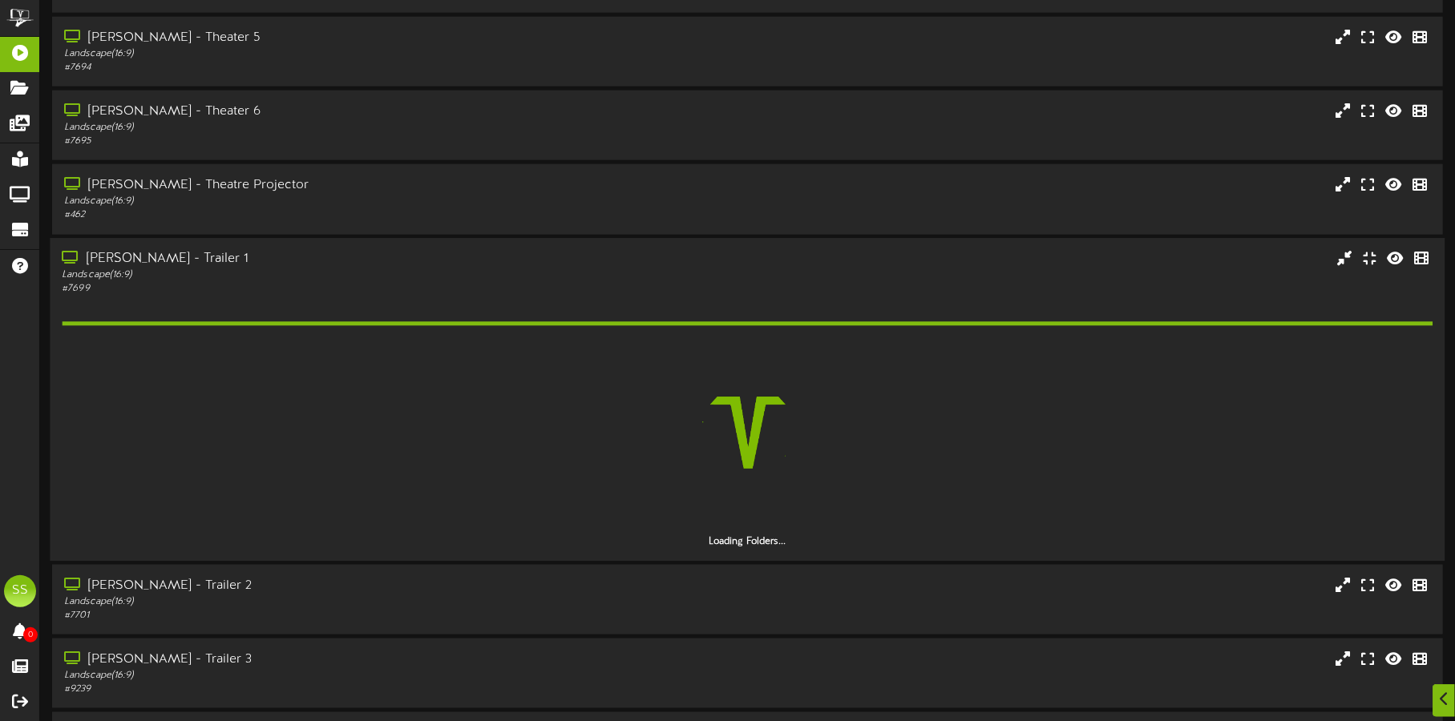
scroll to position [1403, 0]
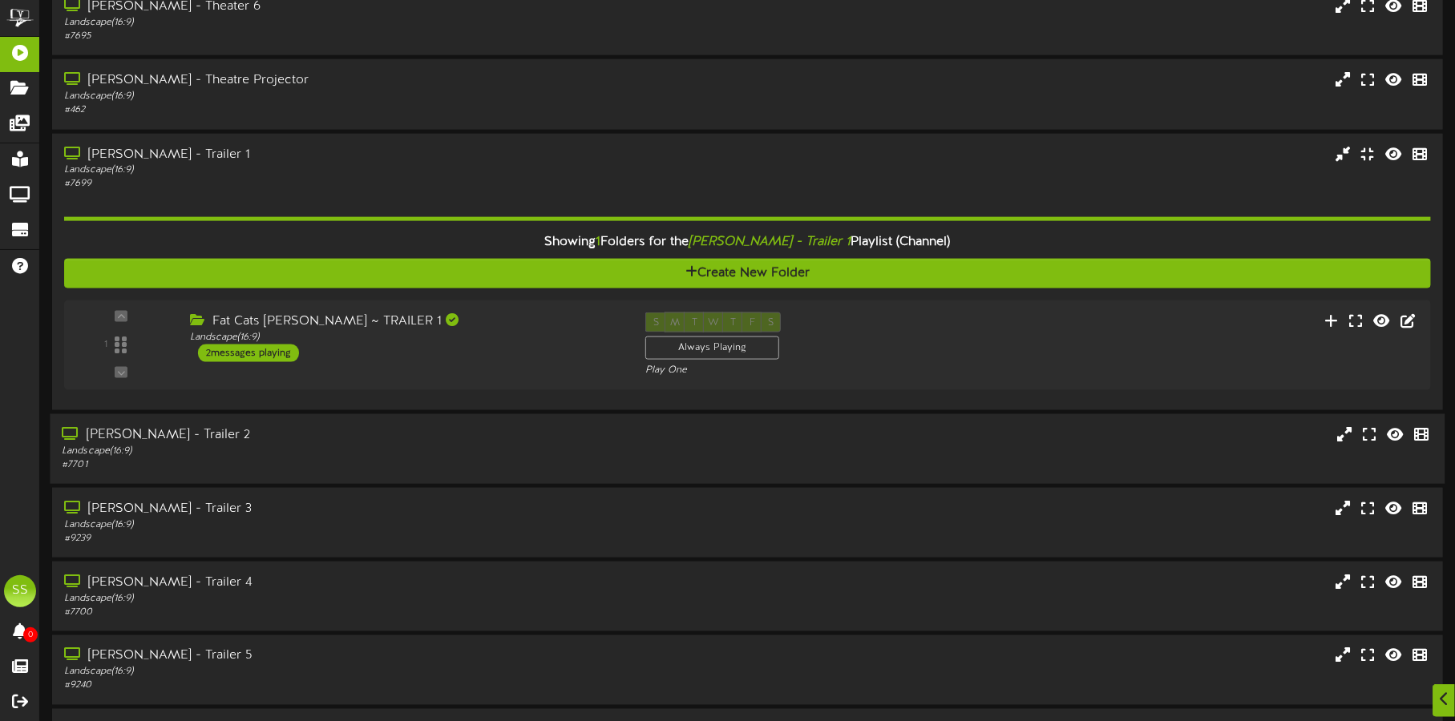
click at [288, 448] on div "Landscape ( 16:9 )" at bounding box center [340, 451] width 557 height 14
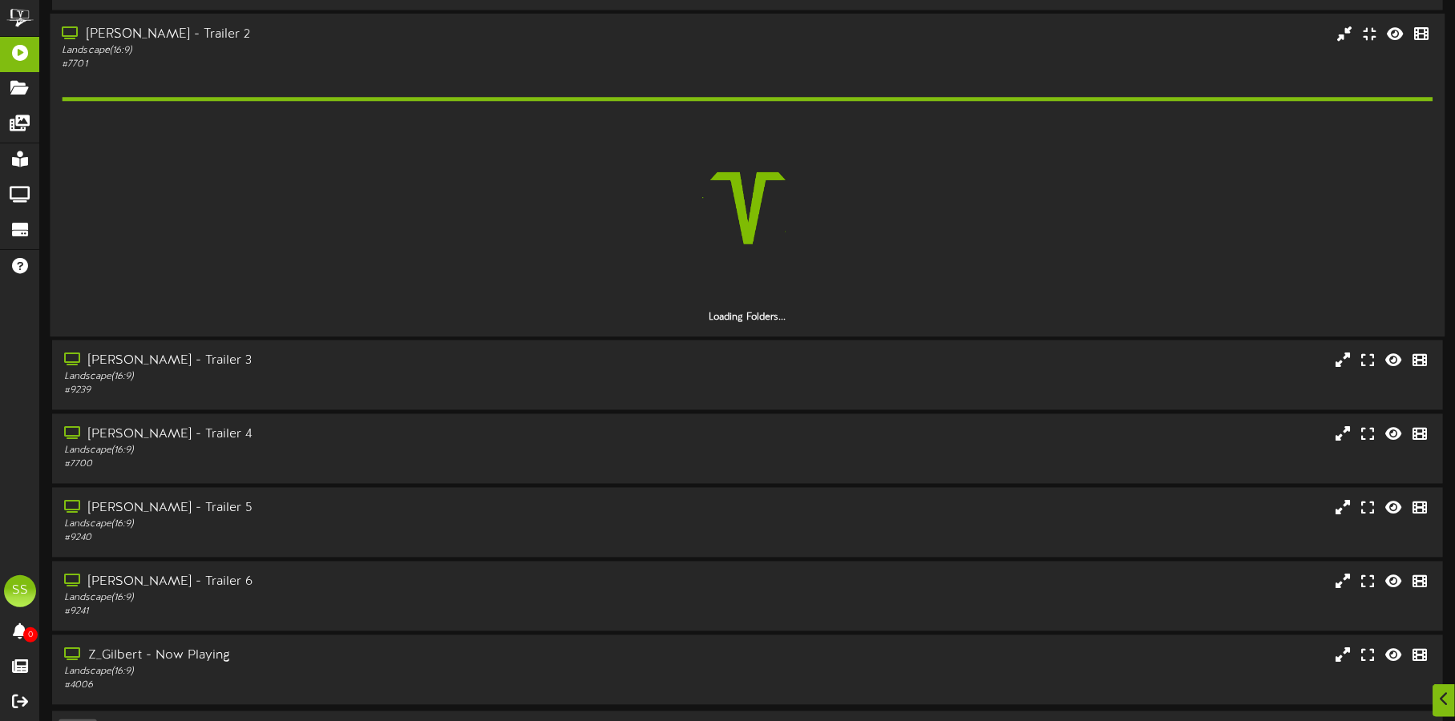
scroll to position [1804, 0]
click at [290, 458] on div "# 7700" at bounding box center [340, 465] width 557 height 14
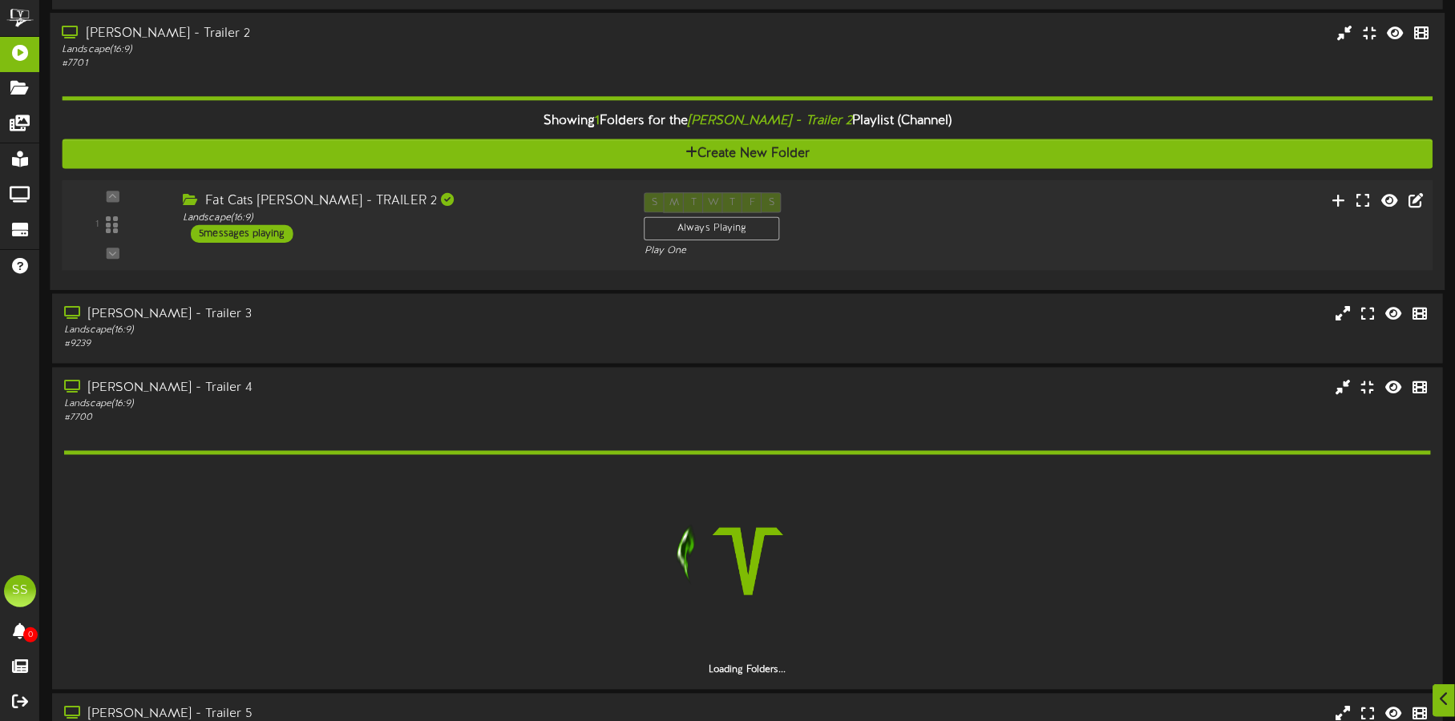
click at [492, 225] on div "Fat Cats Gilbert - TRAILER 2 Landscape ( 16:9 ) 5 messages playing" at bounding box center [402, 217] width 462 height 51
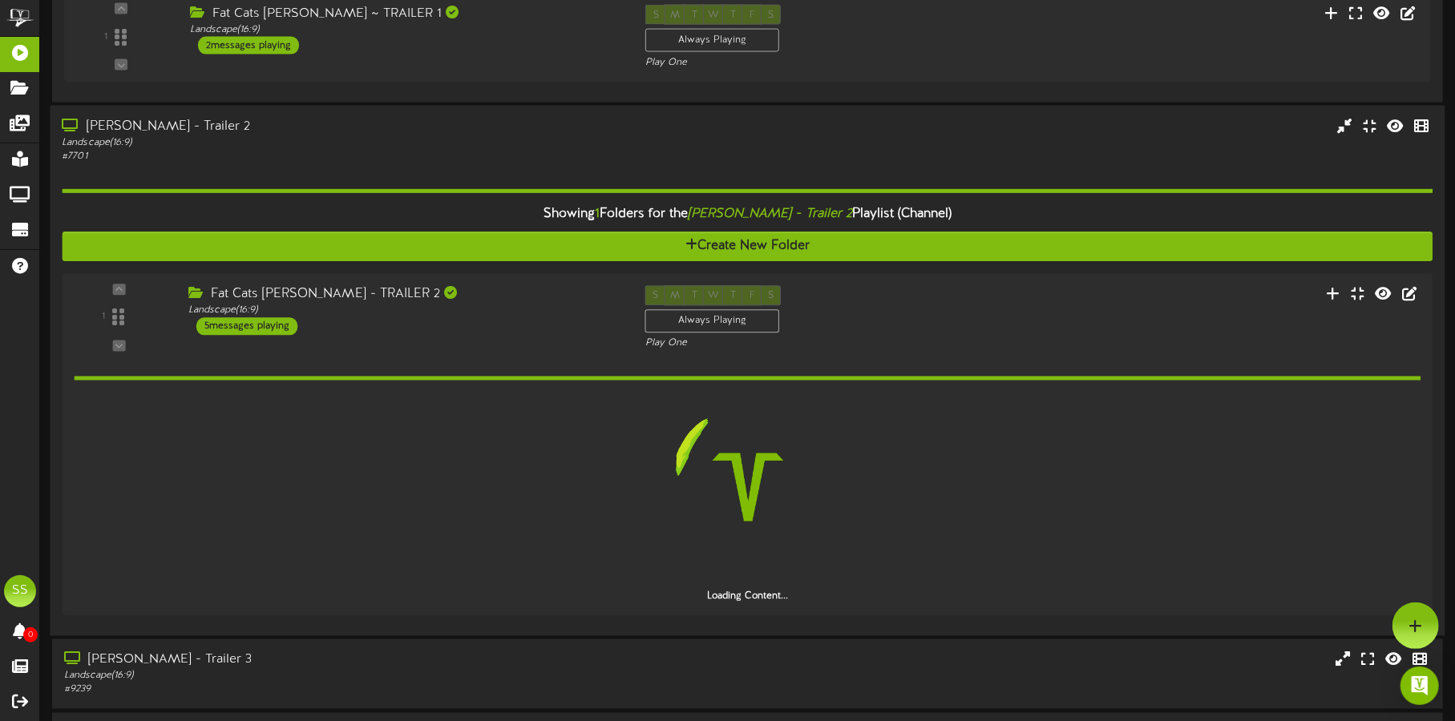
scroll to position [1602, 0]
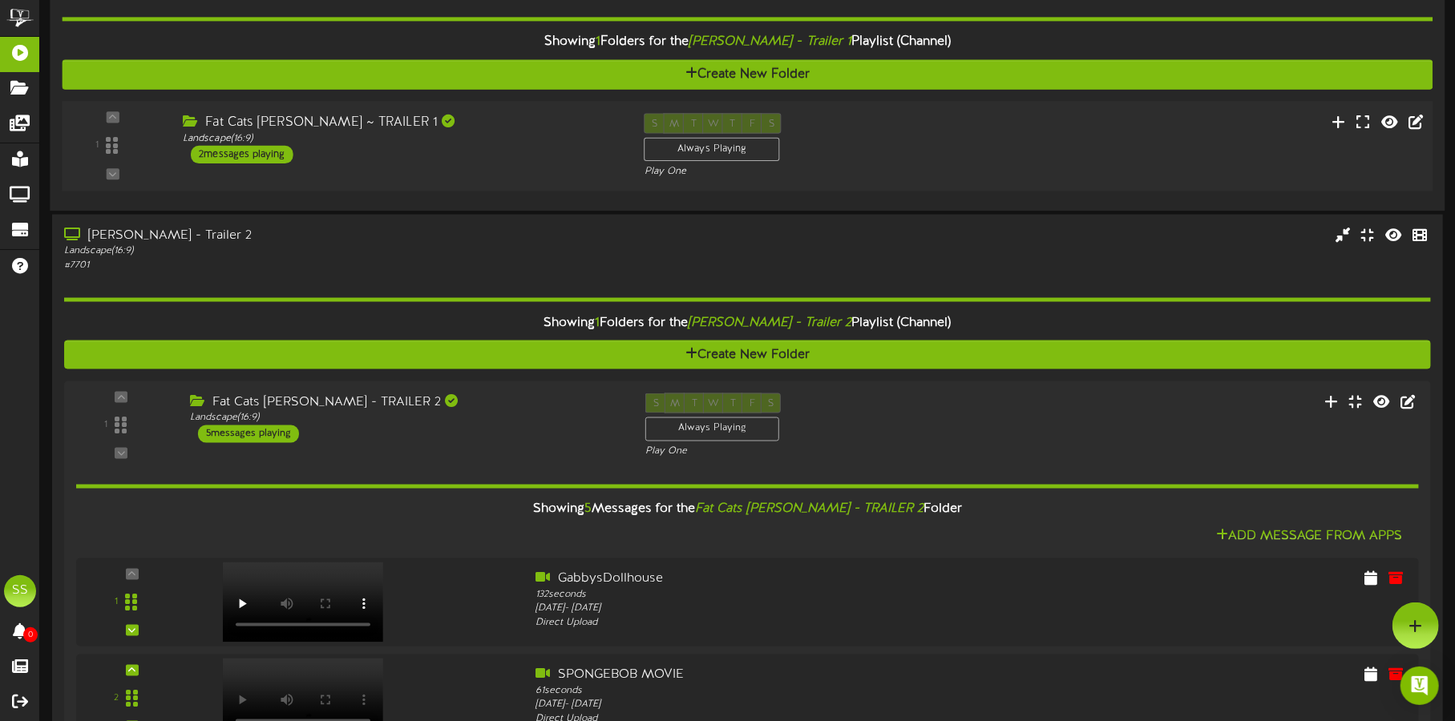
click at [495, 144] on div "Fat Cats Gilbert ~ TRAILER 1 Landscape ( 16:9 ) 2 messages playing" at bounding box center [402, 138] width 462 height 51
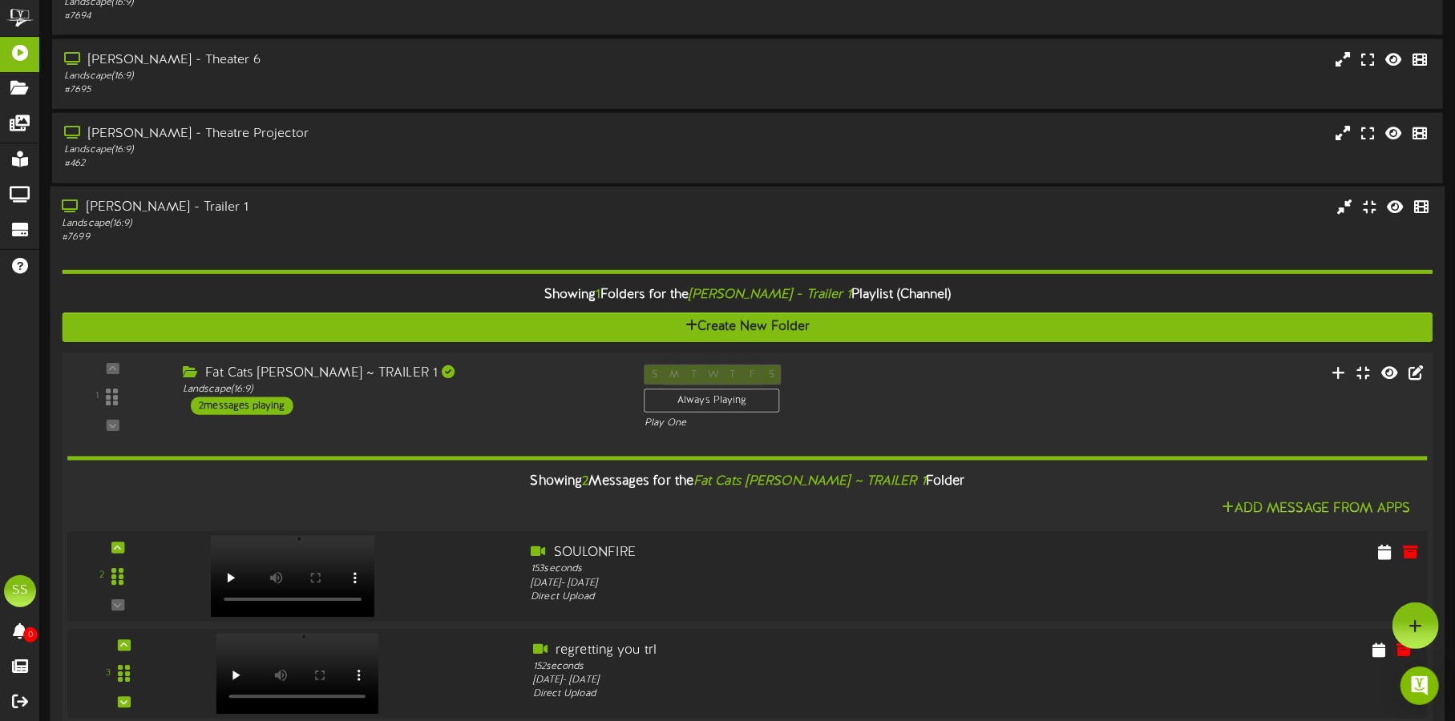
scroll to position [1303, 0]
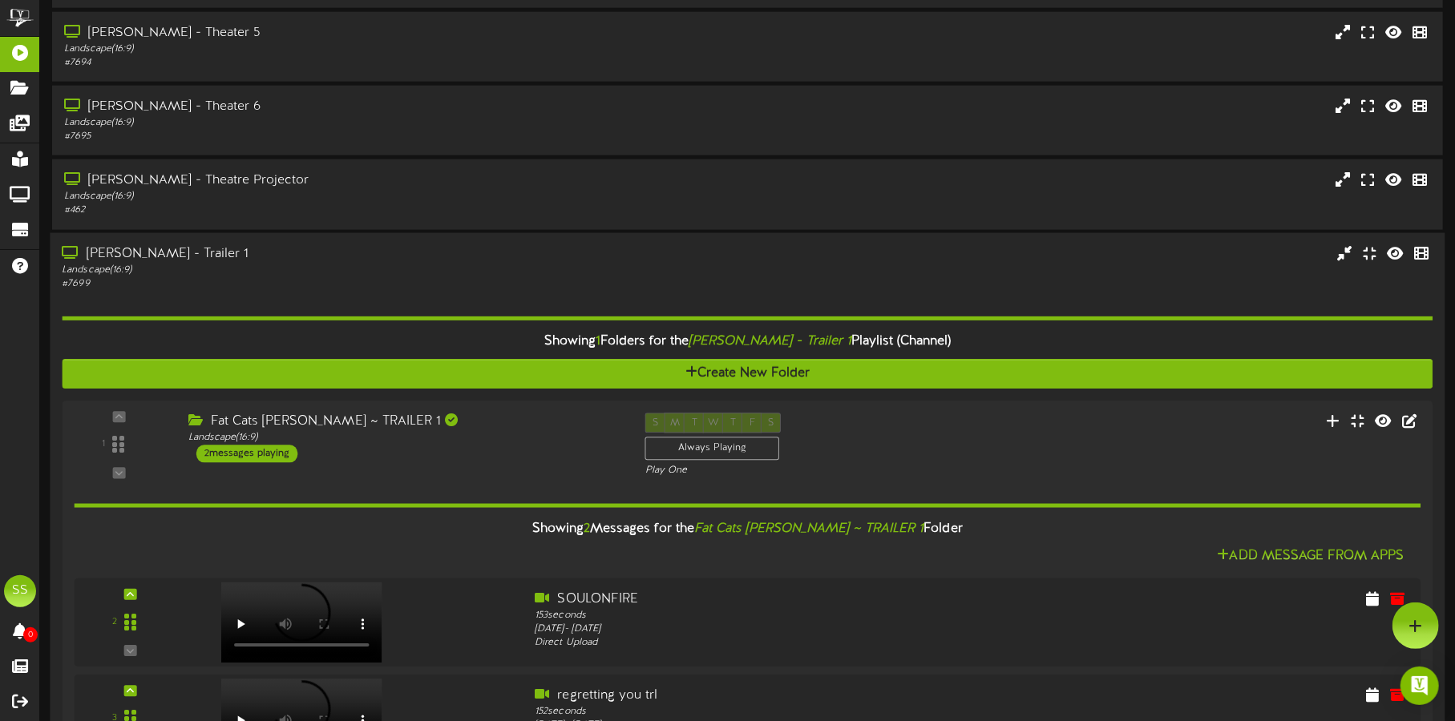
click at [432, 265] on div "Landscape ( 16:9 )" at bounding box center [340, 270] width 557 height 14
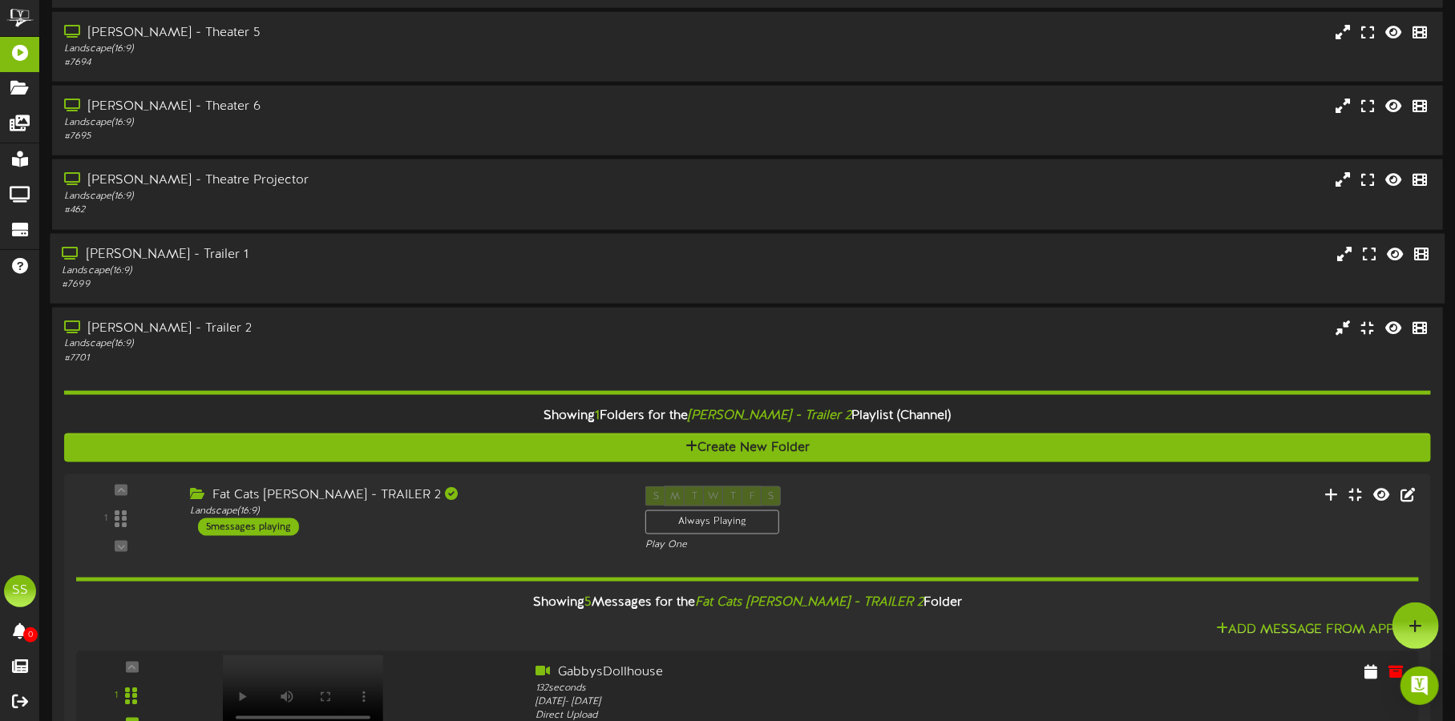
click at [432, 264] on div "Landscape ( 16:9 )" at bounding box center [340, 271] width 557 height 14
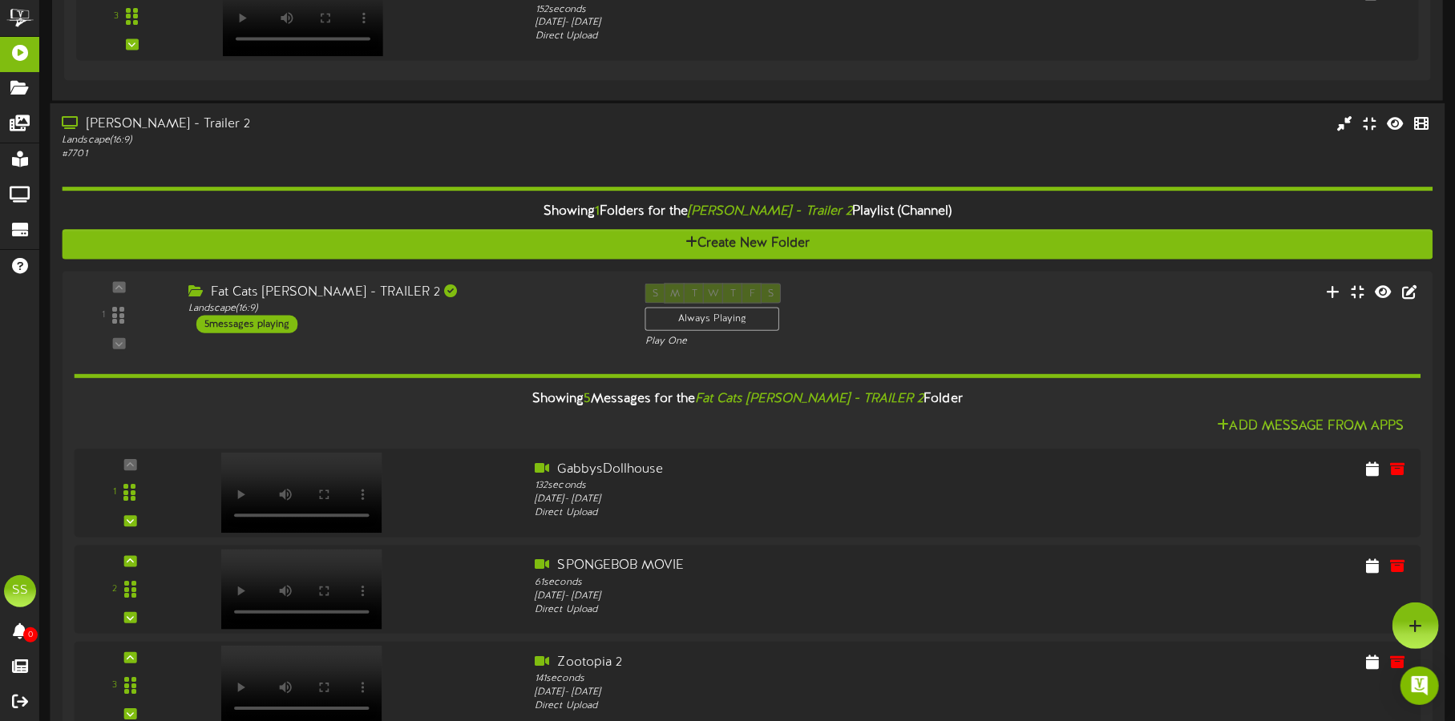
scroll to position [2003, 0]
click at [404, 152] on div "# 7701" at bounding box center [340, 156] width 557 height 14
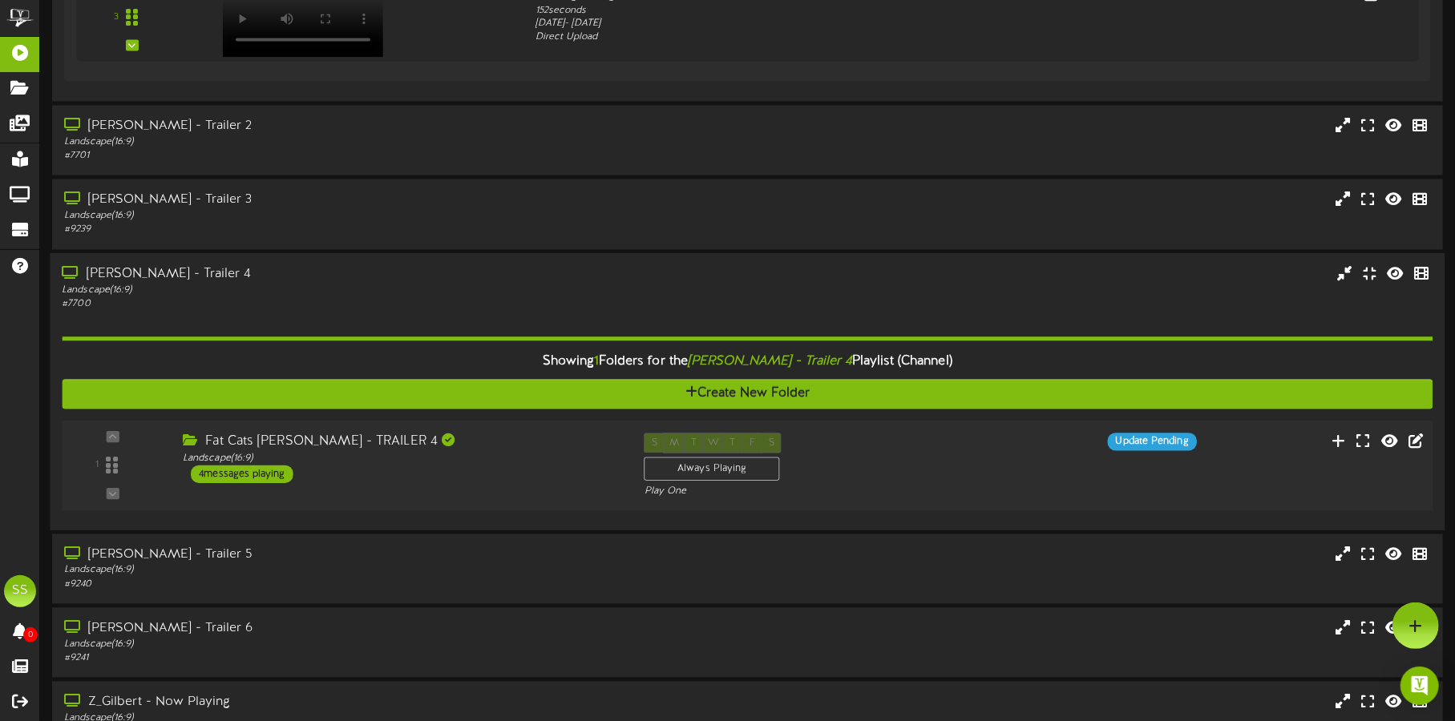
click at [484, 468] on div "Fat Cats Gilbert - TRAILER 4 Landscape ( 16:9 ) 4 messages playing" at bounding box center [402, 458] width 462 height 51
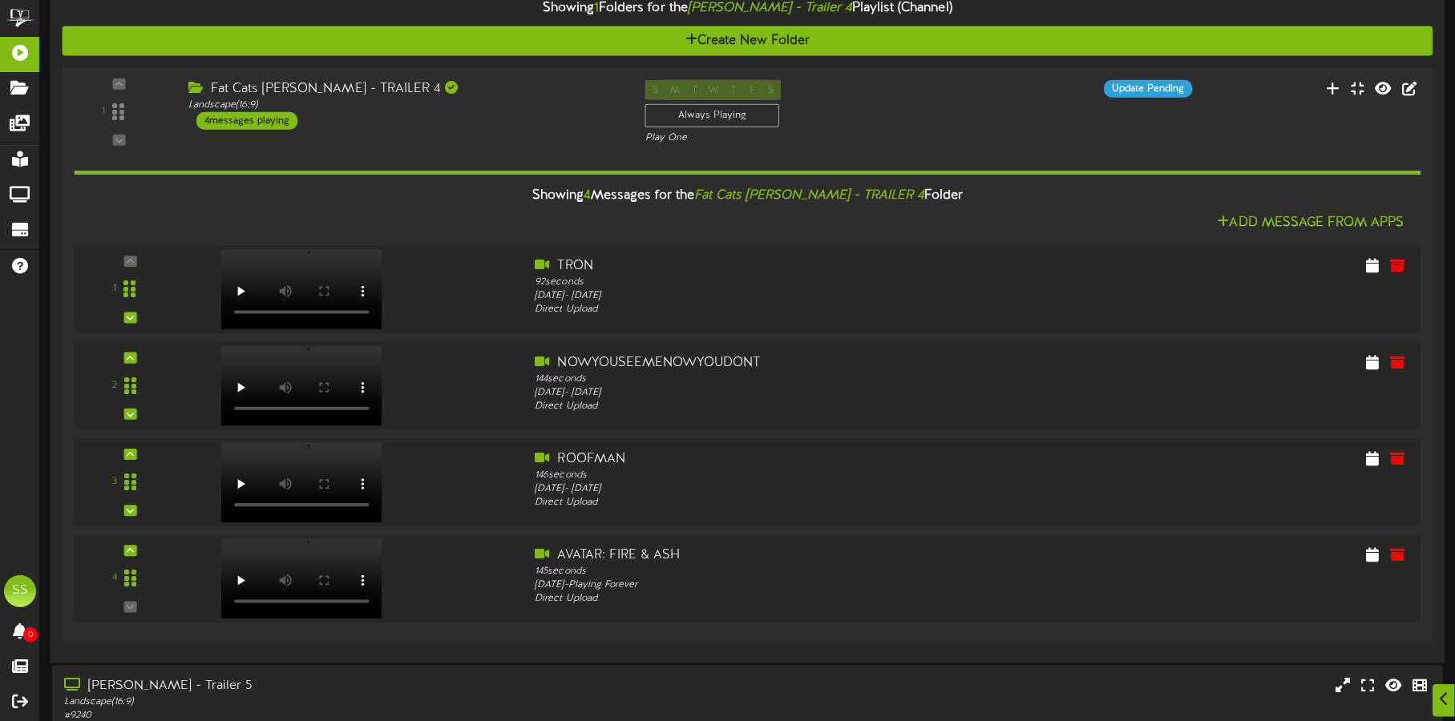
scroll to position [2404, 0]
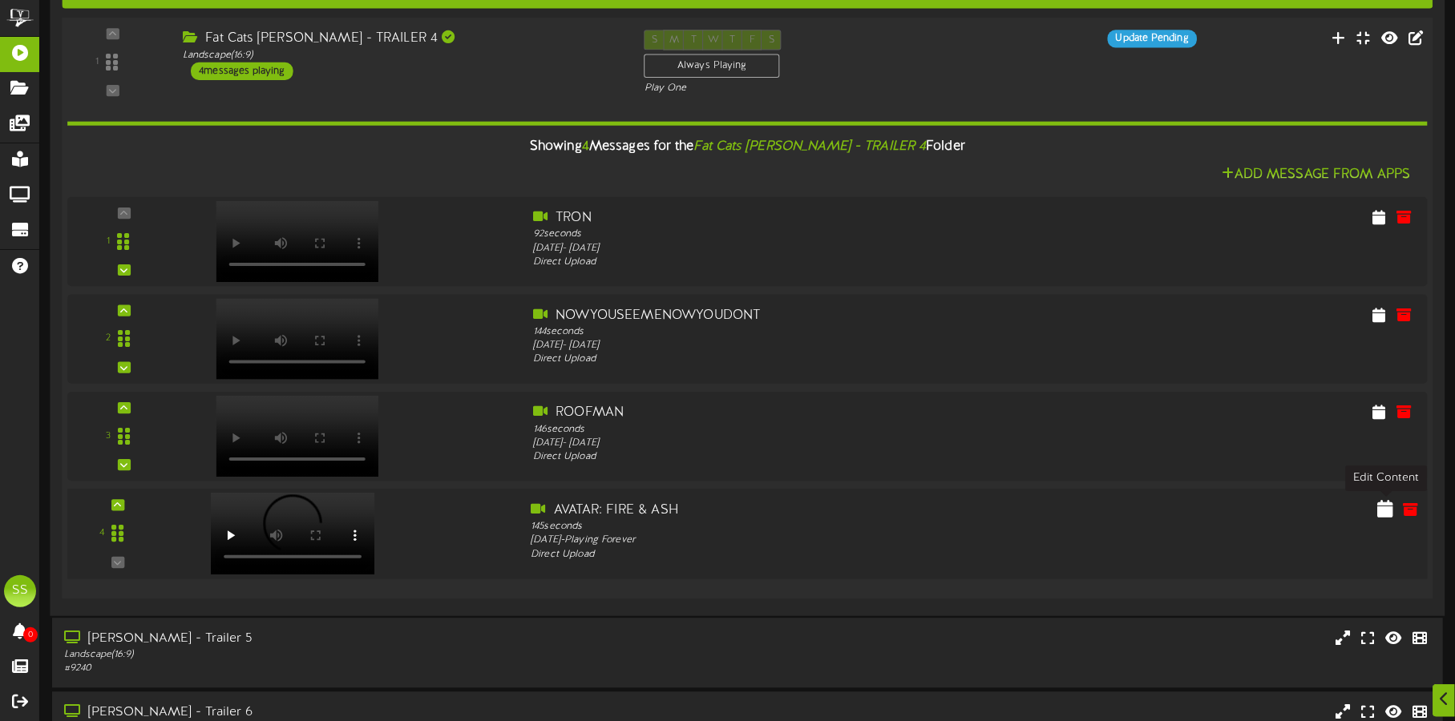
click at [1389, 504] on icon at bounding box center [1385, 508] width 16 height 18
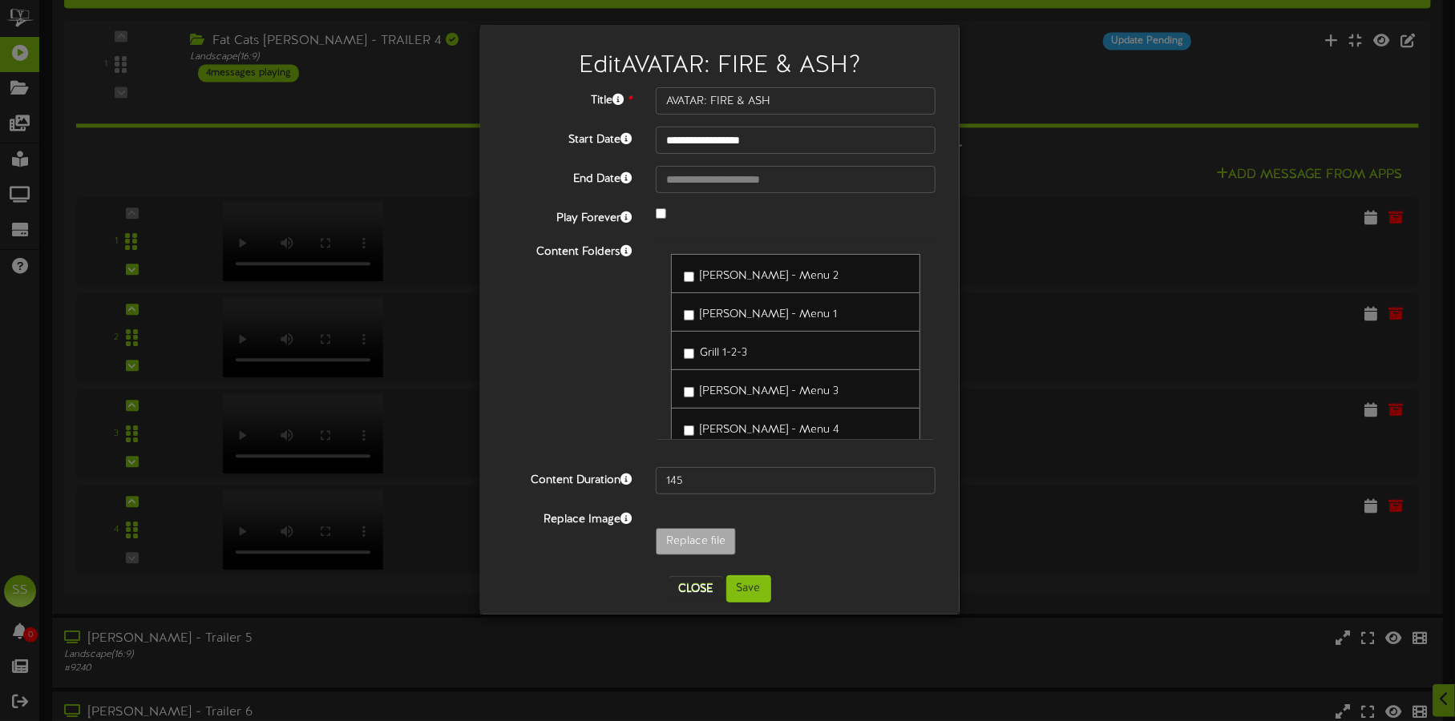
click at [650, 208] on div at bounding box center [796, 214] width 304 height 19
click at [658, 219] on div at bounding box center [796, 214] width 304 height 19
click at [743, 164] on div "**********" at bounding box center [719, 325] width 431 height 476
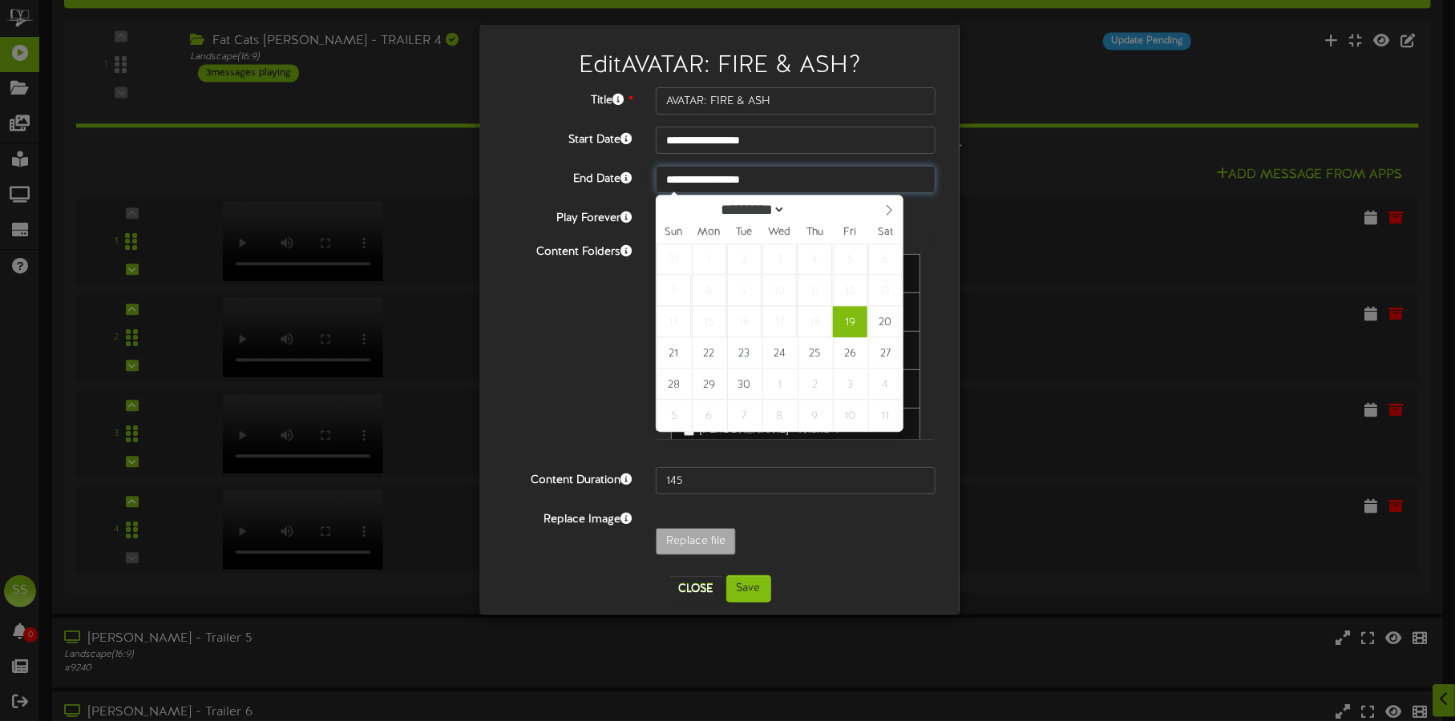
click at [746, 179] on input "**********" at bounding box center [796, 179] width 280 height 27
click at [782, 212] on select "********* ******* ******** ********" at bounding box center [751, 209] width 71 height 17
select select "**"
click at [716, 200] on select "********* ******* ******** ********" at bounding box center [751, 208] width 71 height 17
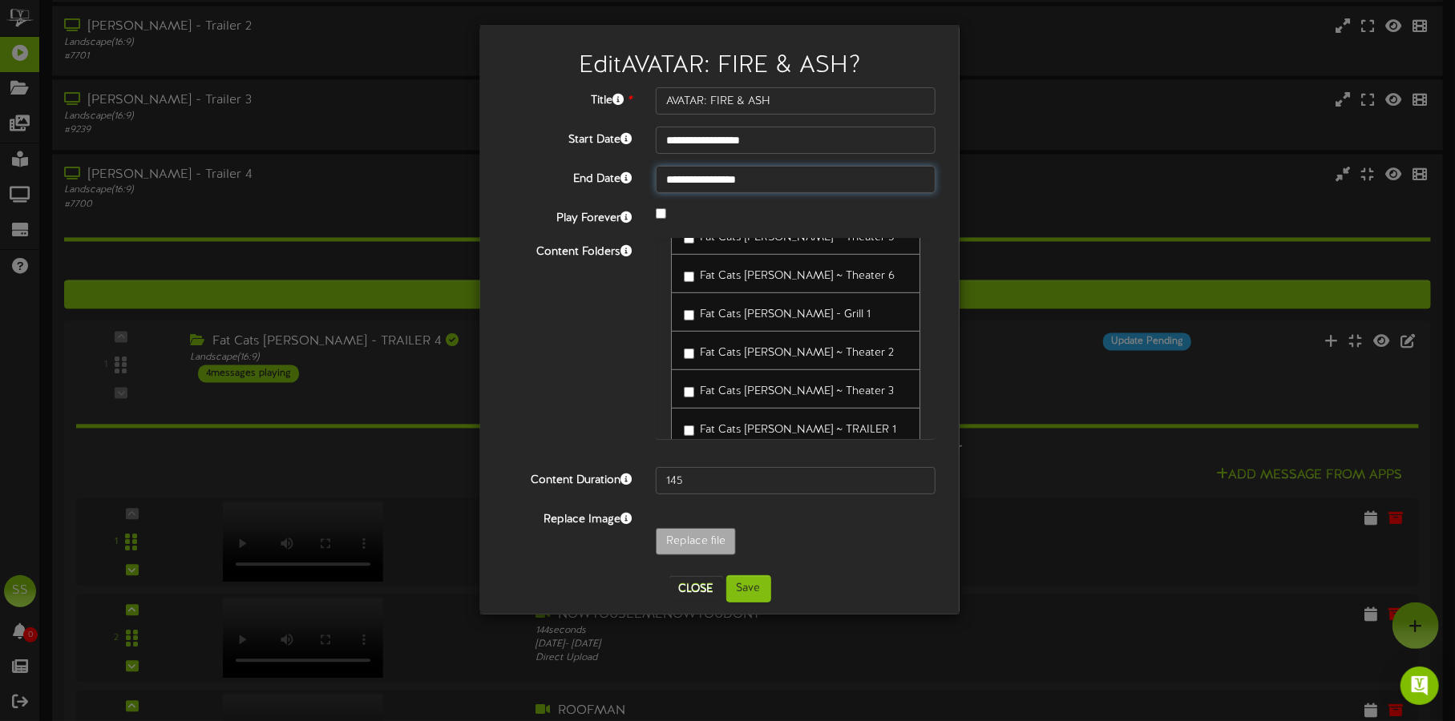
scroll to position [500, 0]
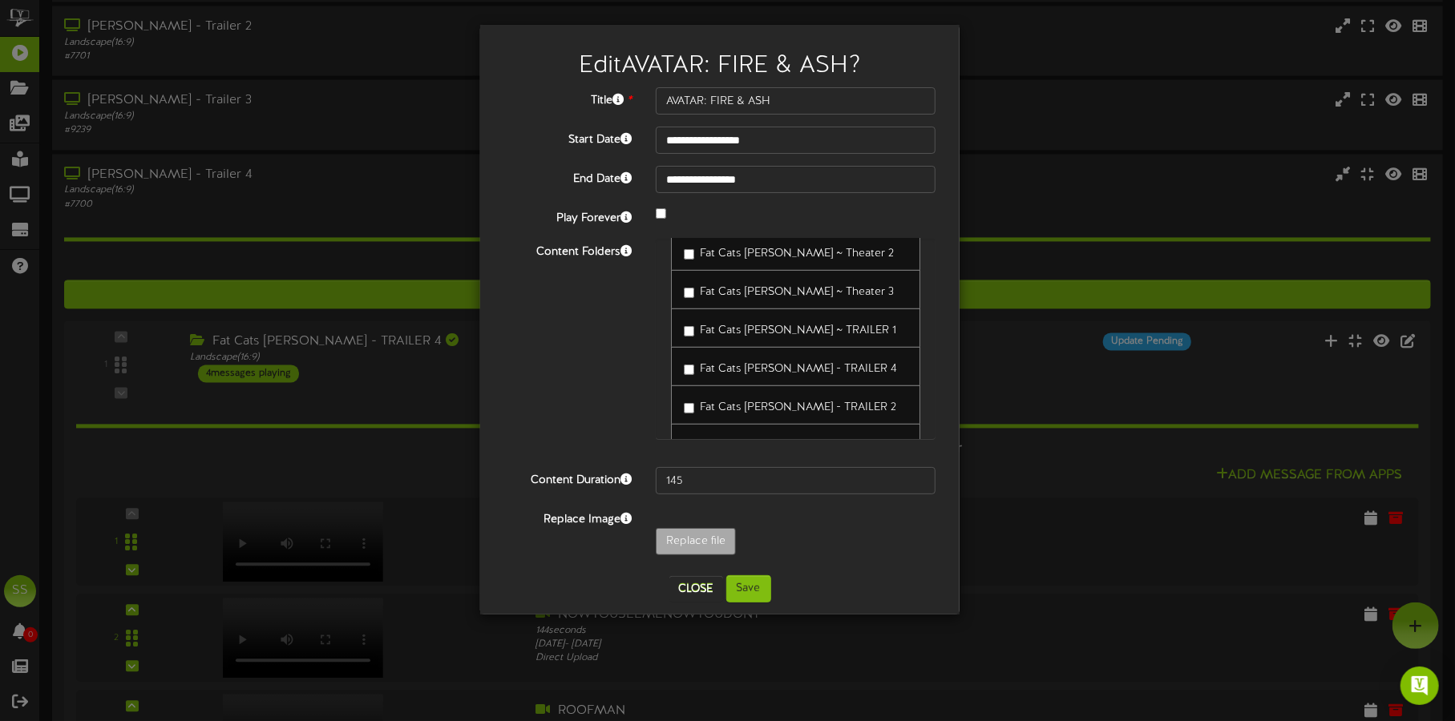
click at [713, 363] on span "Fat Cats [PERSON_NAME] - TRAILER 4" at bounding box center [798, 369] width 197 height 12
click at [783, 325] on span "Fat Cats [PERSON_NAME] ~ TRAILER 1" at bounding box center [798, 331] width 196 height 12
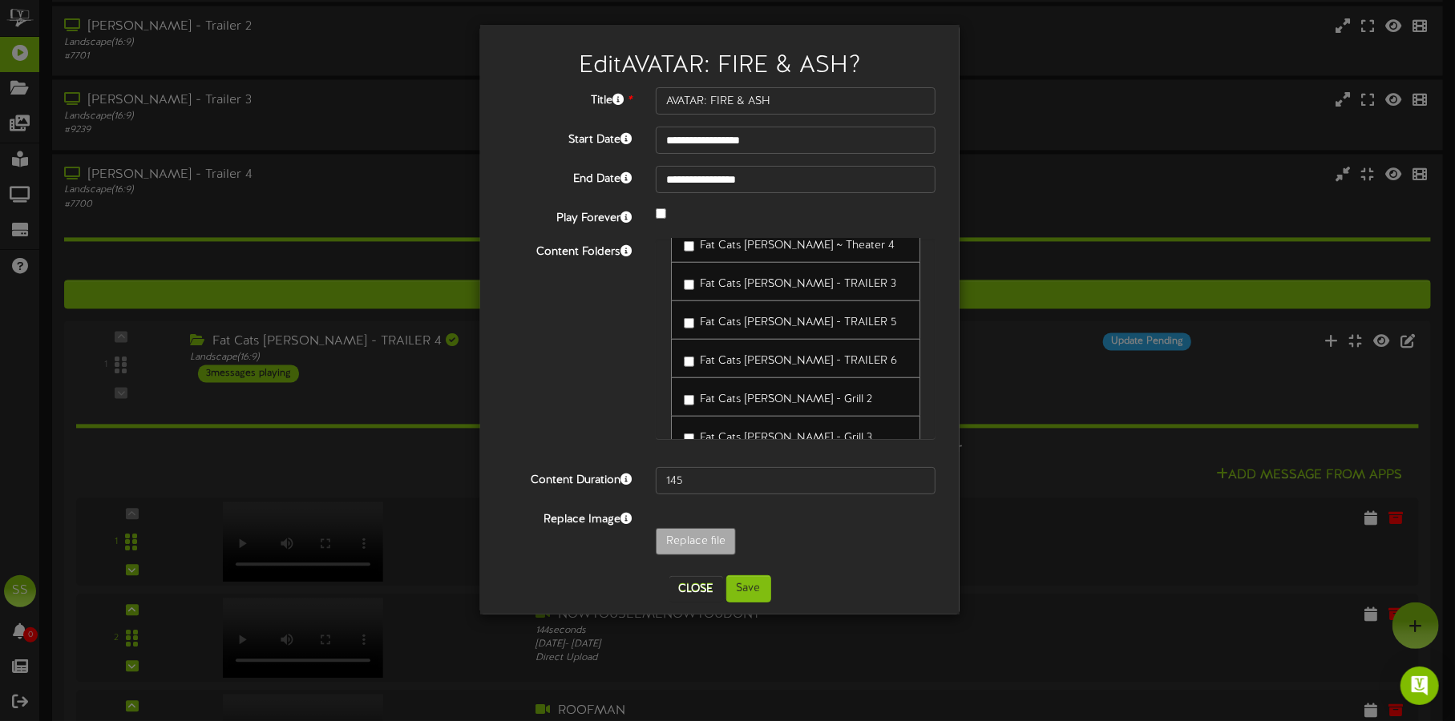
click at [716, 355] on span "Fat Cats [PERSON_NAME] - TRAILER 6" at bounding box center [798, 361] width 197 height 12
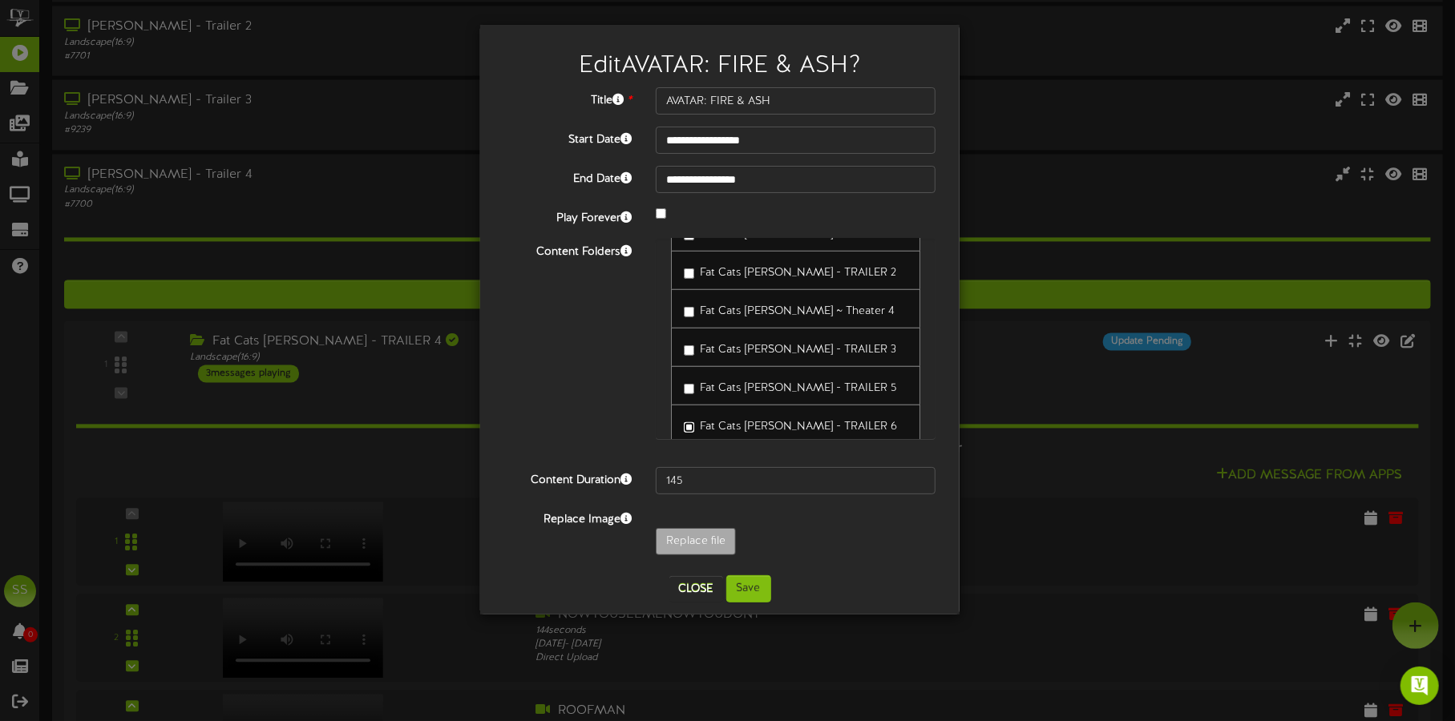
scroll to position [600, 0]
click at [750, 378] on span "Fat Cats [PERSON_NAME] - TRAILER 3" at bounding box center [798, 384] width 196 height 12
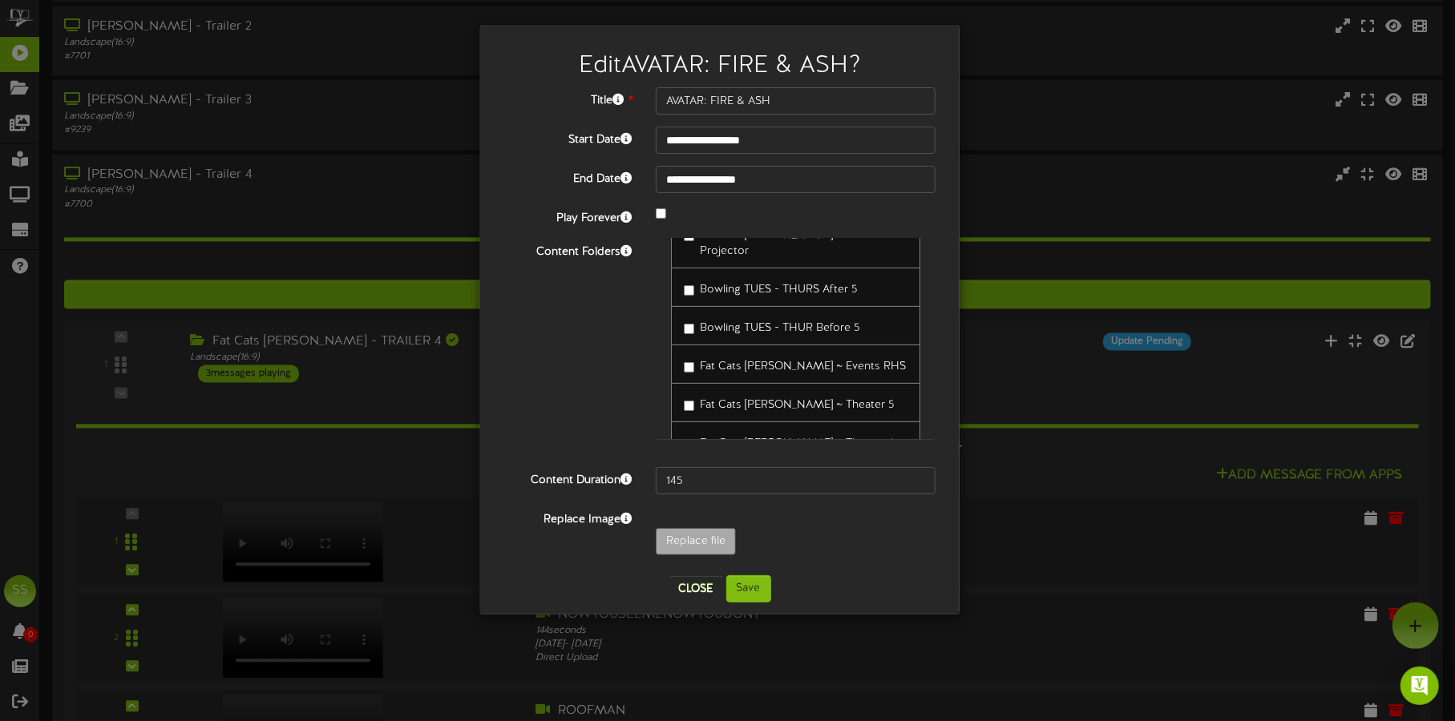
scroll to position [200, 0]
click at [762, 588] on button "Save" at bounding box center [748, 589] width 45 height 27
click at [748, 582] on button "Save" at bounding box center [748, 589] width 45 height 27
click at [701, 585] on button "Close" at bounding box center [696, 589] width 54 height 26
type input "**********"
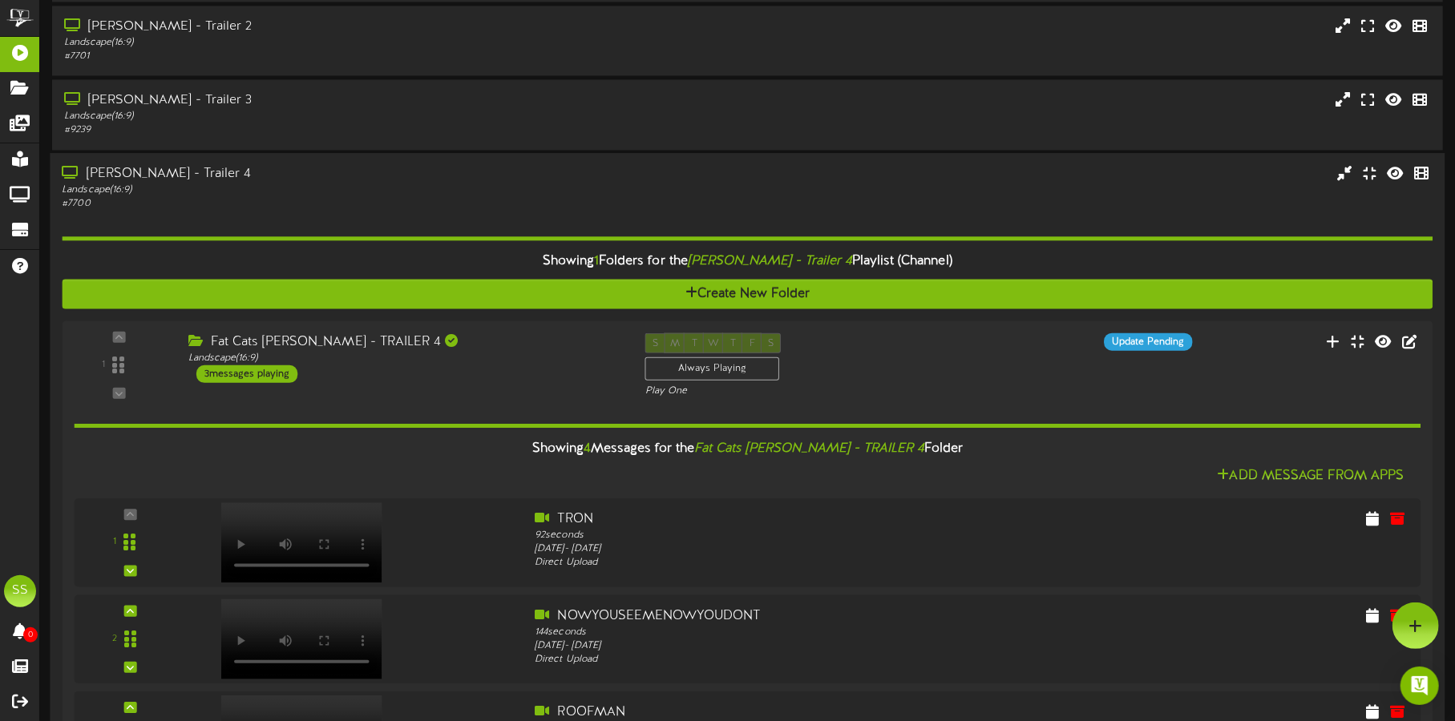
click at [252, 183] on div "Landscape ( 16:9 )" at bounding box center [340, 190] width 557 height 14
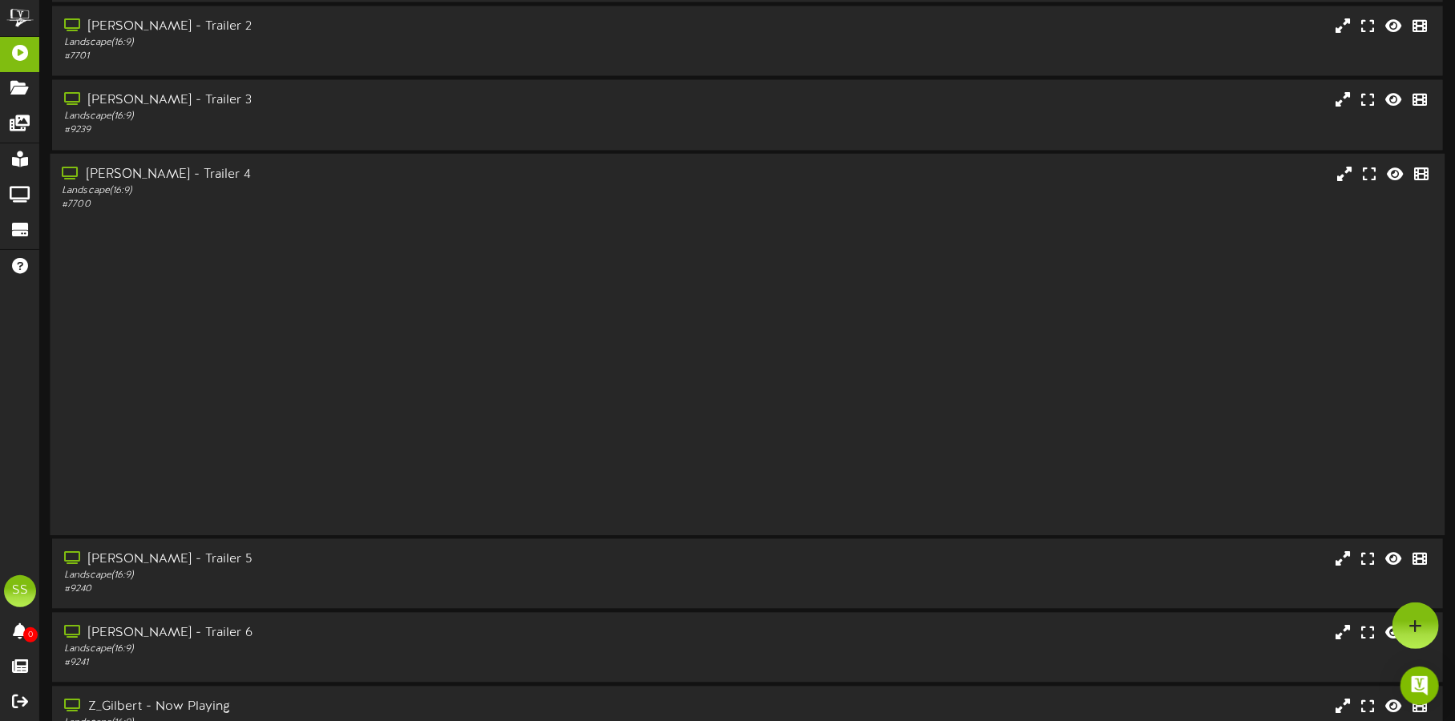
scroll to position [1889, 0]
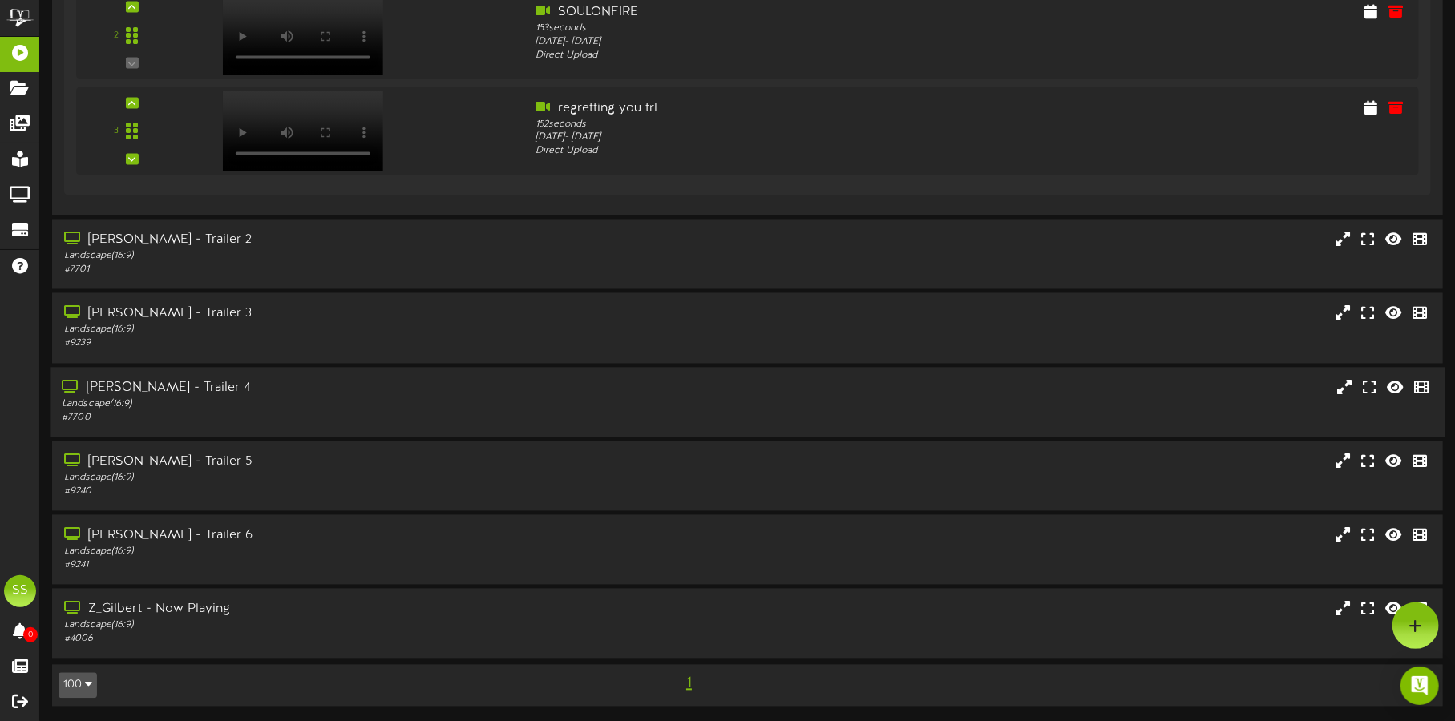
click at [245, 390] on div "[PERSON_NAME] - Trailer 4" at bounding box center [340, 388] width 557 height 18
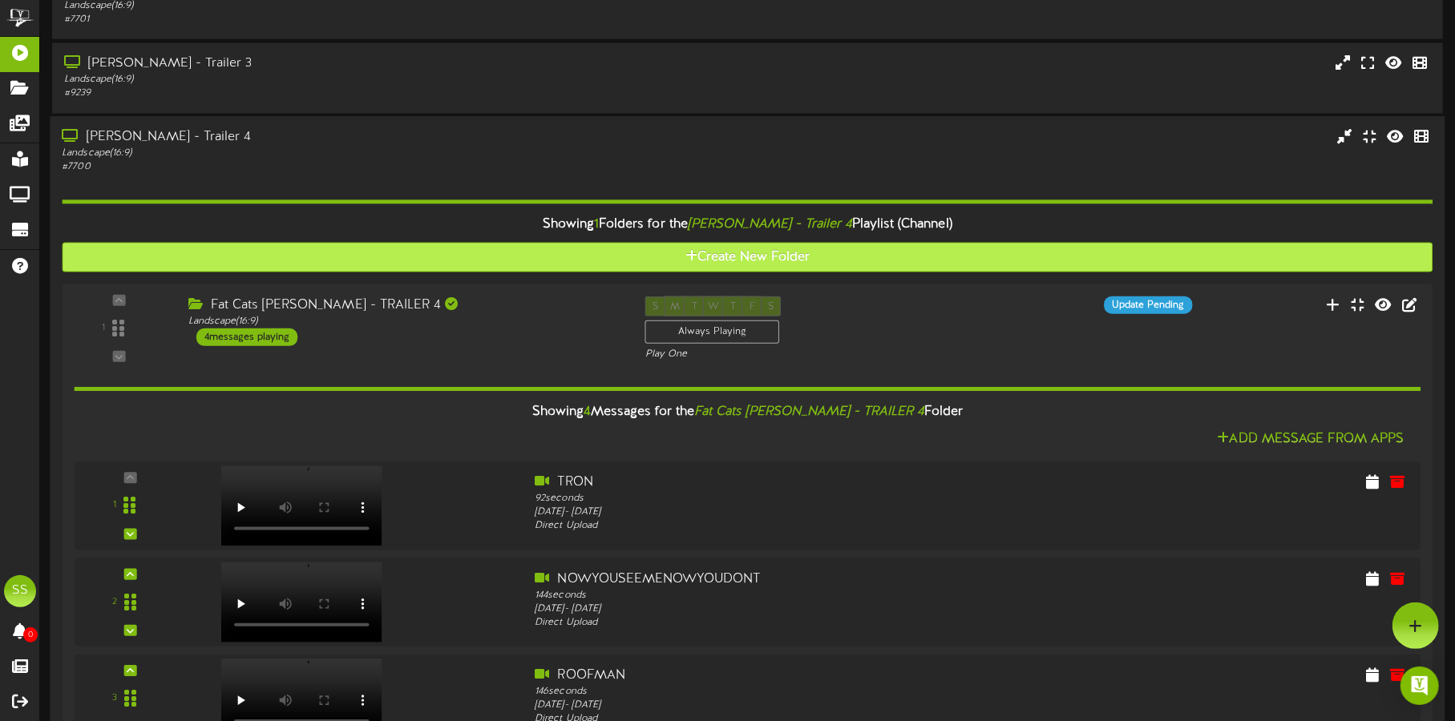
scroll to position [2090, 0]
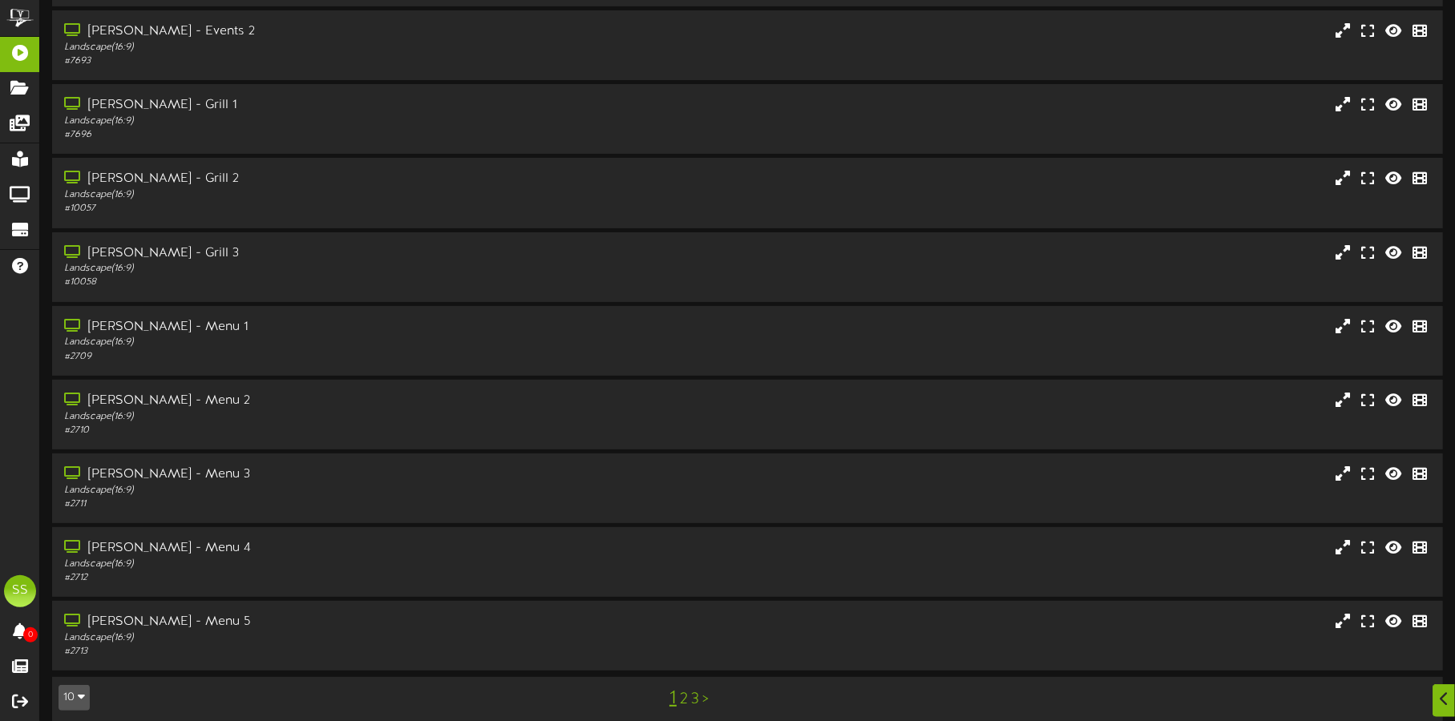
scroll to position [137, 0]
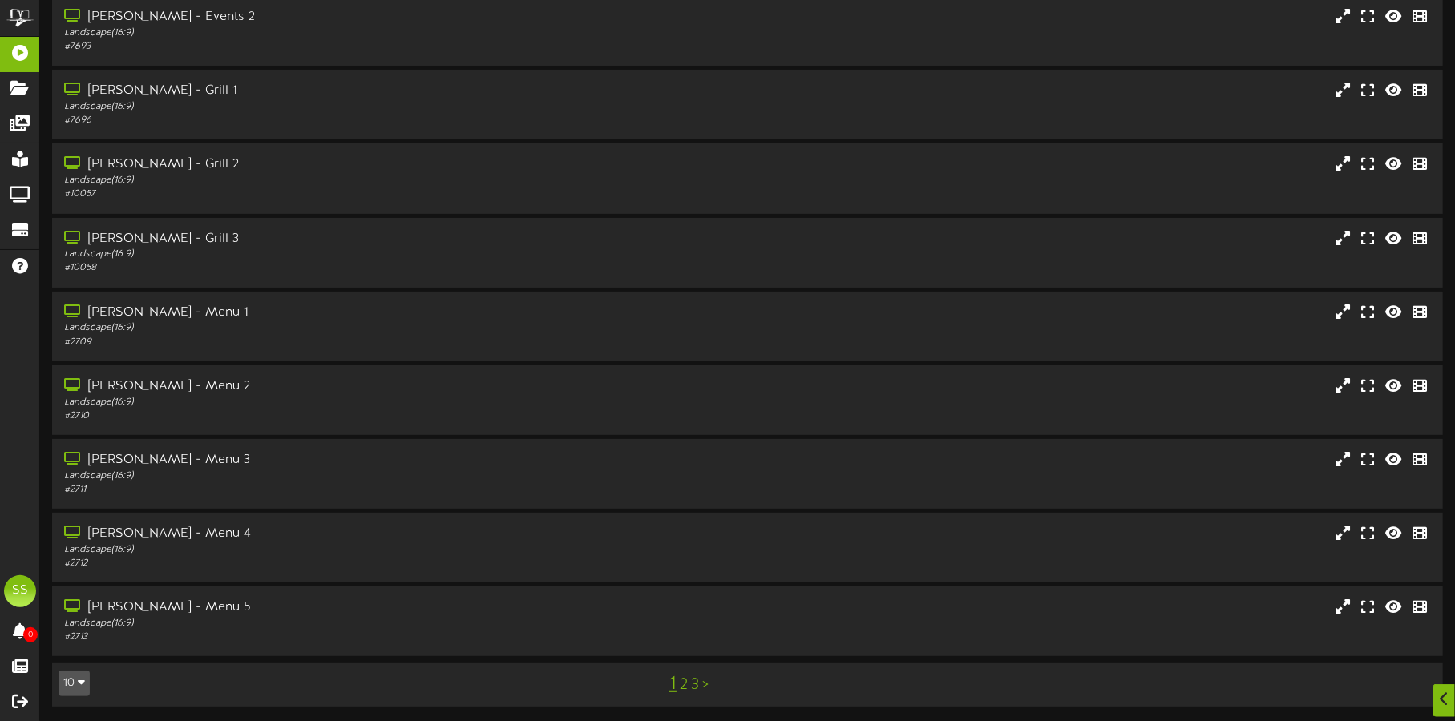
click at [72, 677] on button "10" at bounding box center [74, 684] width 31 height 26
click at [75, 660] on div "100" at bounding box center [74, 653] width 30 height 24
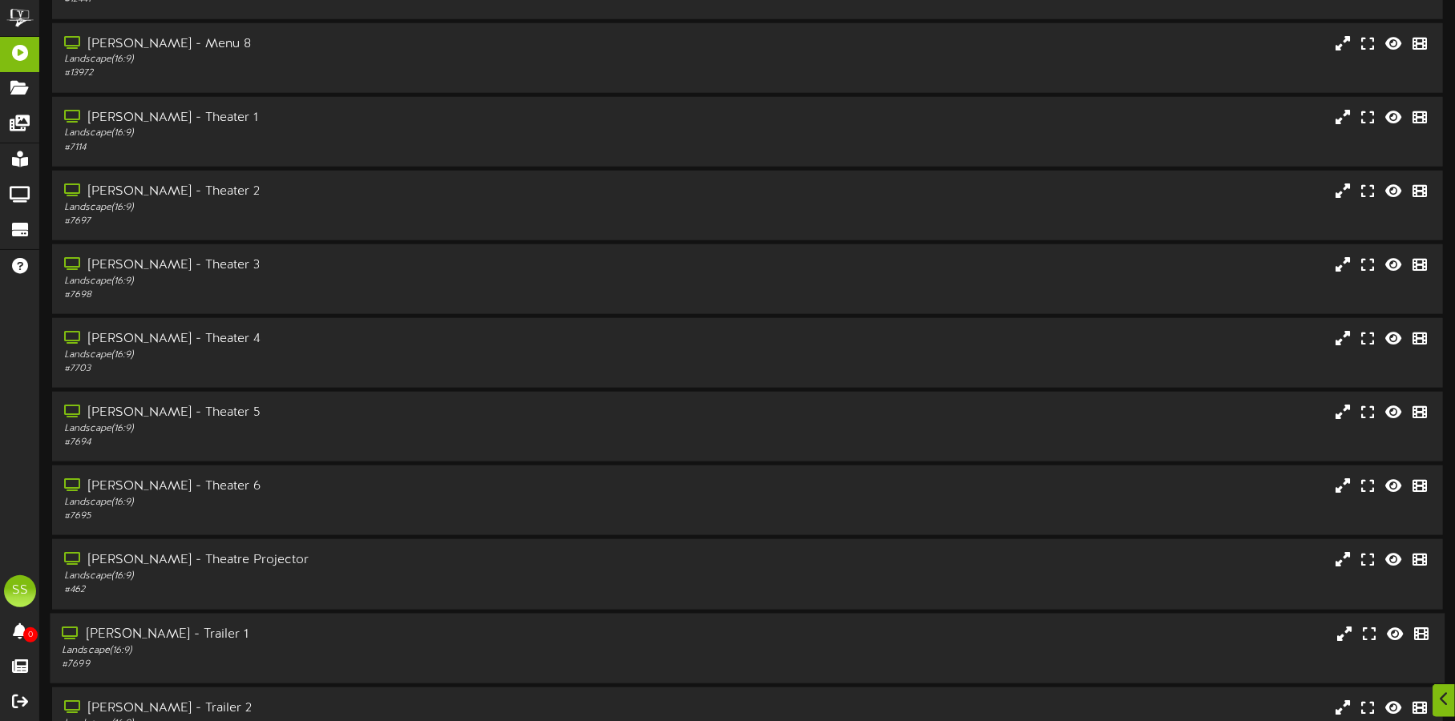
scroll to position [1101, 0]
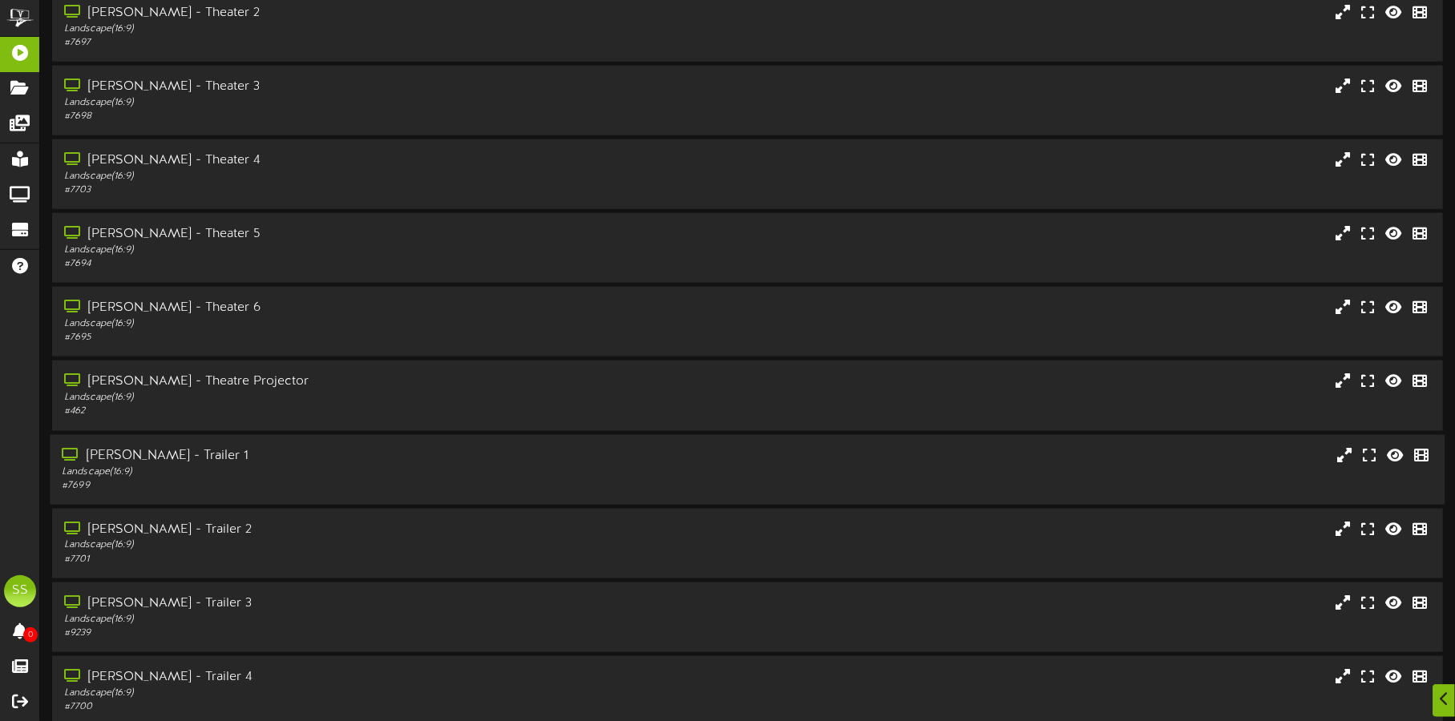
click at [297, 472] on div "Landscape ( 16:9 )" at bounding box center [340, 472] width 557 height 14
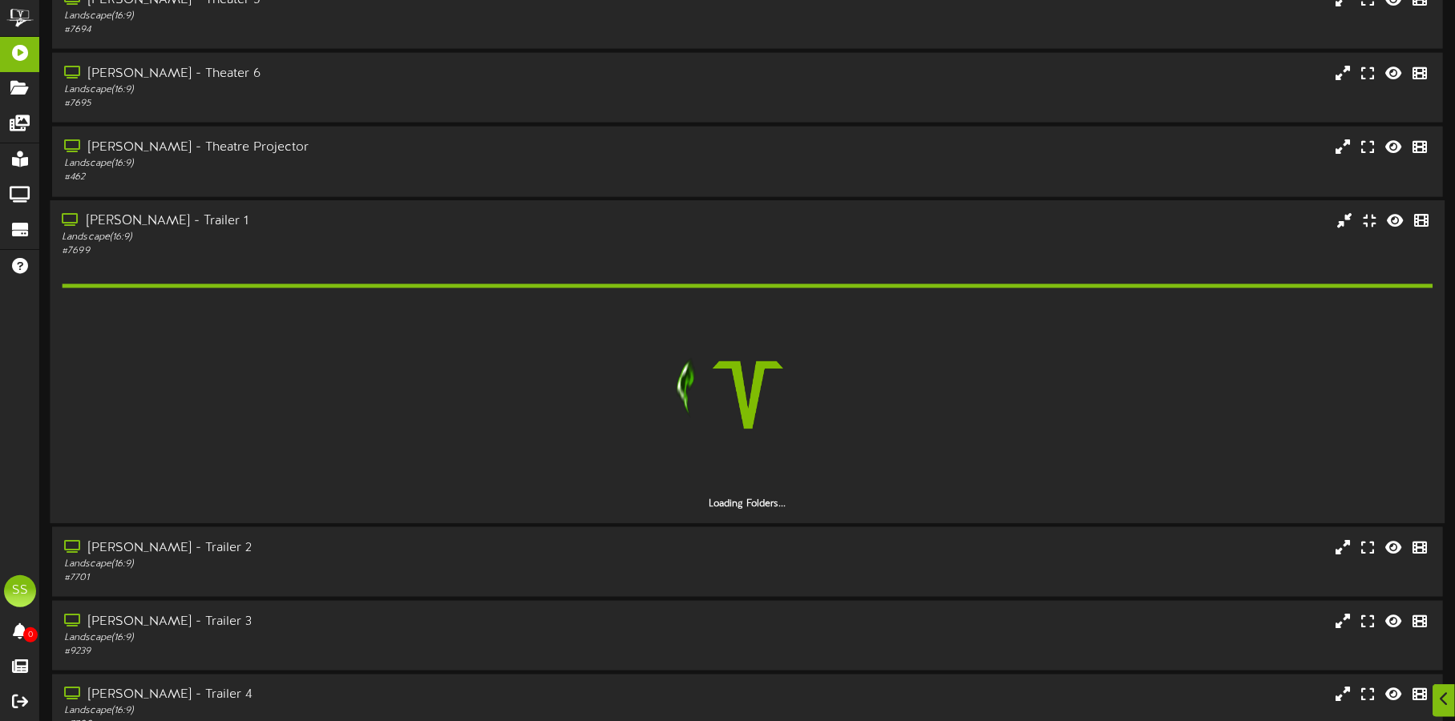
scroll to position [1403, 0]
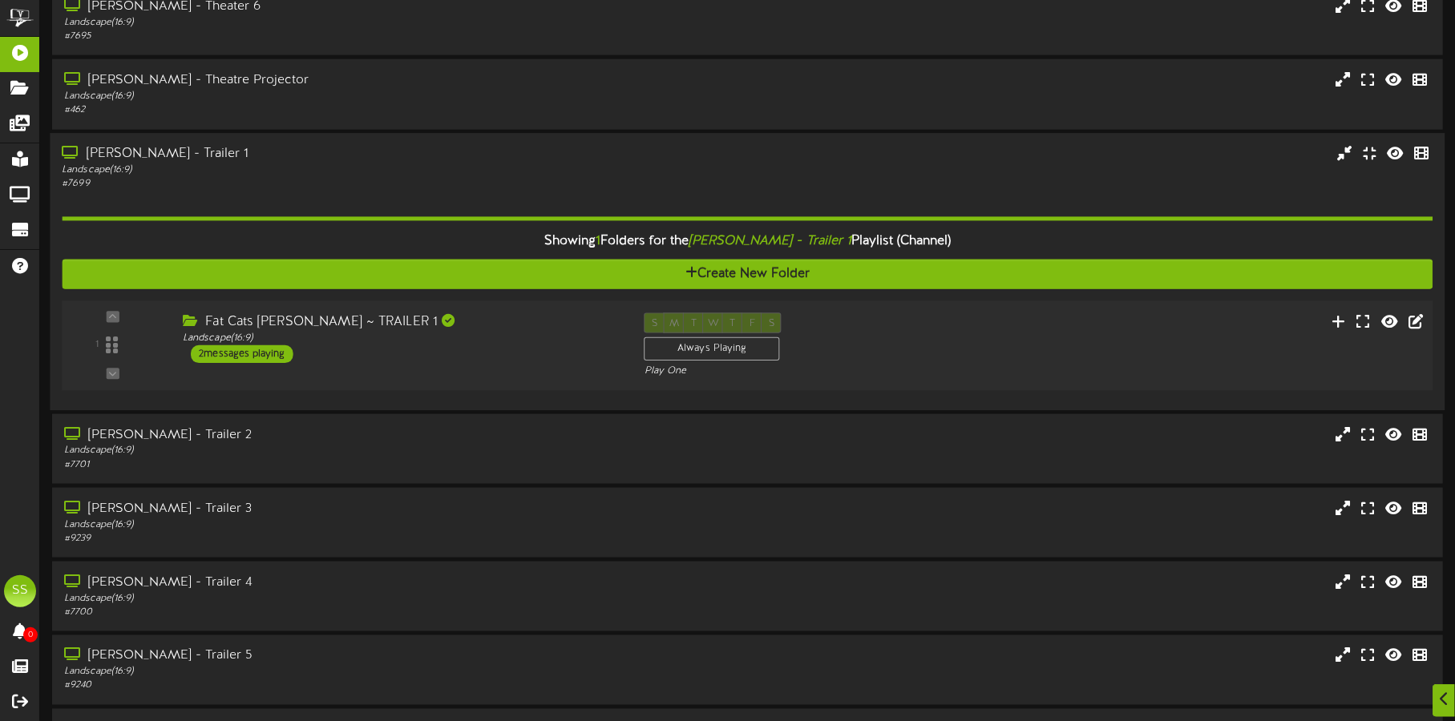
click at [483, 366] on div "1 ( 16:9" at bounding box center [747, 346] width 1384 height 66
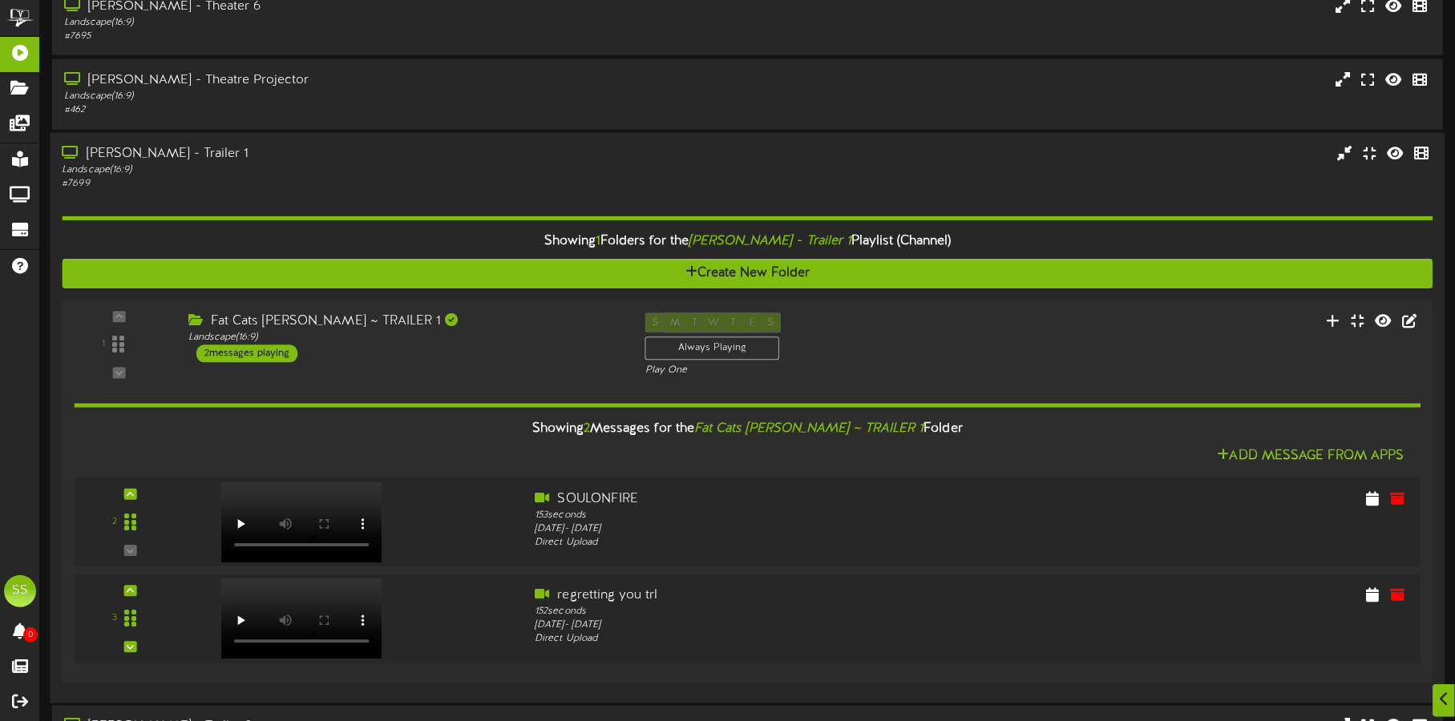
click at [297, 156] on div "[PERSON_NAME] - Trailer 1" at bounding box center [340, 153] width 557 height 18
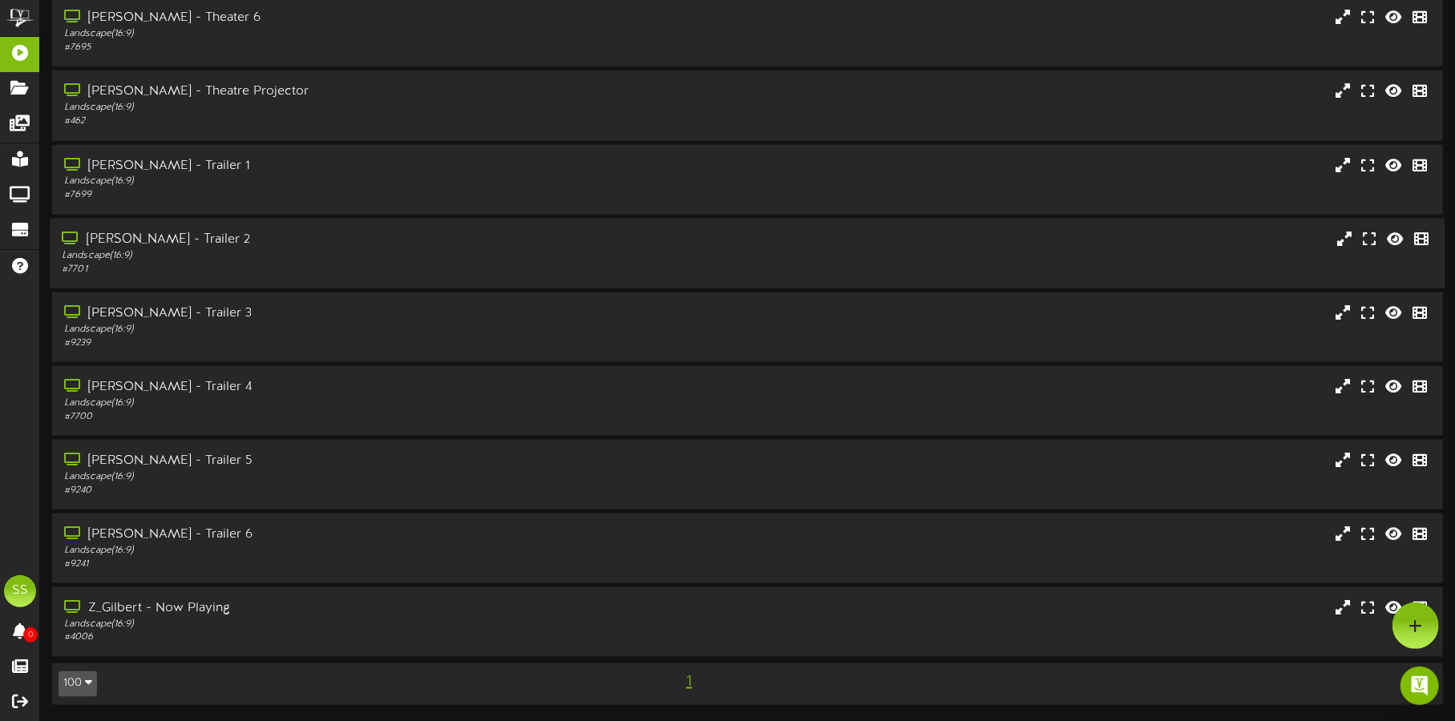
scroll to position [1391, 0]
click at [376, 405] on div "Landscape ( 16:9 )" at bounding box center [340, 405] width 557 height 14
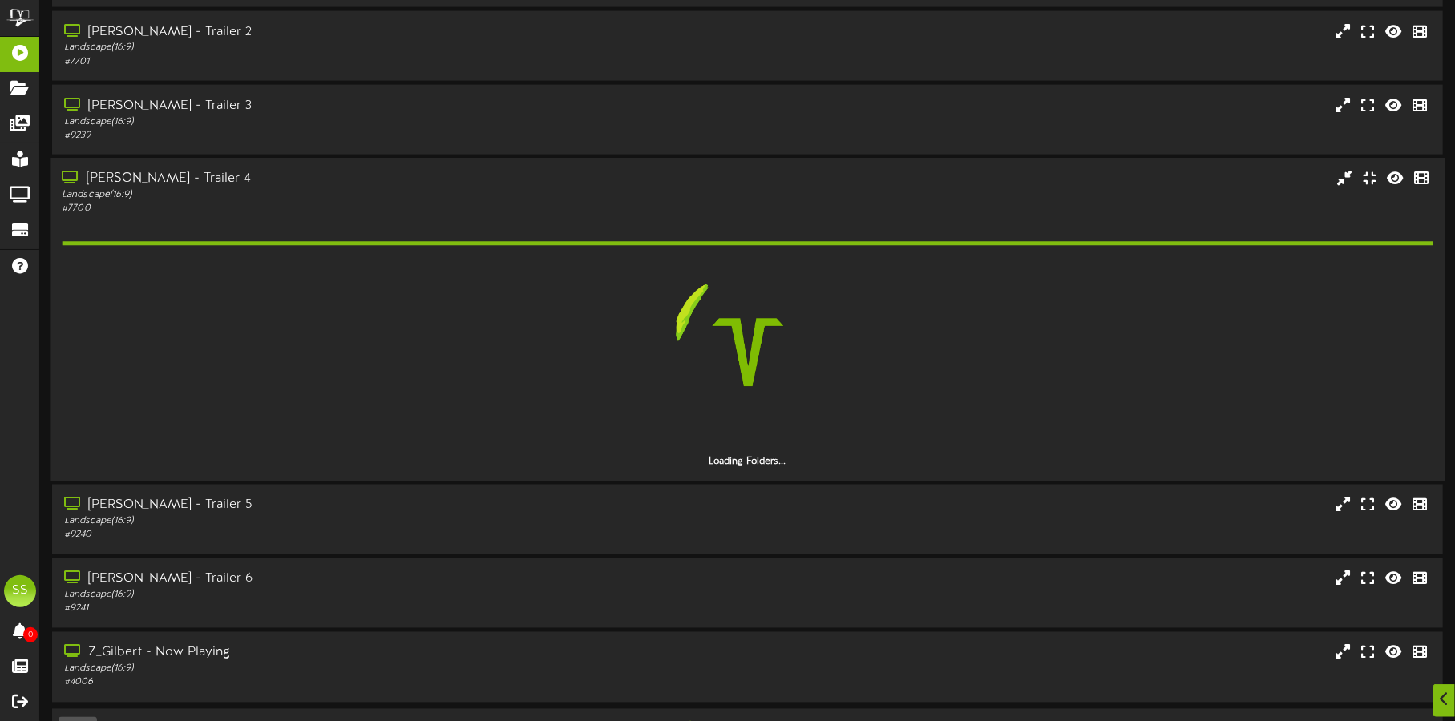
scroll to position [1602, 0]
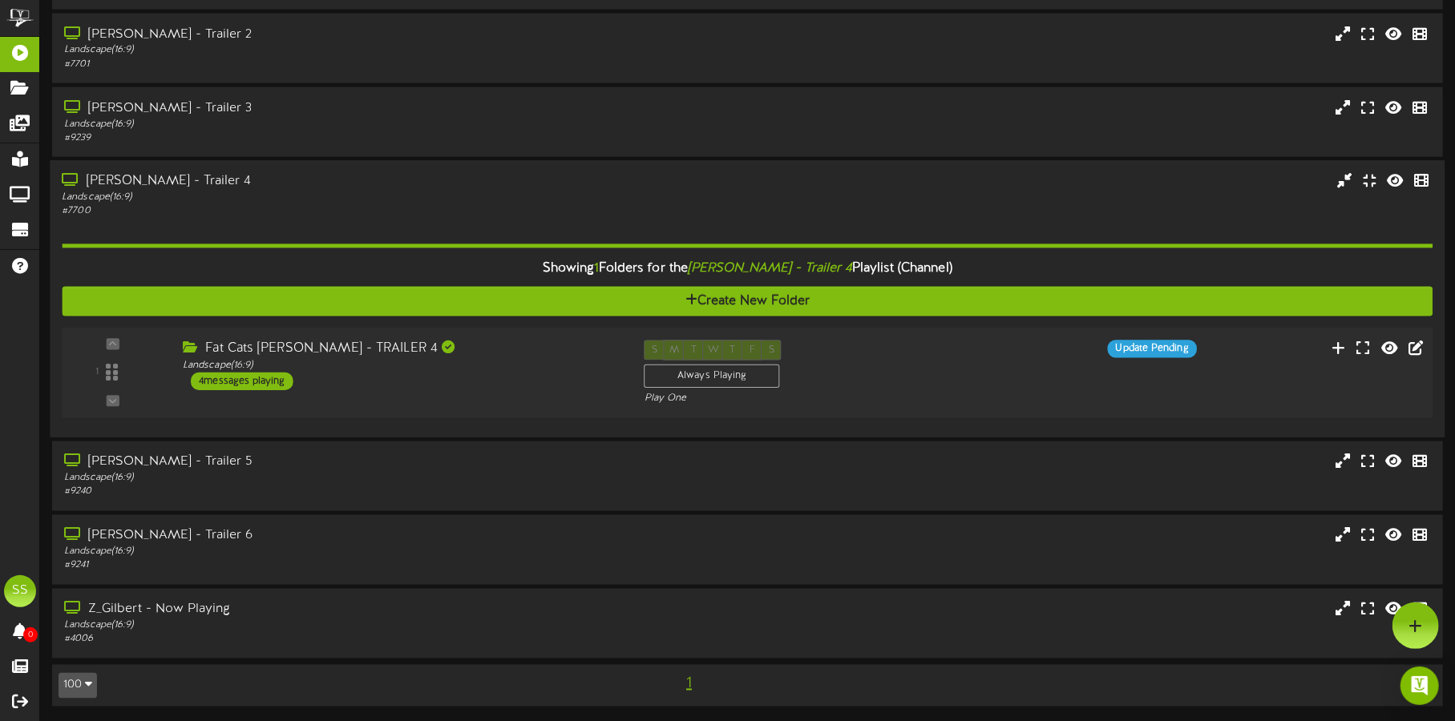
click at [498, 389] on div "Fat Cats [PERSON_NAME] - TRAILER 4 Landscape ( 16:9 ) 4 messages playing" at bounding box center [402, 365] width 462 height 51
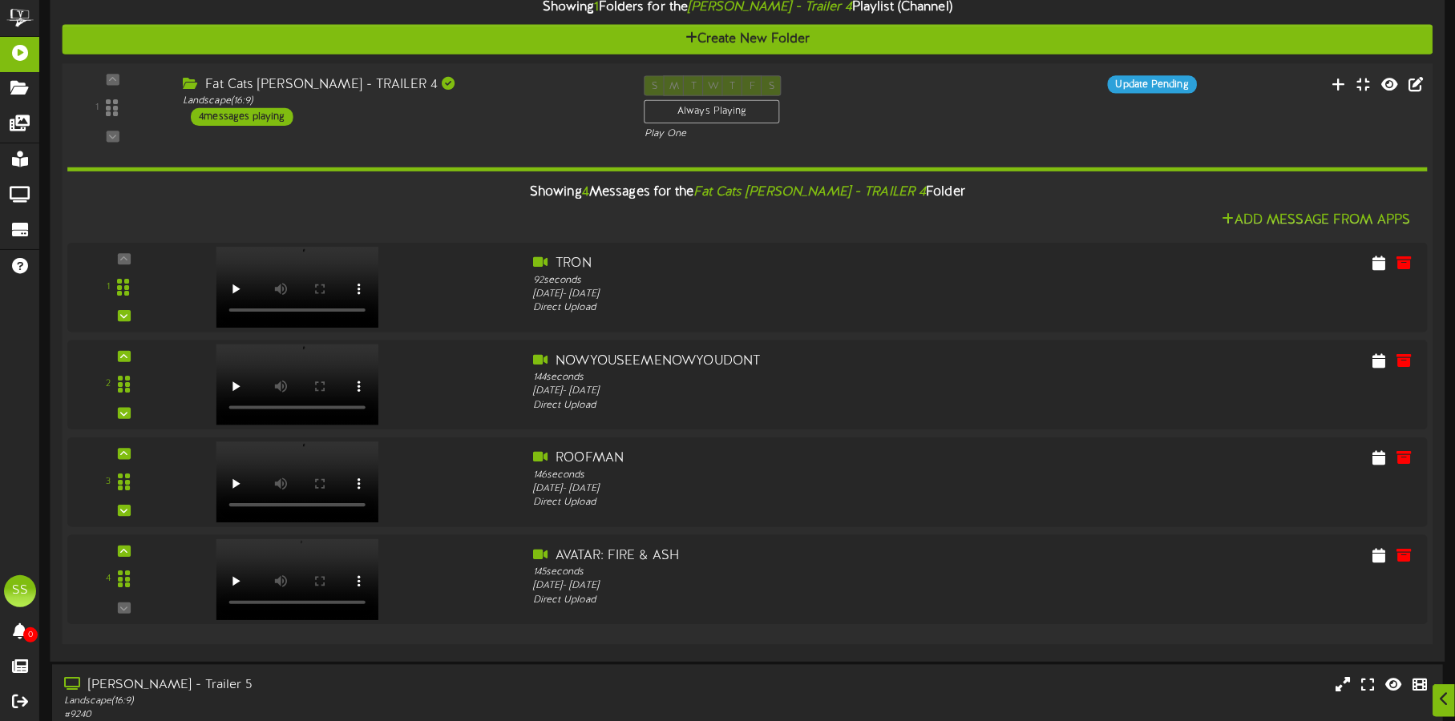
scroll to position [1904, 0]
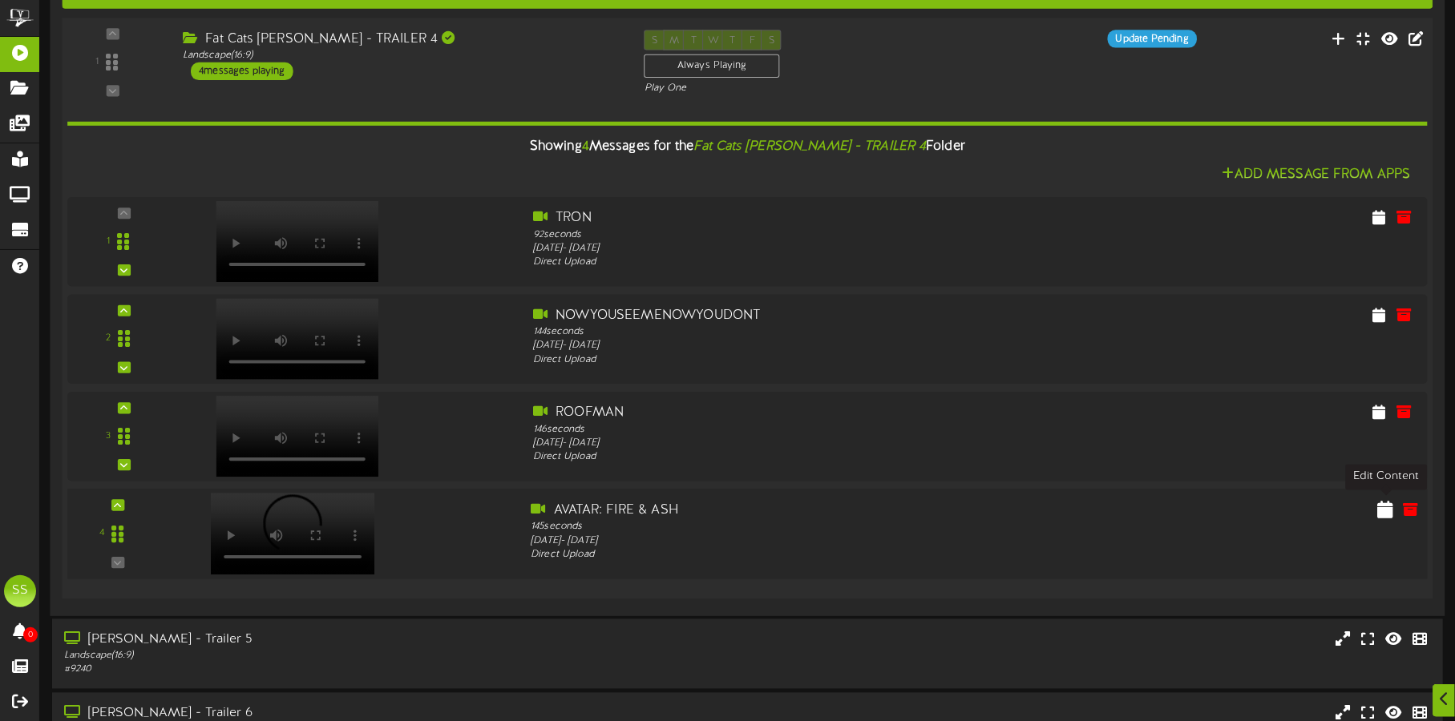
click at [1387, 507] on icon at bounding box center [1385, 509] width 16 height 18
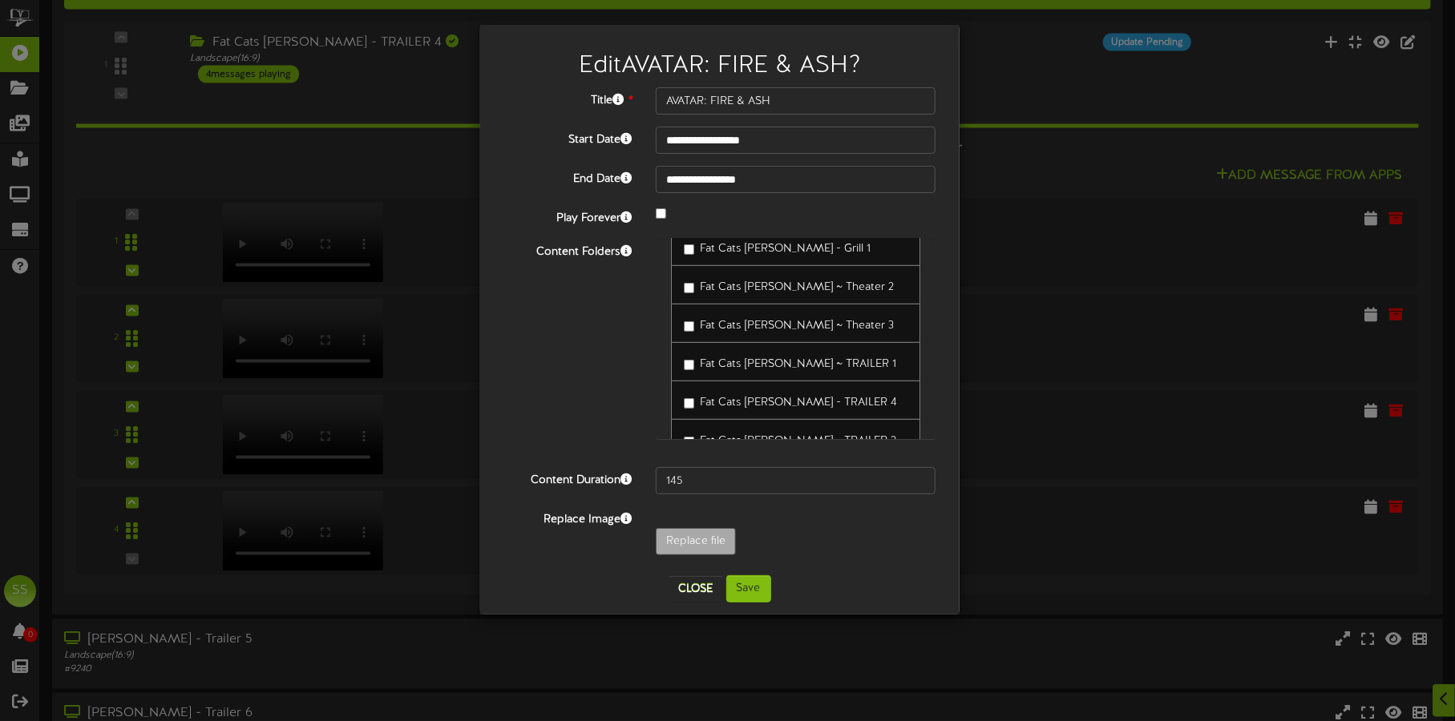
scroll to position [500, 0]
click at [740, 325] on span "Fat Cats [PERSON_NAME] ~ TRAILER 1" at bounding box center [798, 331] width 196 height 12
click at [694, 356] on label "Fat Cats [PERSON_NAME] - TRAILER 4" at bounding box center [790, 367] width 213 height 22
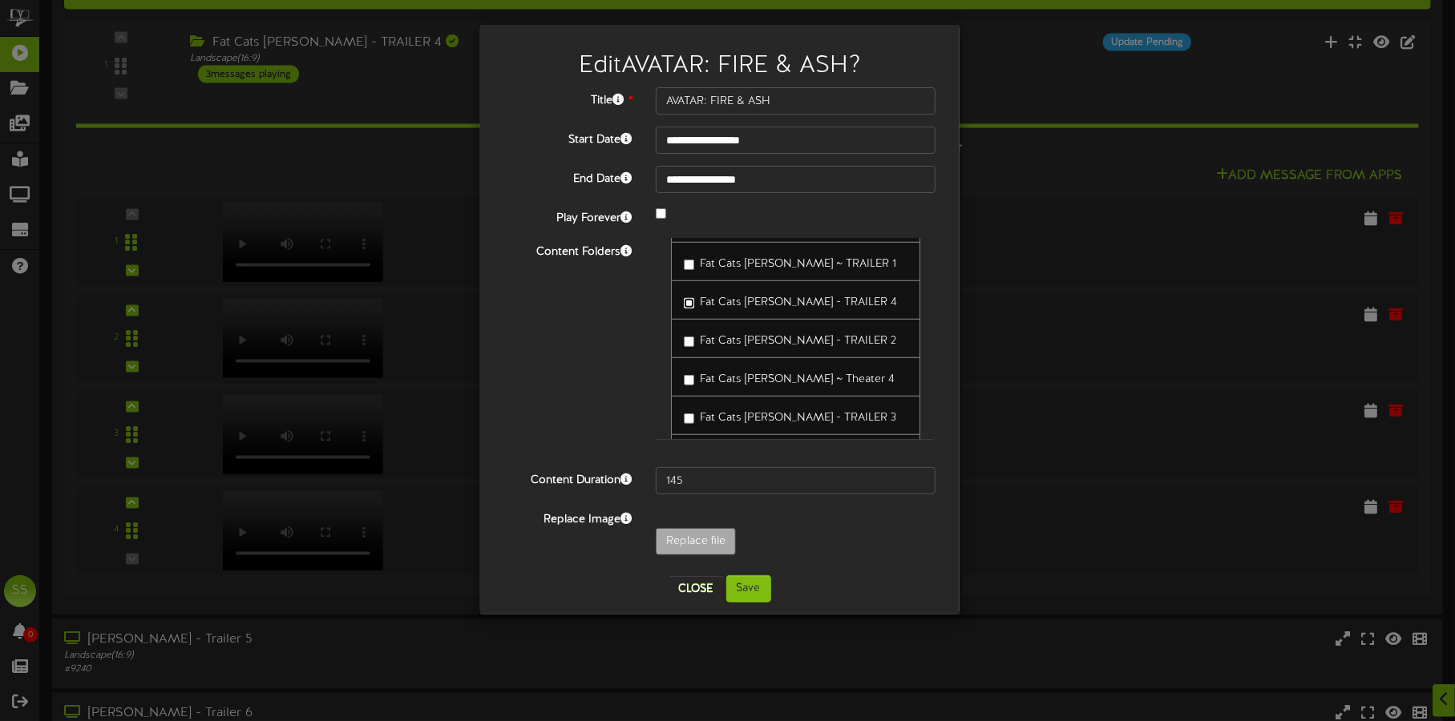
scroll to position [600, 0]
click at [725, 378] on span "Fat Cats [PERSON_NAME] - TRAILER 3" at bounding box center [798, 384] width 196 height 12
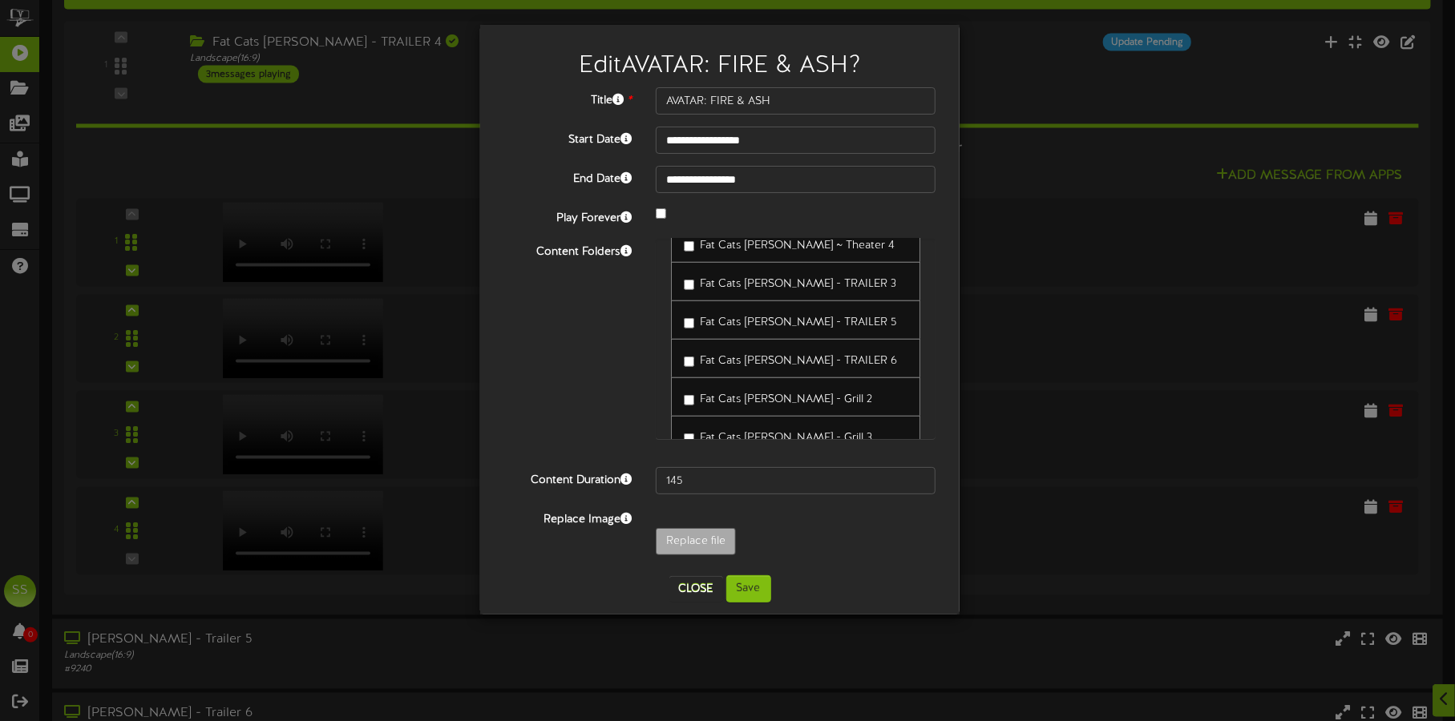
click at [726, 355] on span "Fat Cats [PERSON_NAME] - TRAILER 6" at bounding box center [798, 361] width 197 height 12
click at [753, 586] on button "Save" at bounding box center [748, 589] width 45 height 27
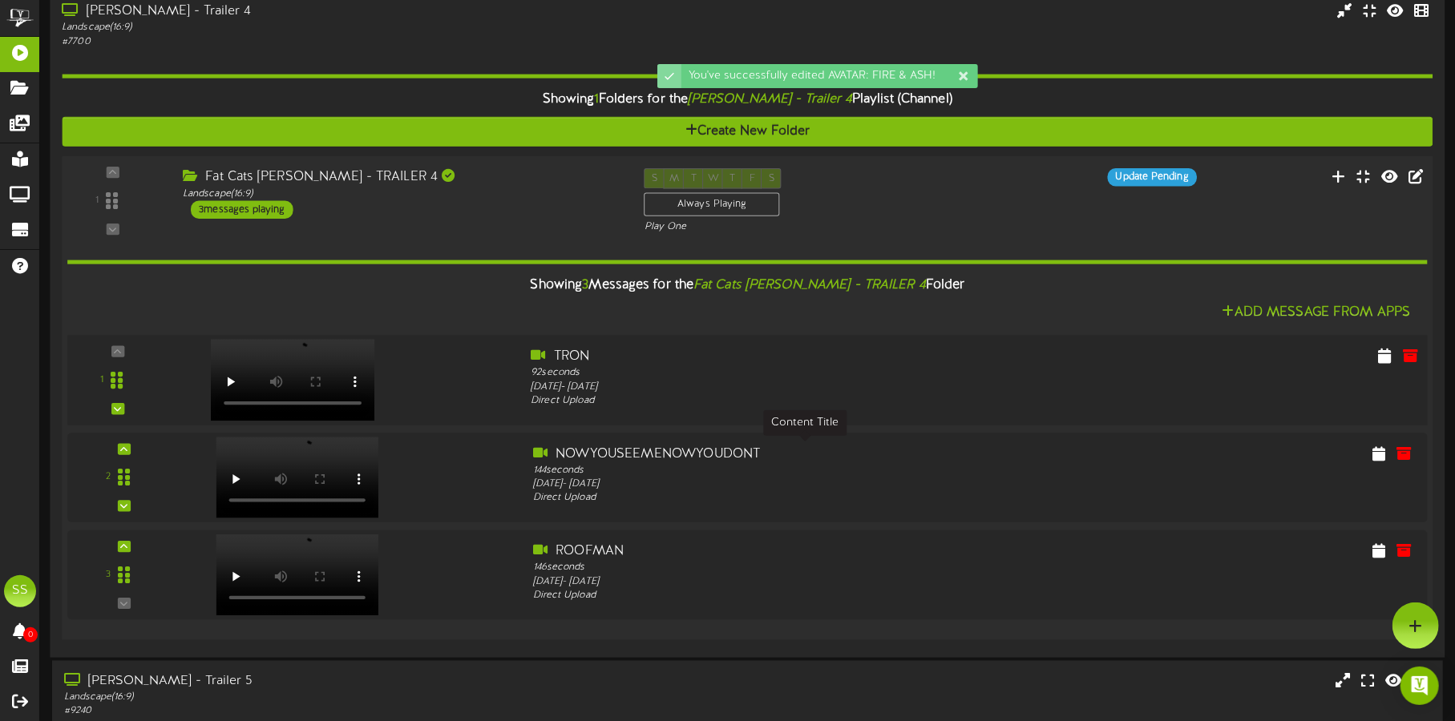
scroll to position [1703, 0]
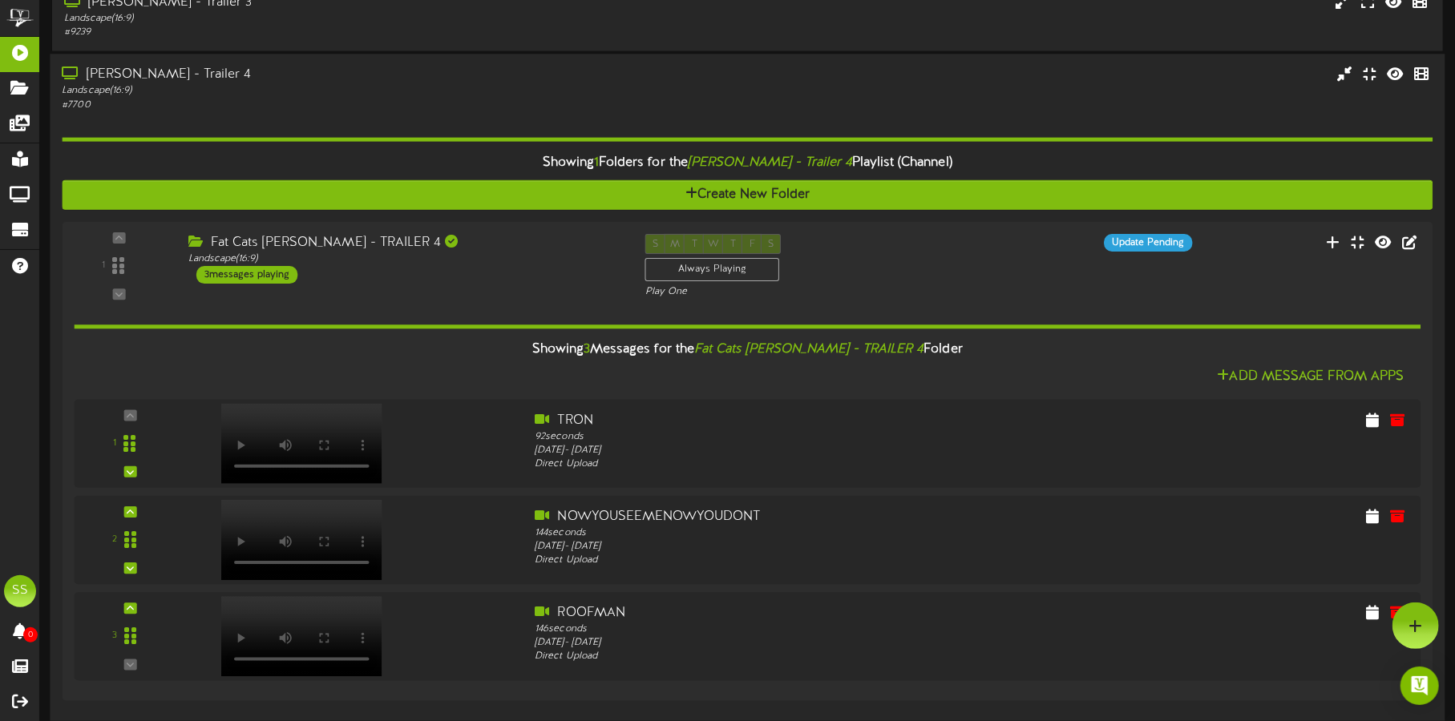
click at [394, 91] on div "Landscape ( 16:9 )" at bounding box center [340, 92] width 557 height 14
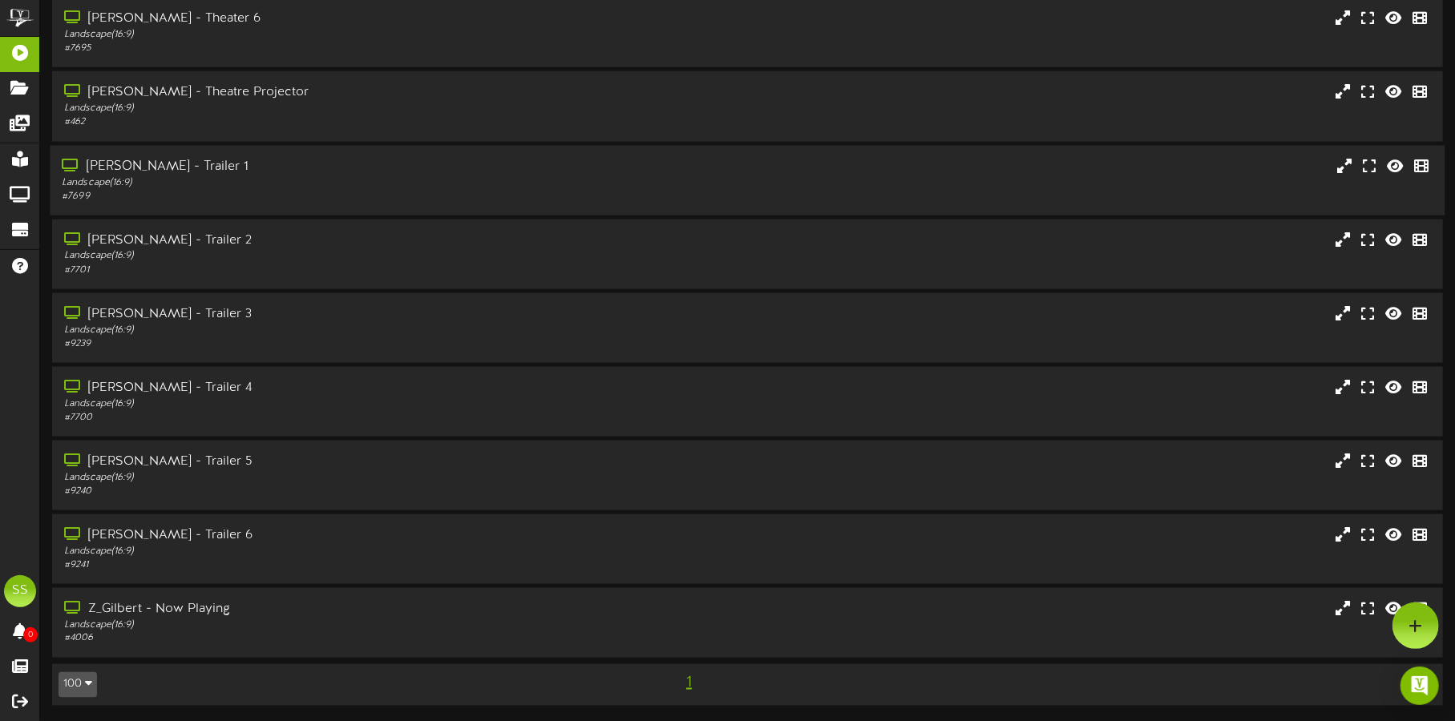
click at [372, 184] on div "Landscape ( 16:9 )" at bounding box center [340, 183] width 557 height 14
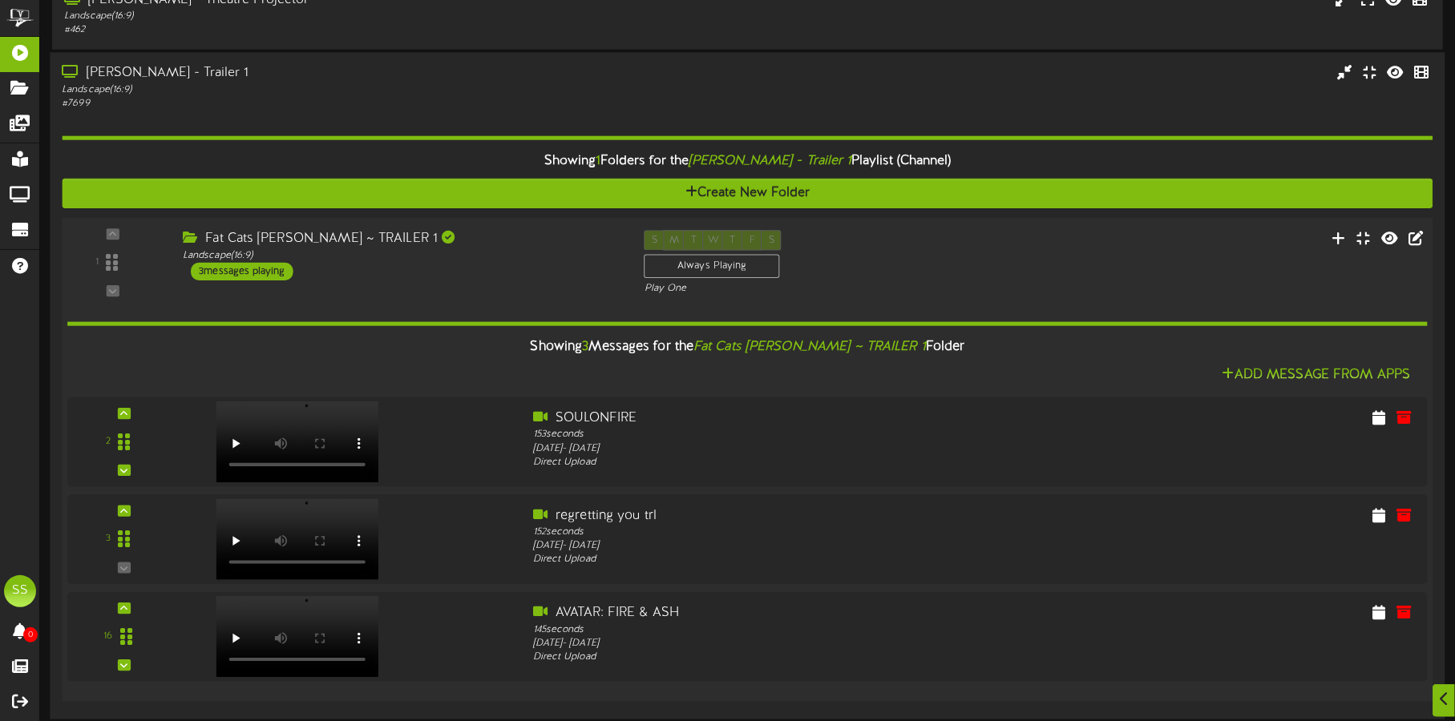
scroll to position [1518, 0]
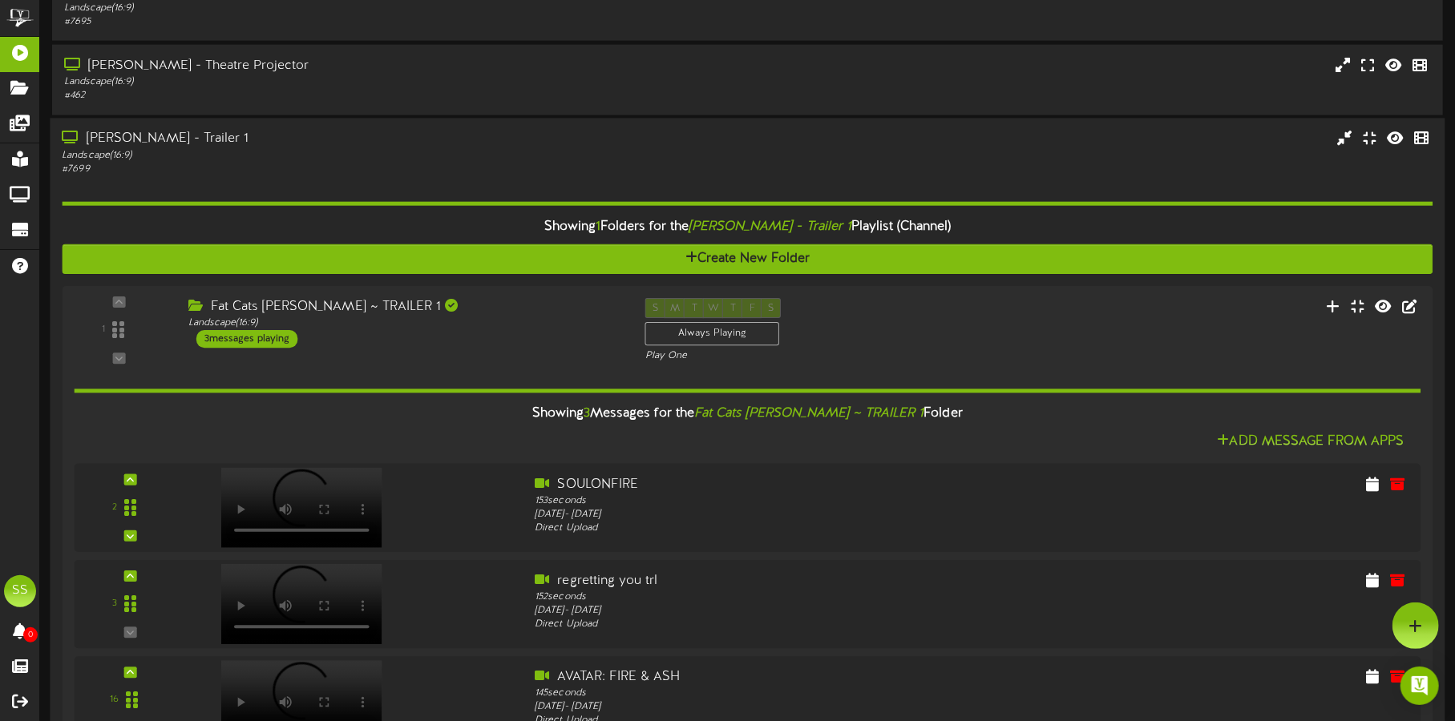
click at [368, 149] on div "Landscape ( 16:9 )" at bounding box center [340, 155] width 557 height 14
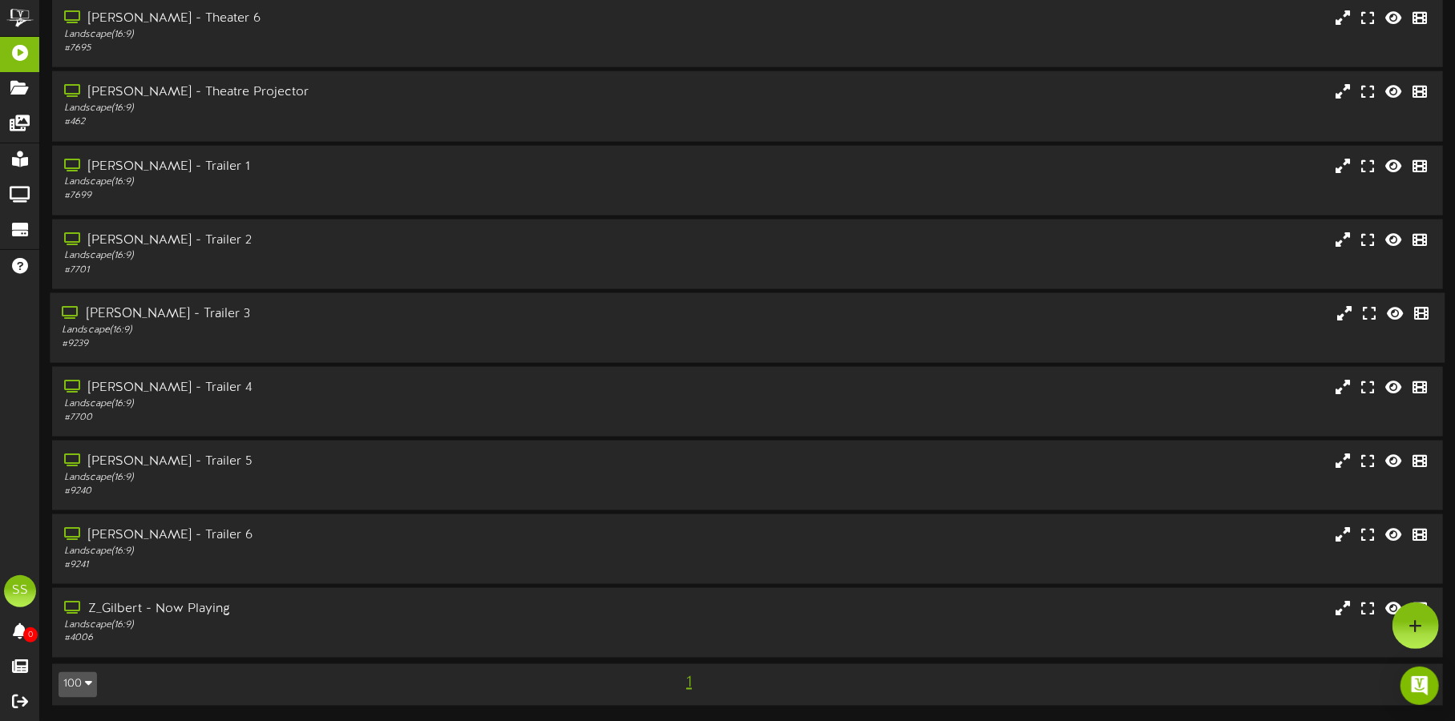
click at [397, 330] on div "Landscape ( 16:9 )" at bounding box center [340, 331] width 557 height 14
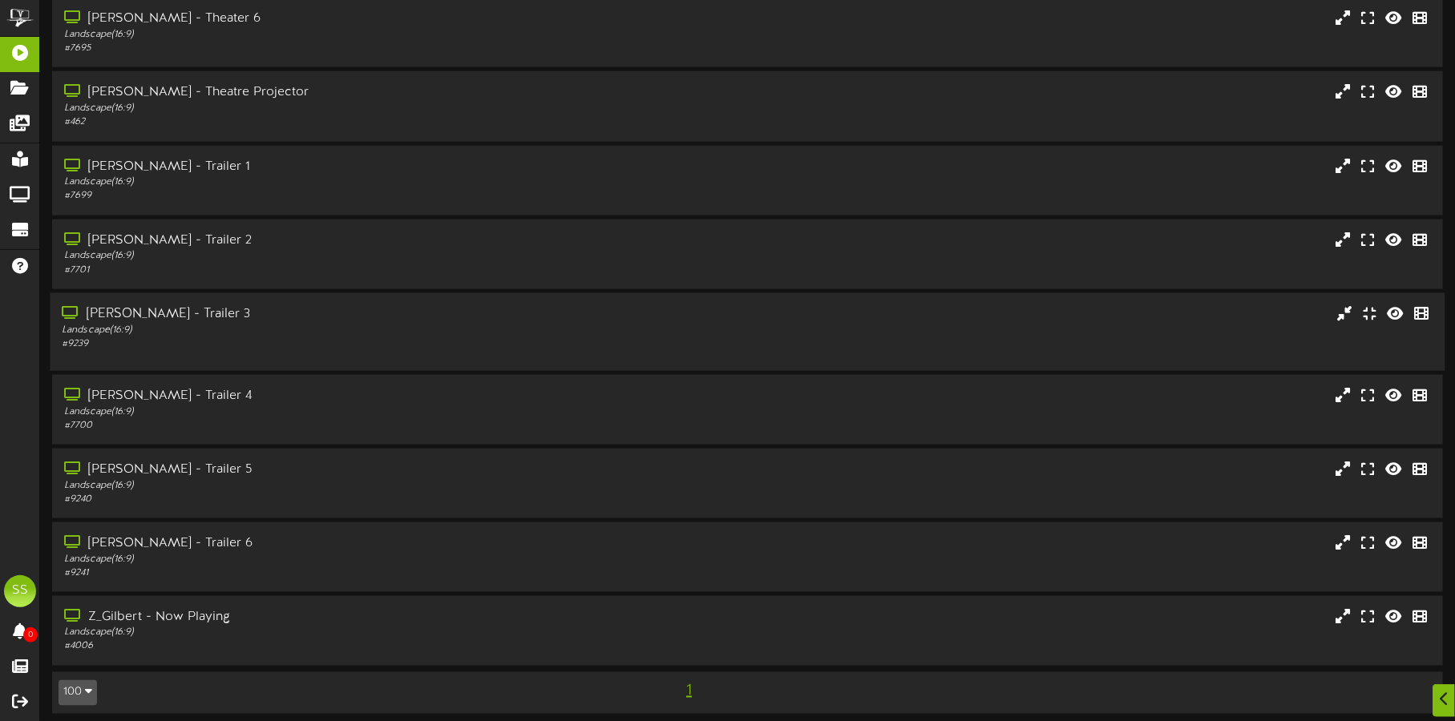
scroll to position [1417, 0]
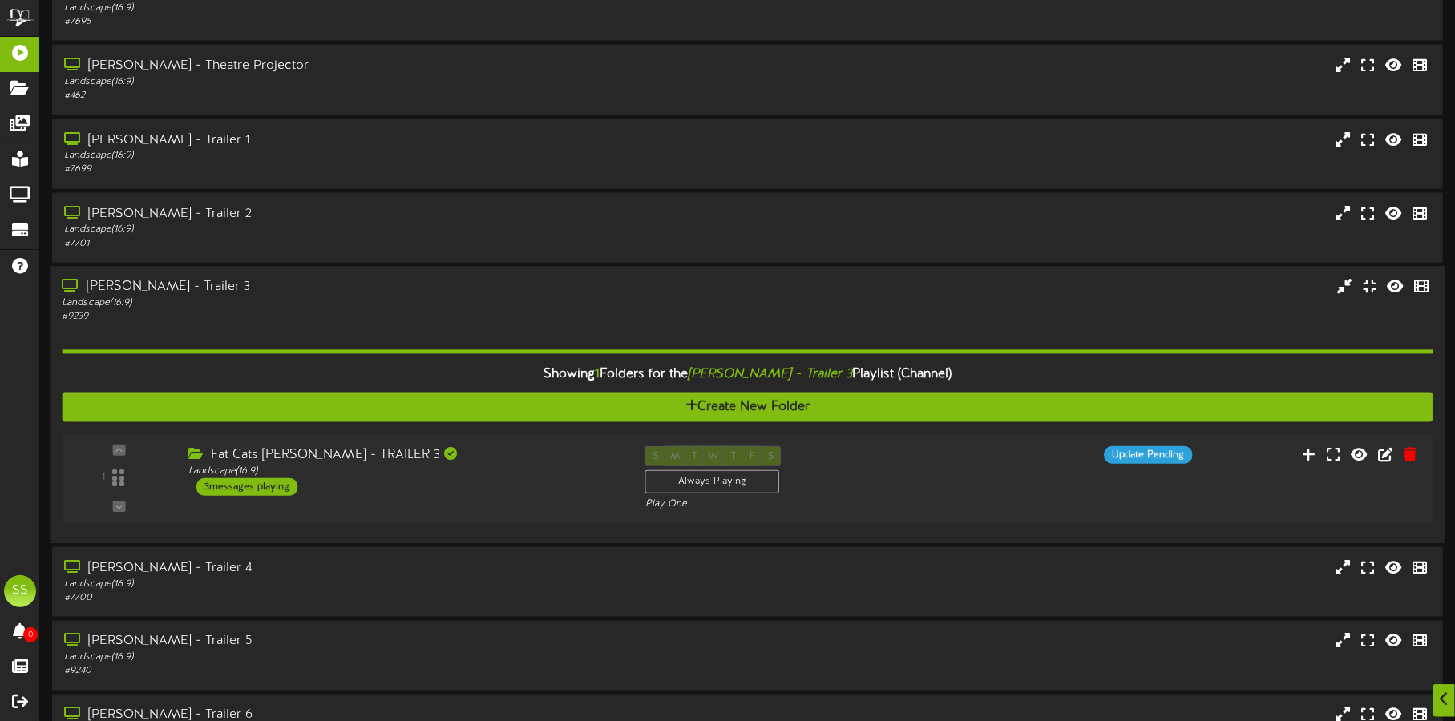
click at [405, 307] on div "Landscape ( 16:9 )" at bounding box center [340, 304] width 557 height 14
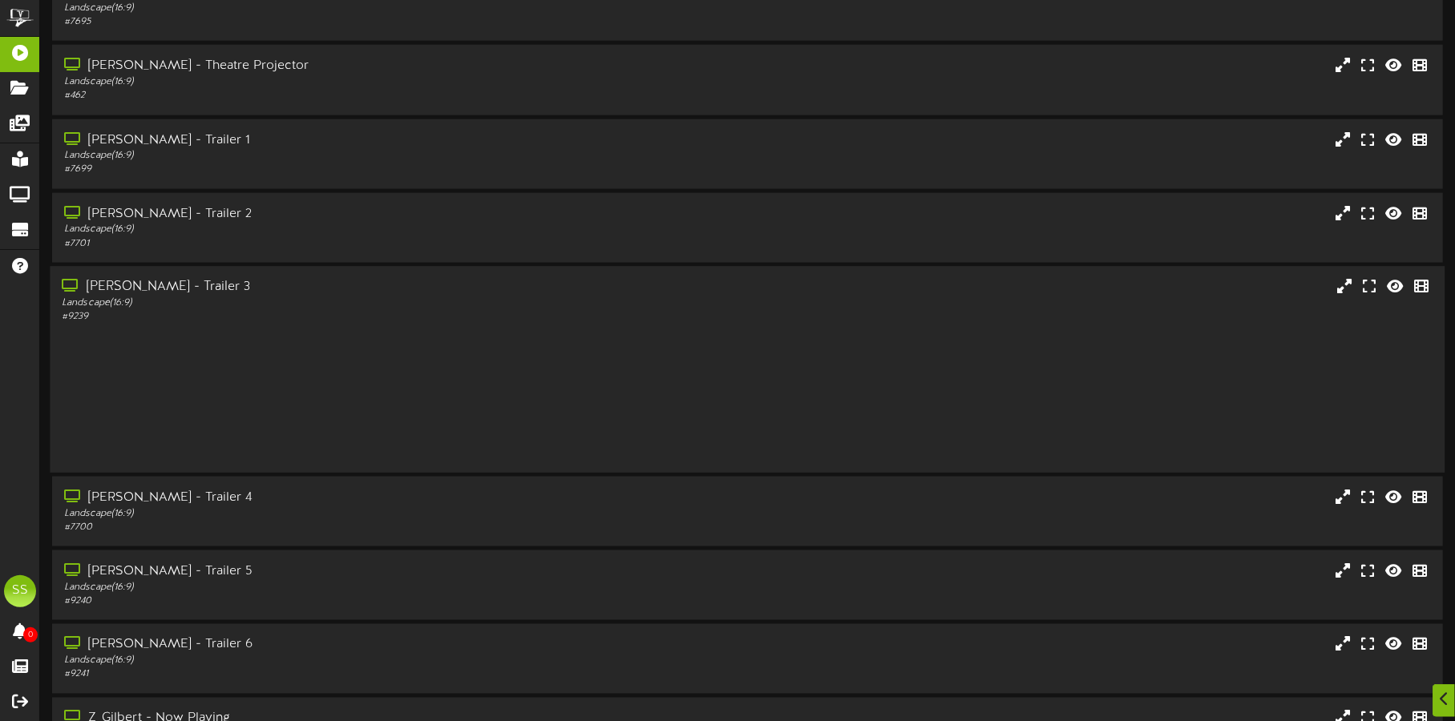
scroll to position [1391, 0]
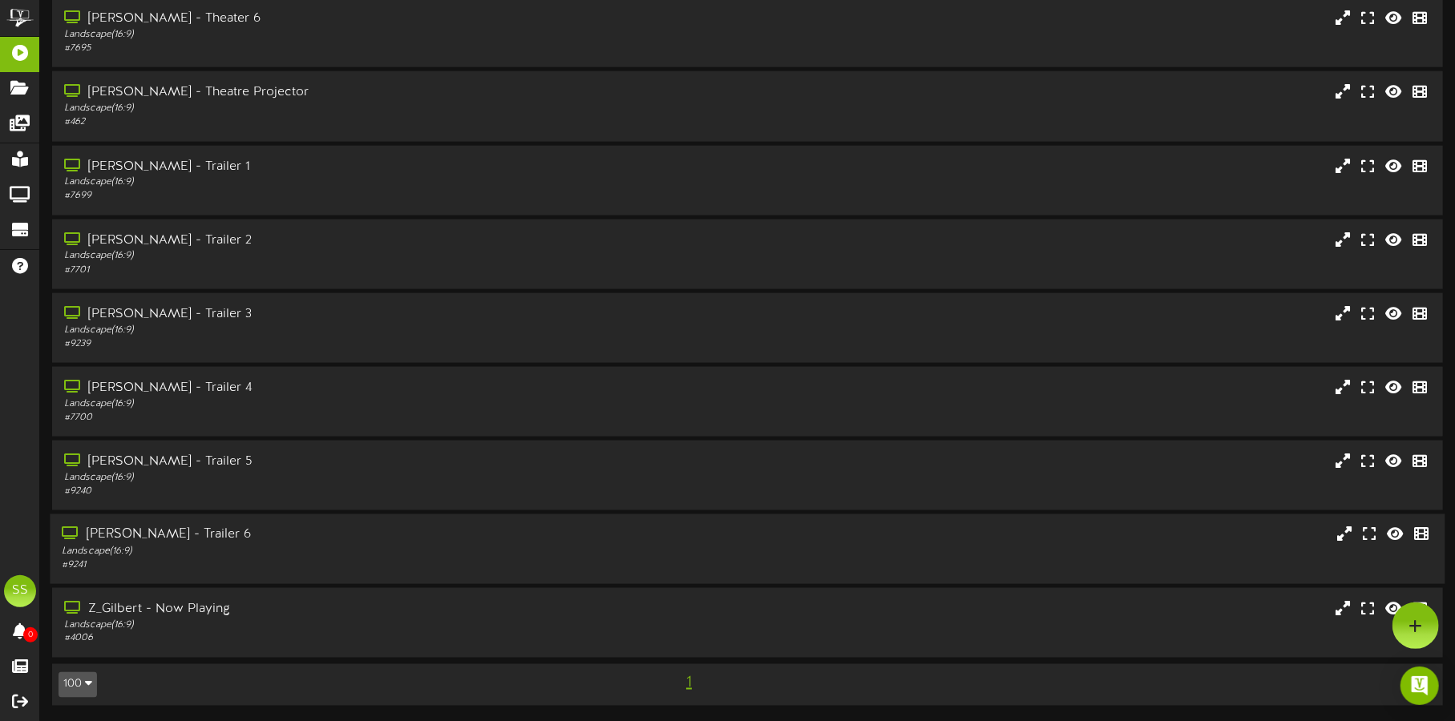
click at [376, 531] on div "[PERSON_NAME] - Trailer 6" at bounding box center [340, 536] width 557 height 18
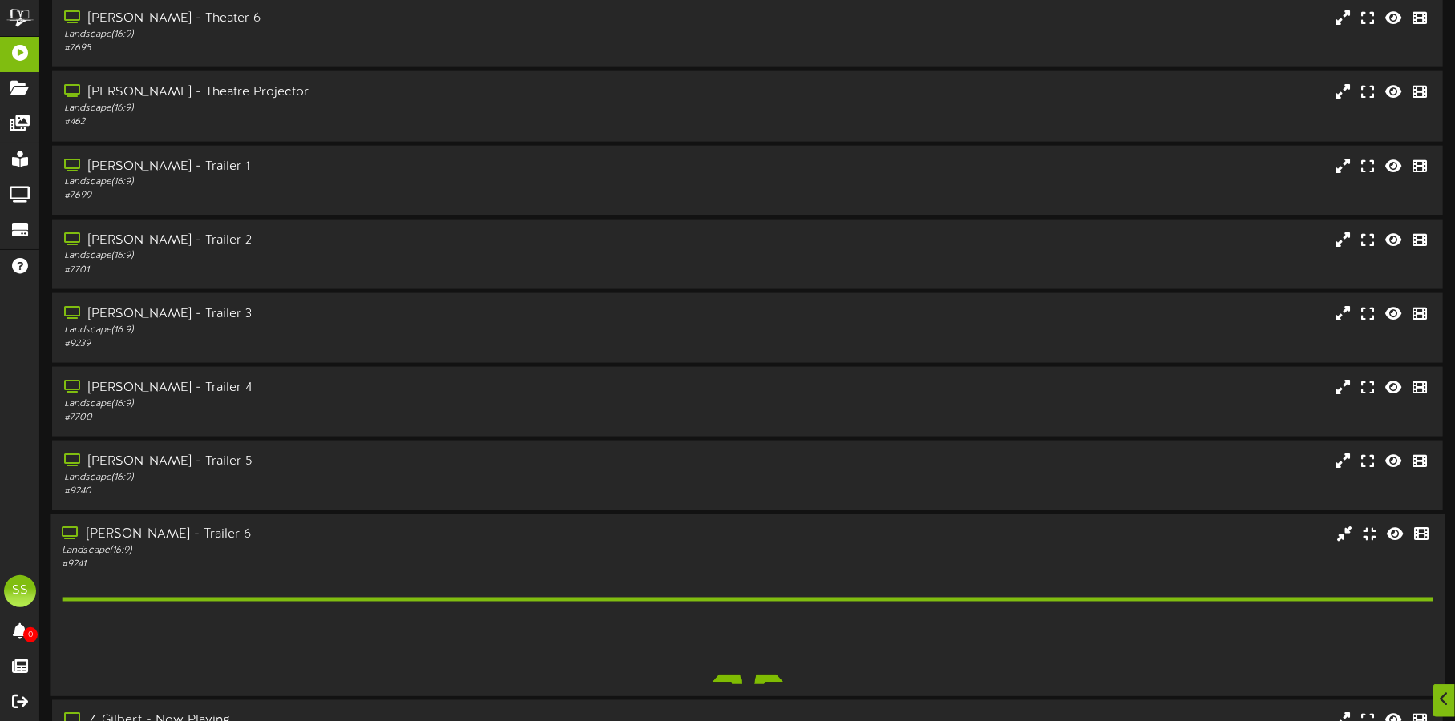
scroll to position [1417, 0]
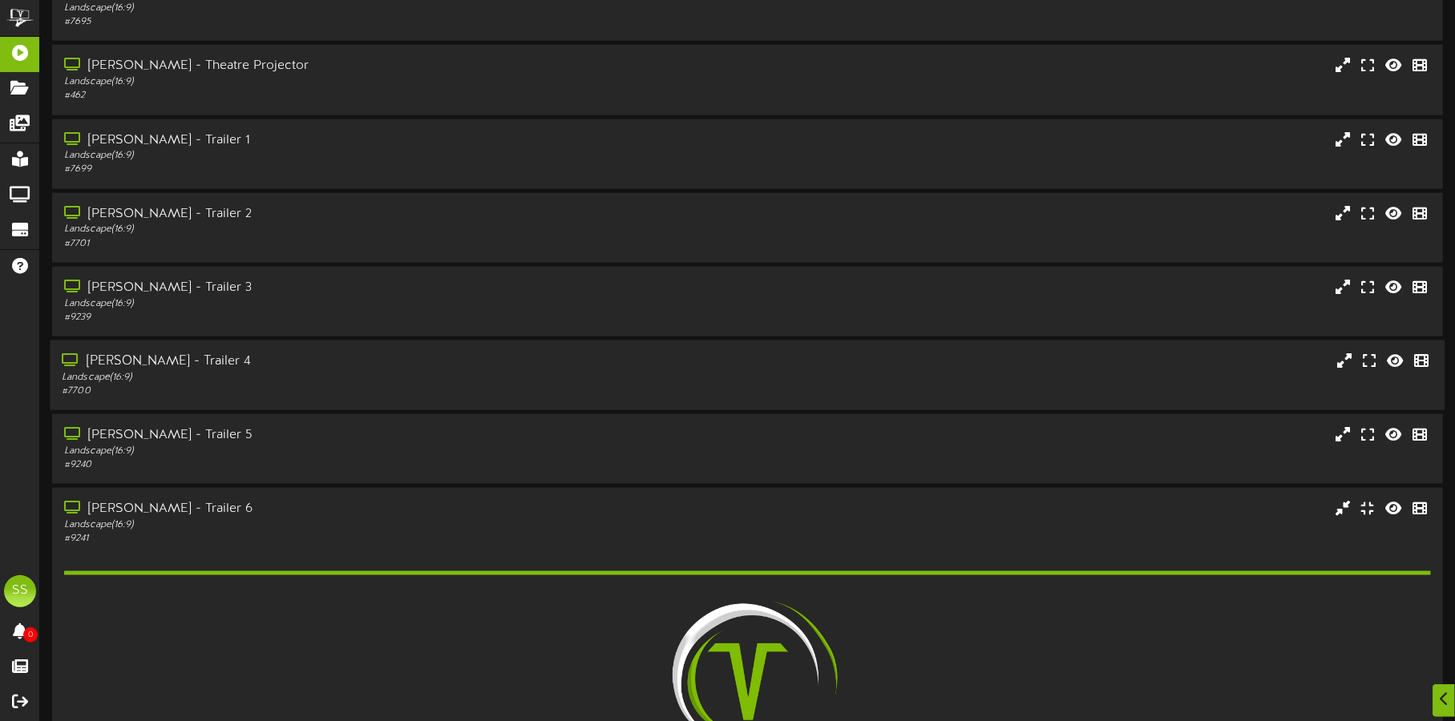
click at [387, 356] on div "[PERSON_NAME] - Trailer 4" at bounding box center [340, 362] width 557 height 18
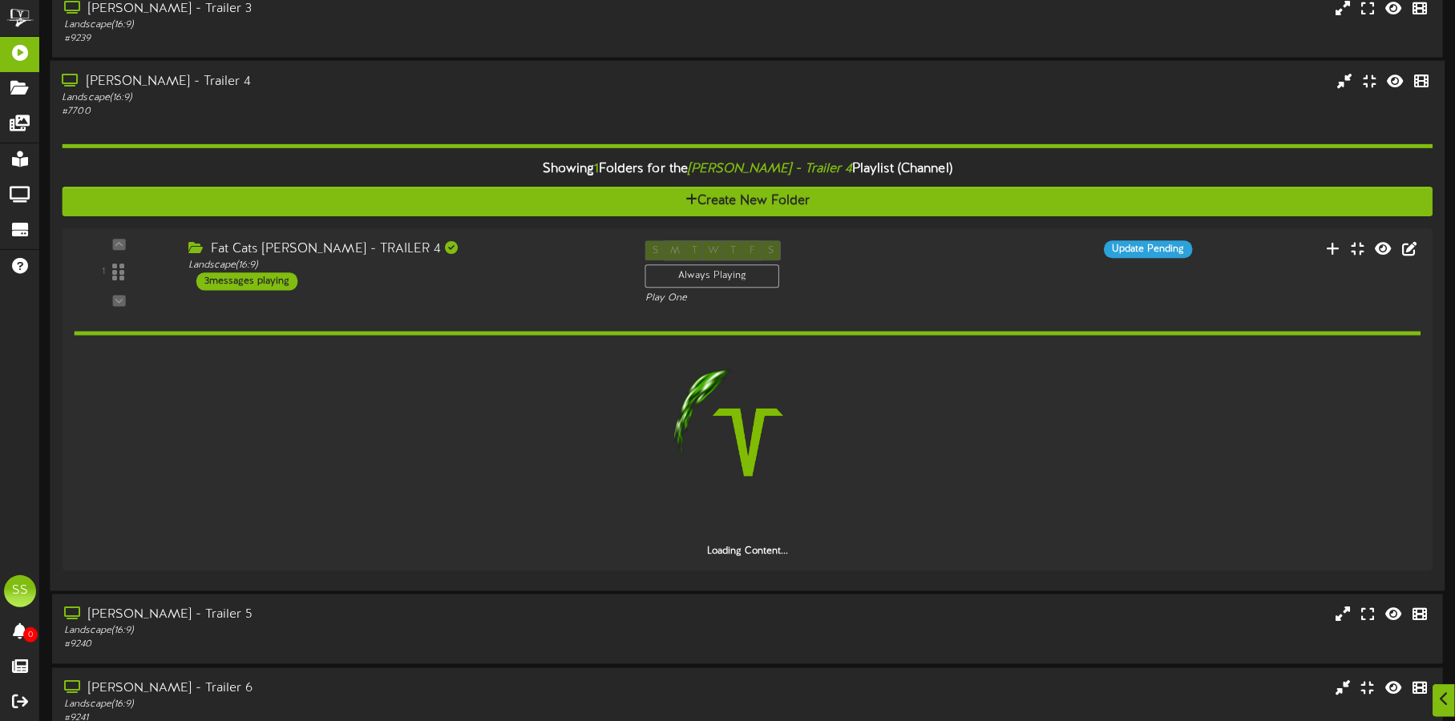
scroll to position [1718, 0]
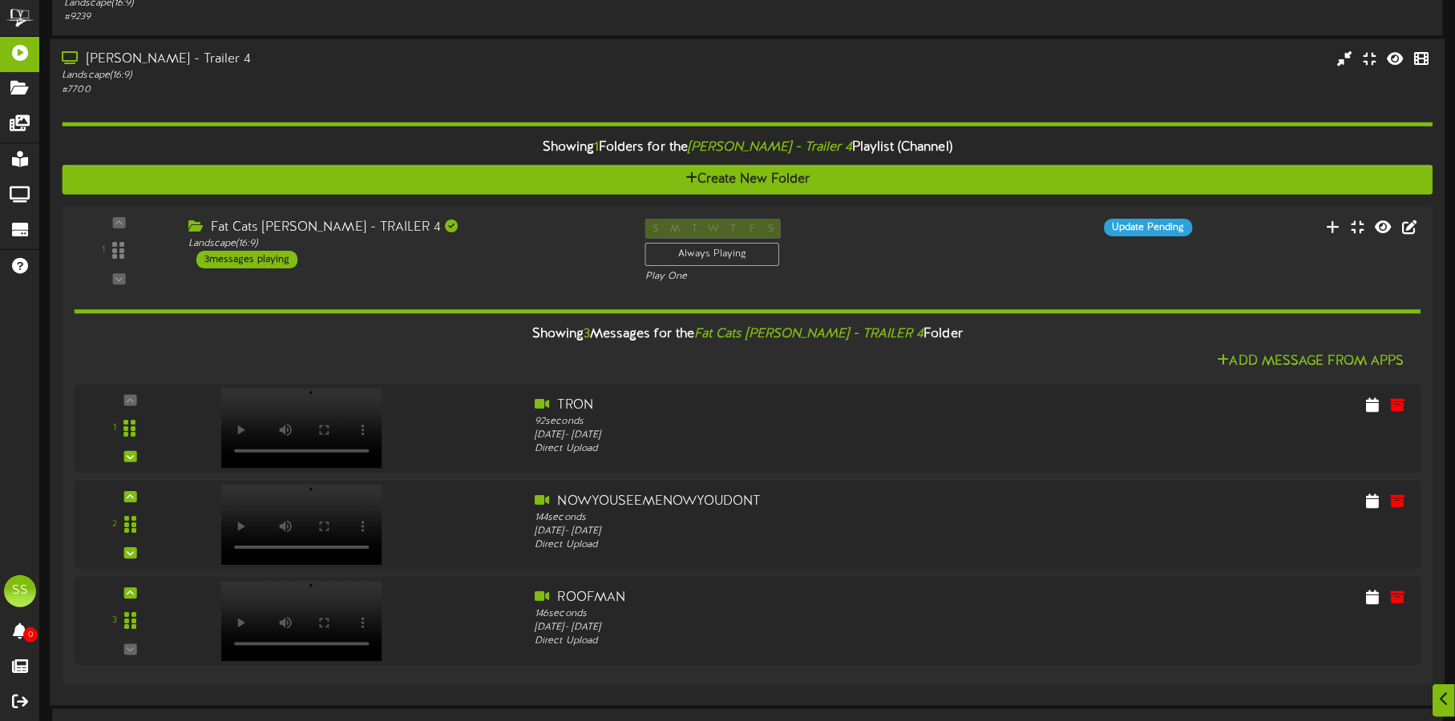
click at [406, 63] on div "[PERSON_NAME] - Trailer 4" at bounding box center [340, 60] width 557 height 18
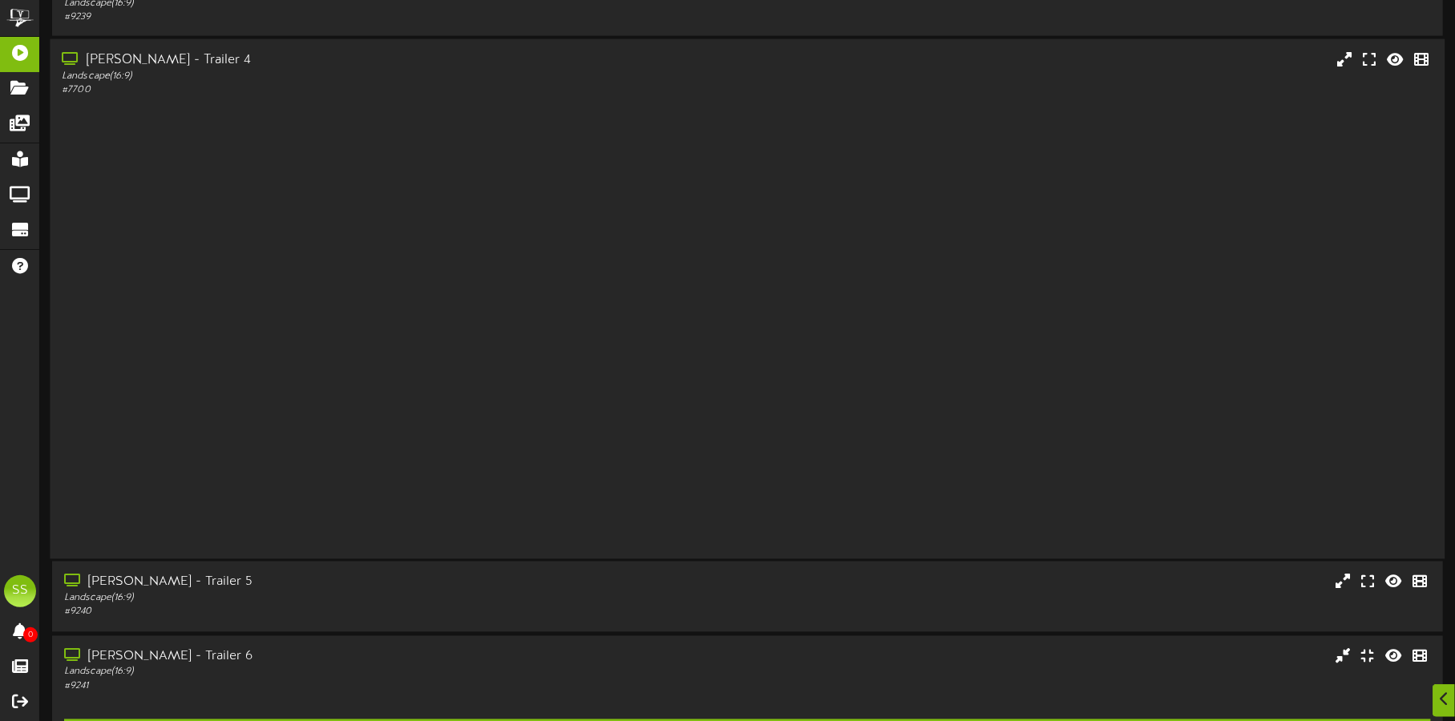
scroll to position [1597, 0]
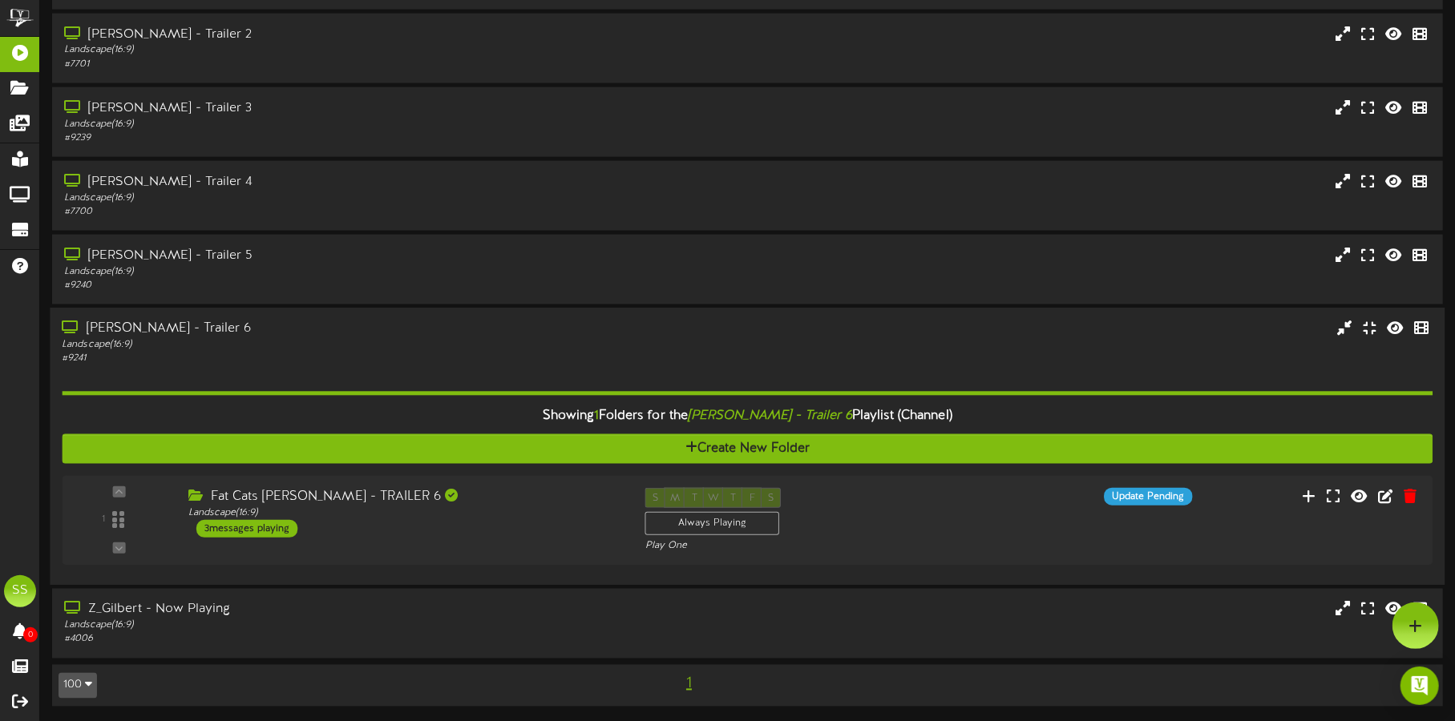
click at [460, 333] on div "[PERSON_NAME] - Trailer 6" at bounding box center [340, 330] width 557 height 18
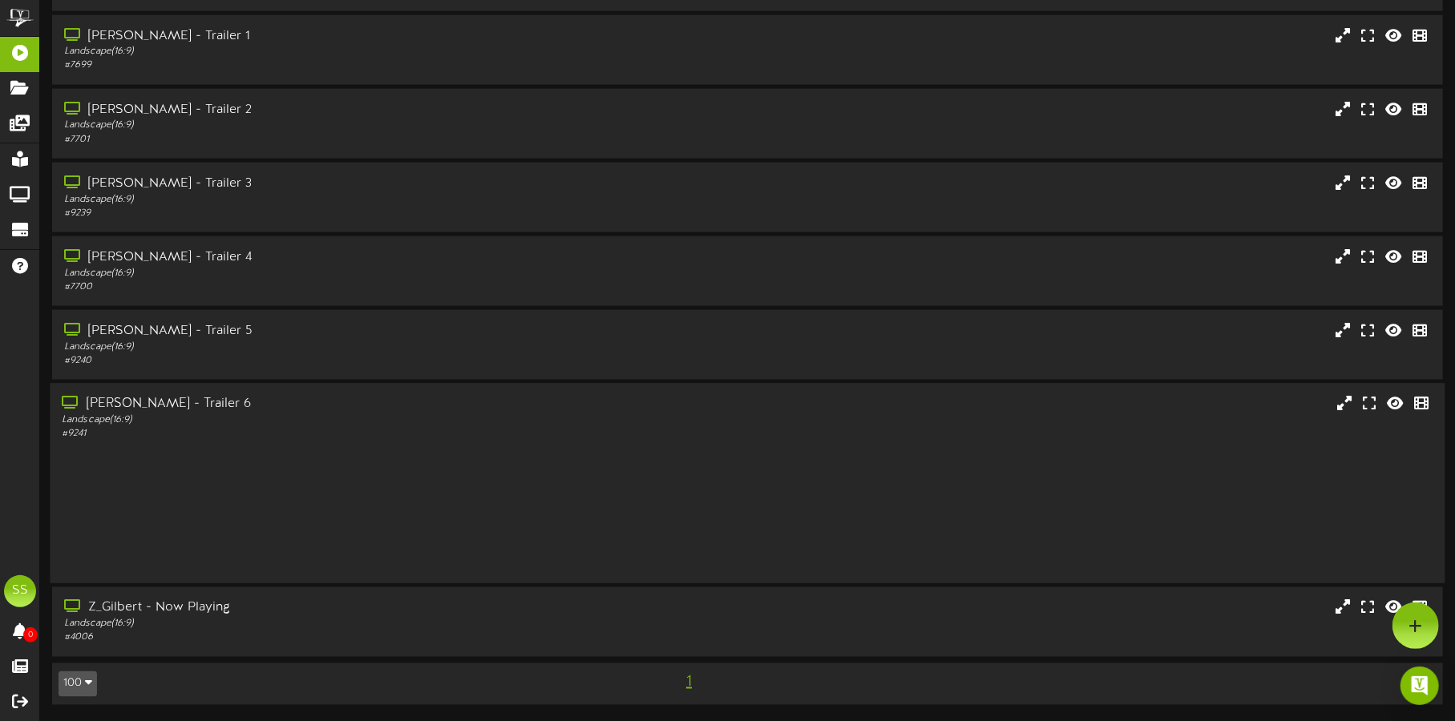
scroll to position [1391, 0]
